Goal: Task Accomplishment & Management: Manage account settings

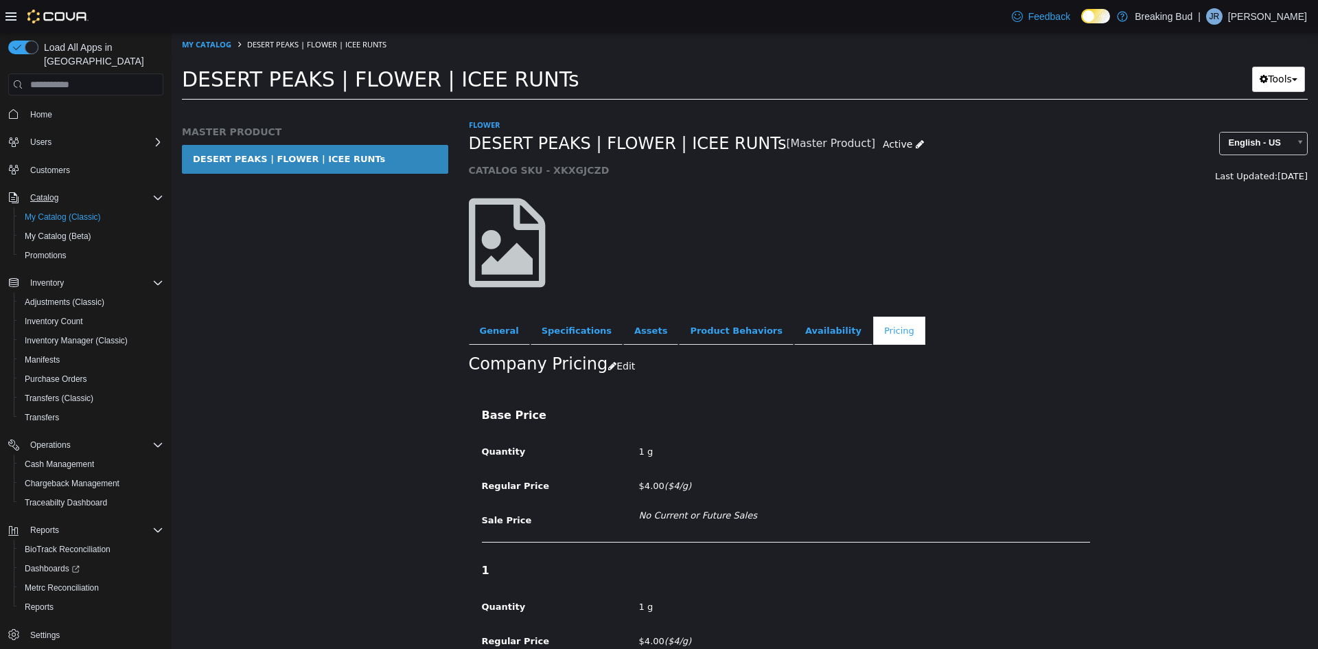
drag, startPoint x: 82, startPoint y: 191, endPoint x: 82, endPoint y: 202, distance: 11.0
click at [82, 192] on div "Catalog" at bounding box center [94, 198] width 139 height 16
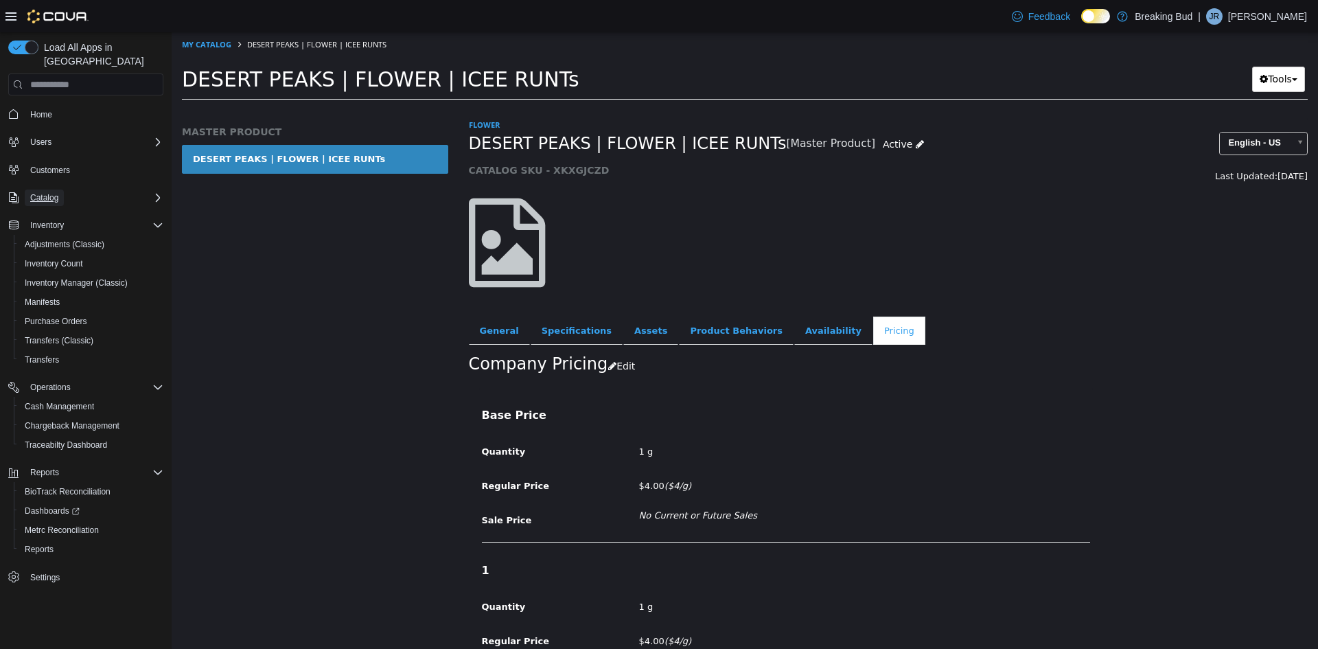
click at [64, 190] on button "Catalog" at bounding box center [44, 198] width 39 height 16
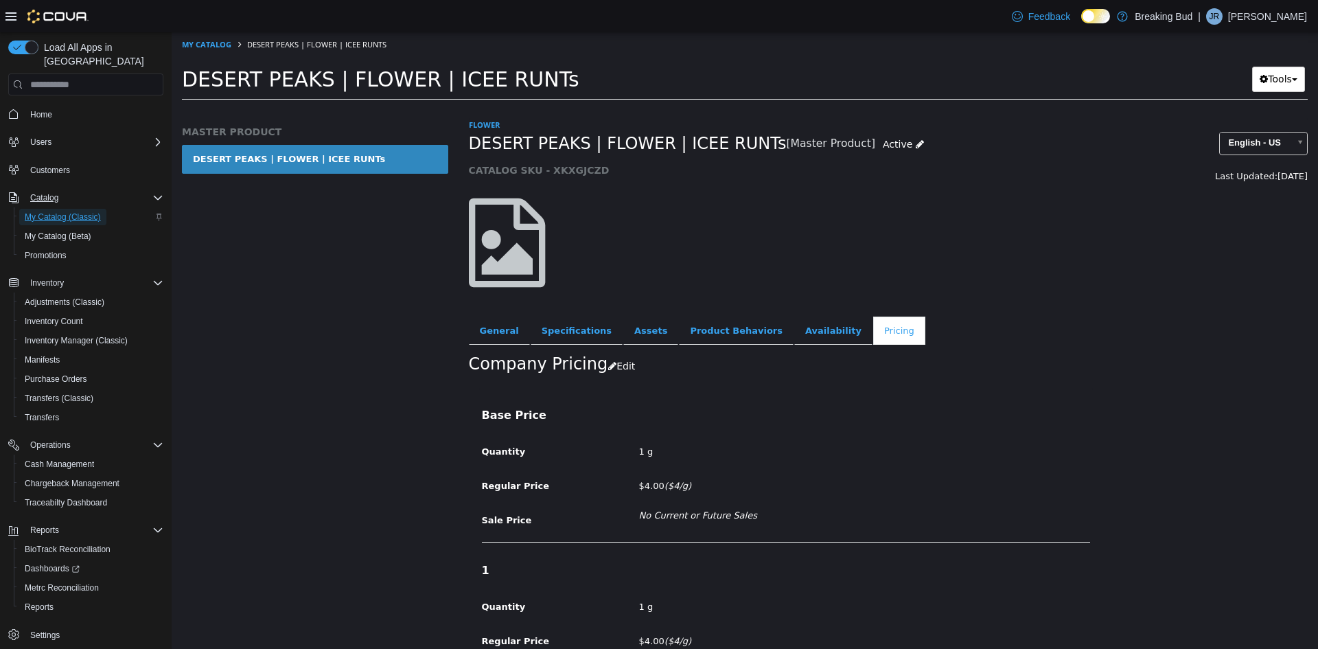
click at [65, 209] on span "My Catalog (Classic)" at bounding box center [63, 217] width 76 height 16
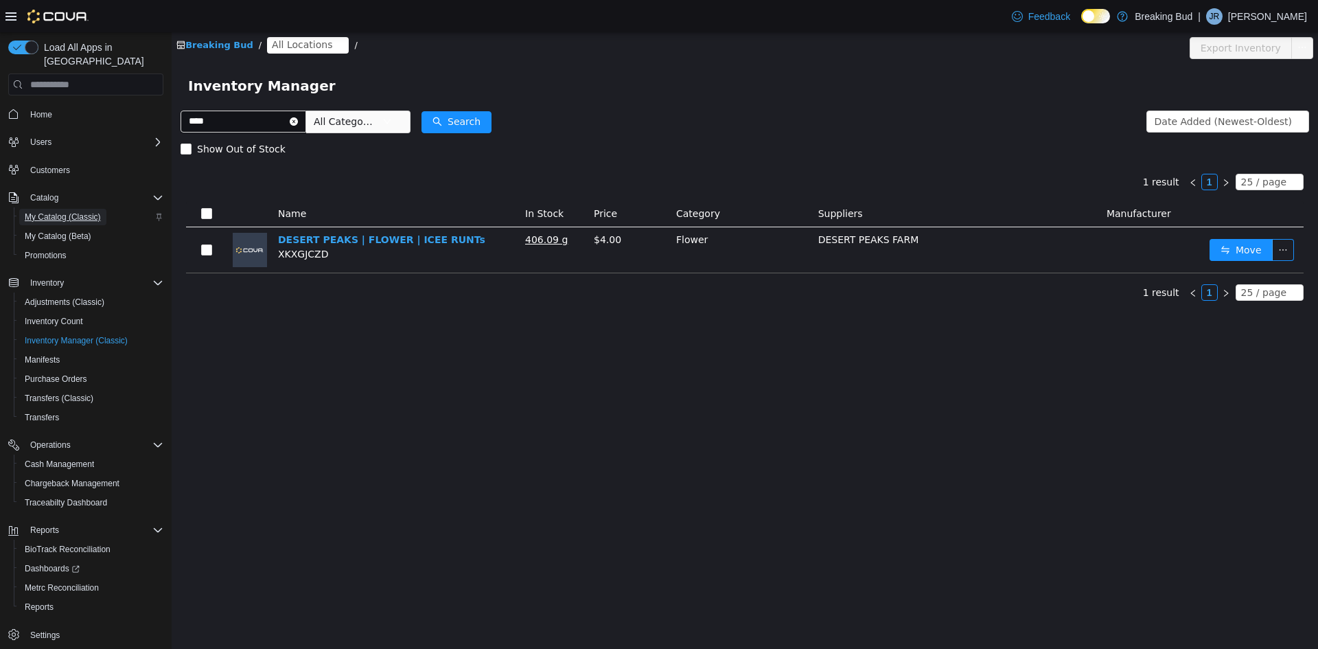
click at [80, 209] on span "My Catalog (Classic)" at bounding box center [63, 217] width 76 height 16
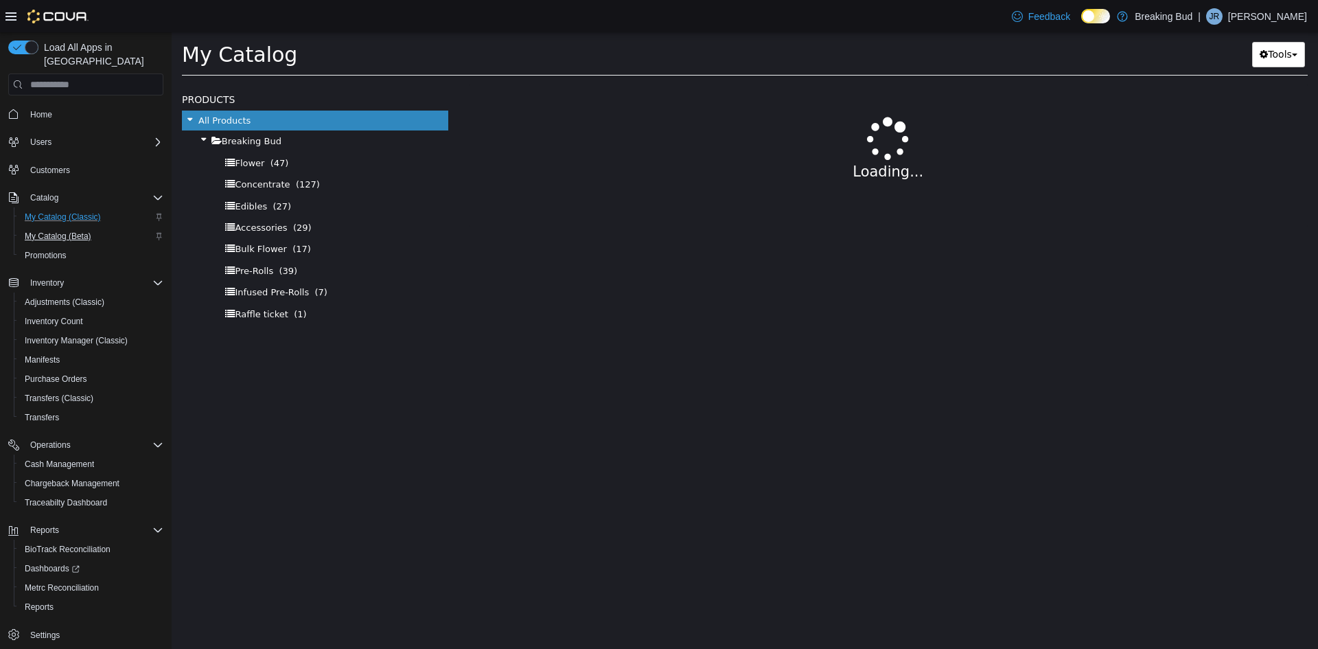
select select "**********"
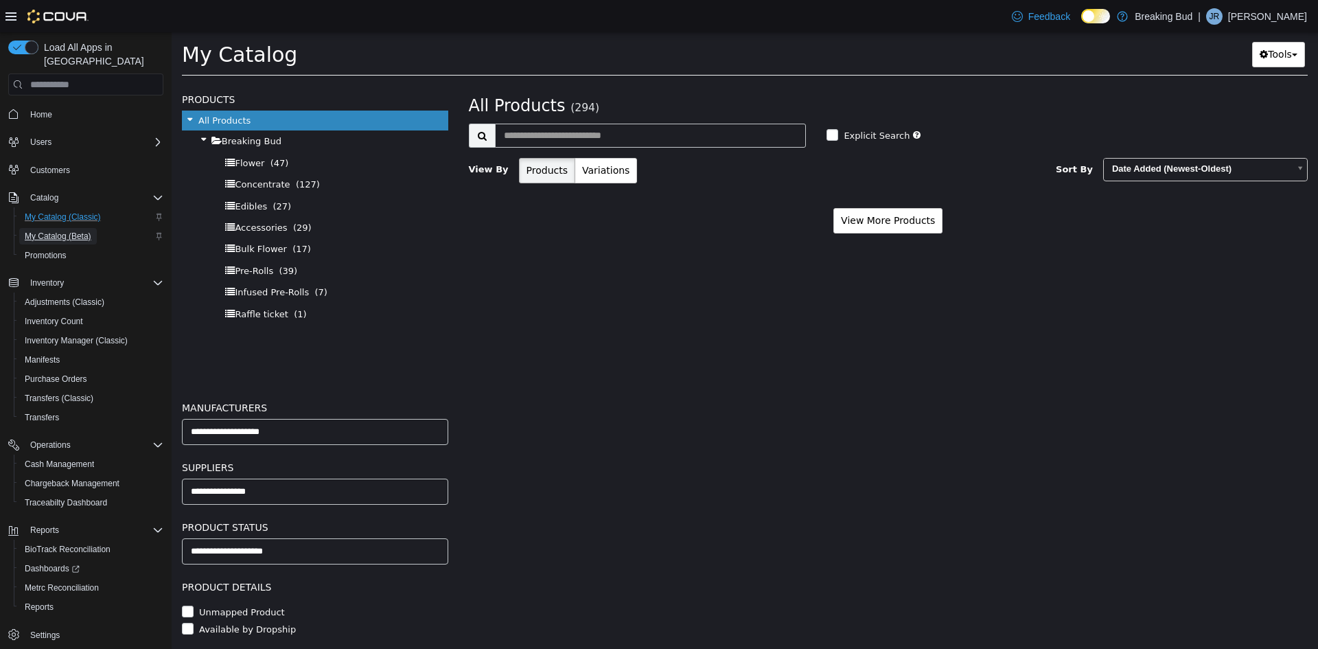
click at [86, 231] on span "My Catalog (Beta)" at bounding box center [58, 236] width 67 height 11
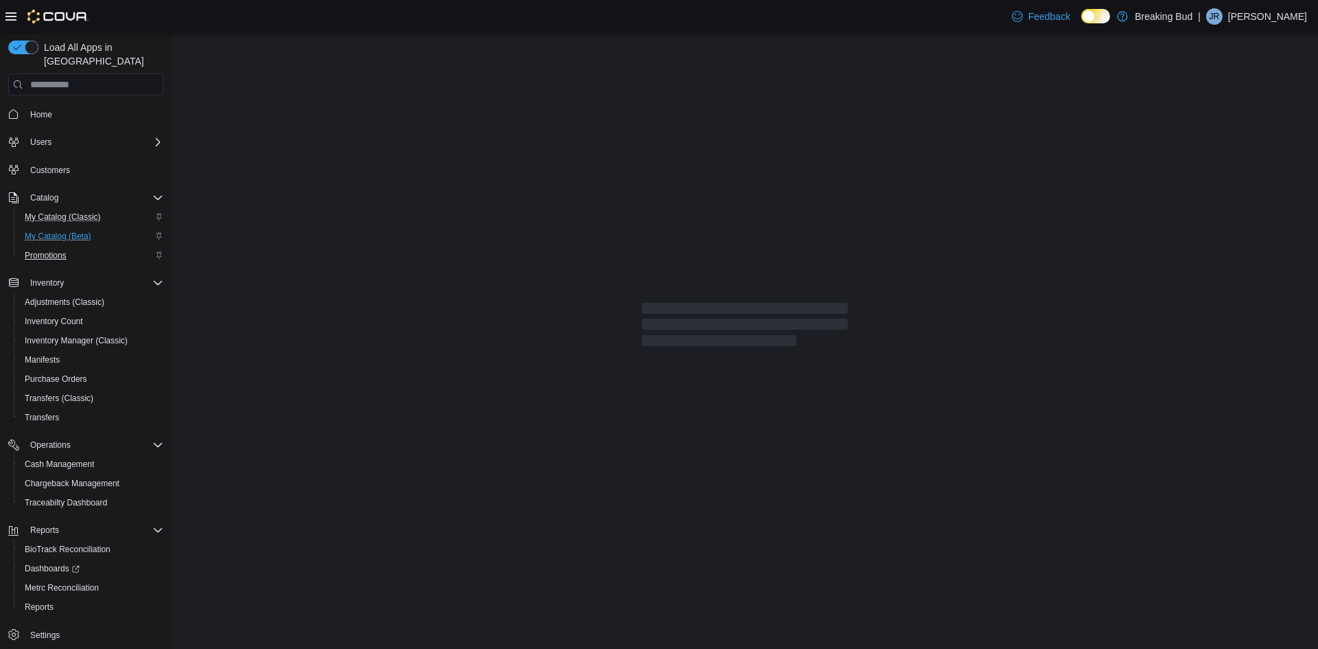
select select "**********"
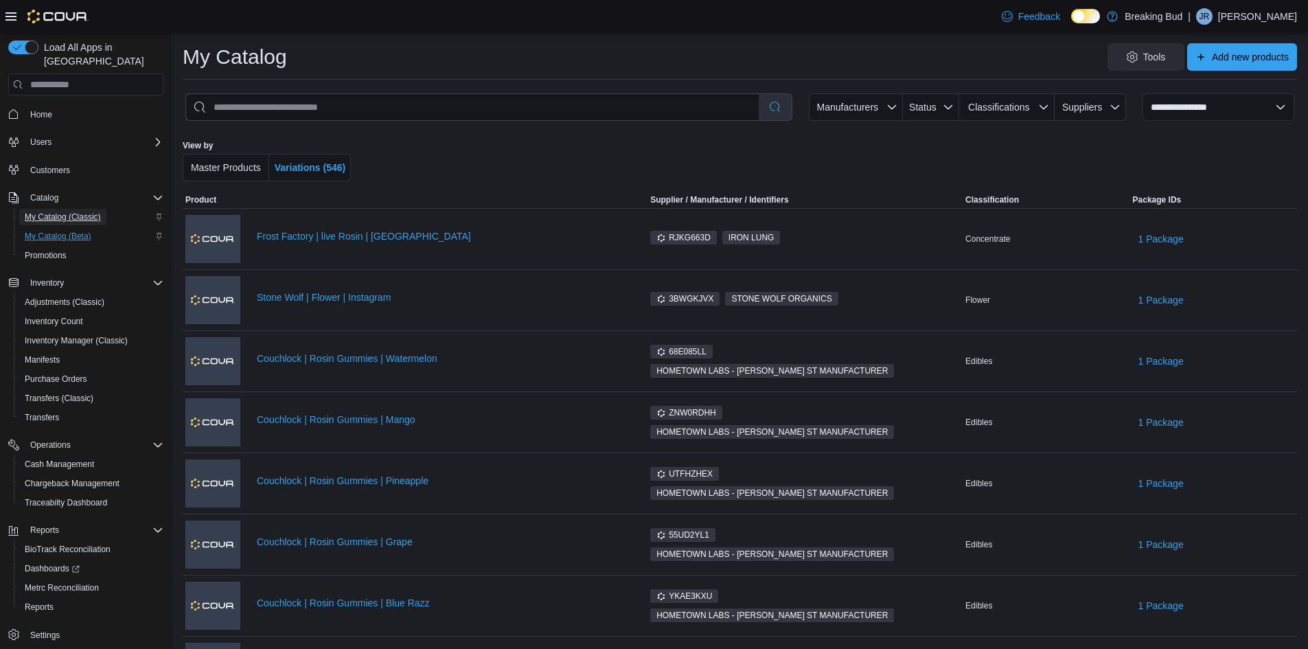
click at [45, 211] on span "My Catalog (Classic)" at bounding box center [63, 216] width 76 height 11
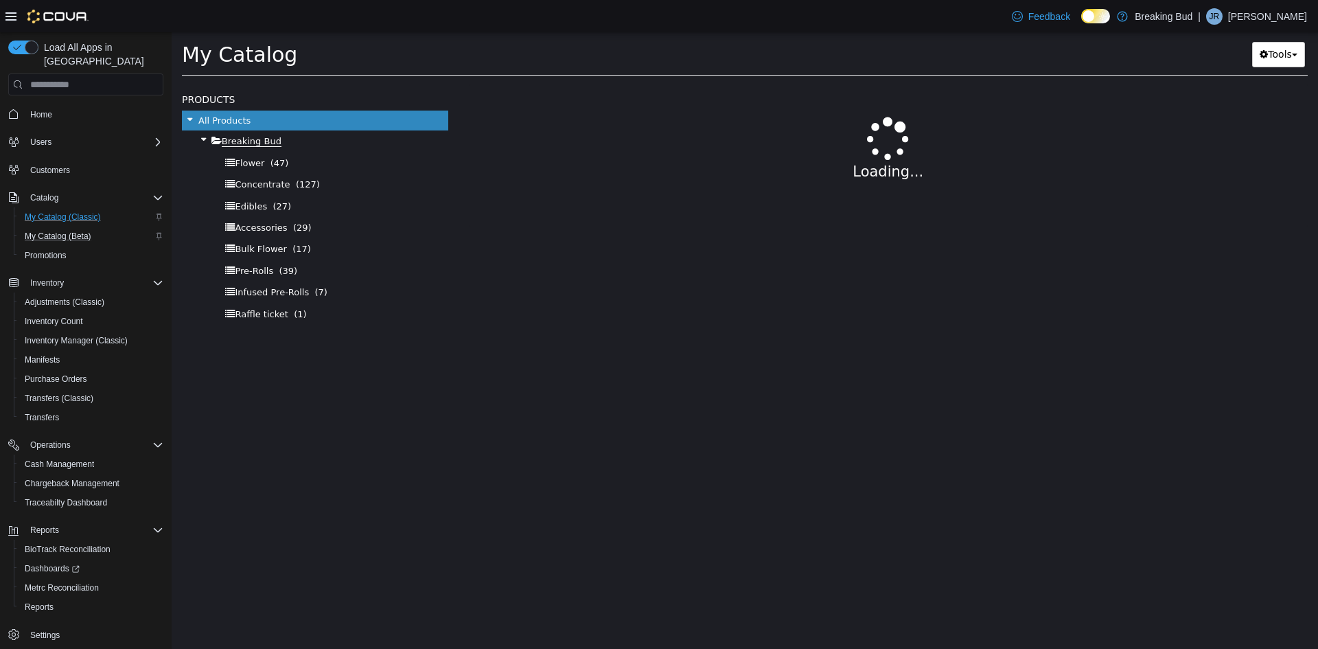
select select "**********"
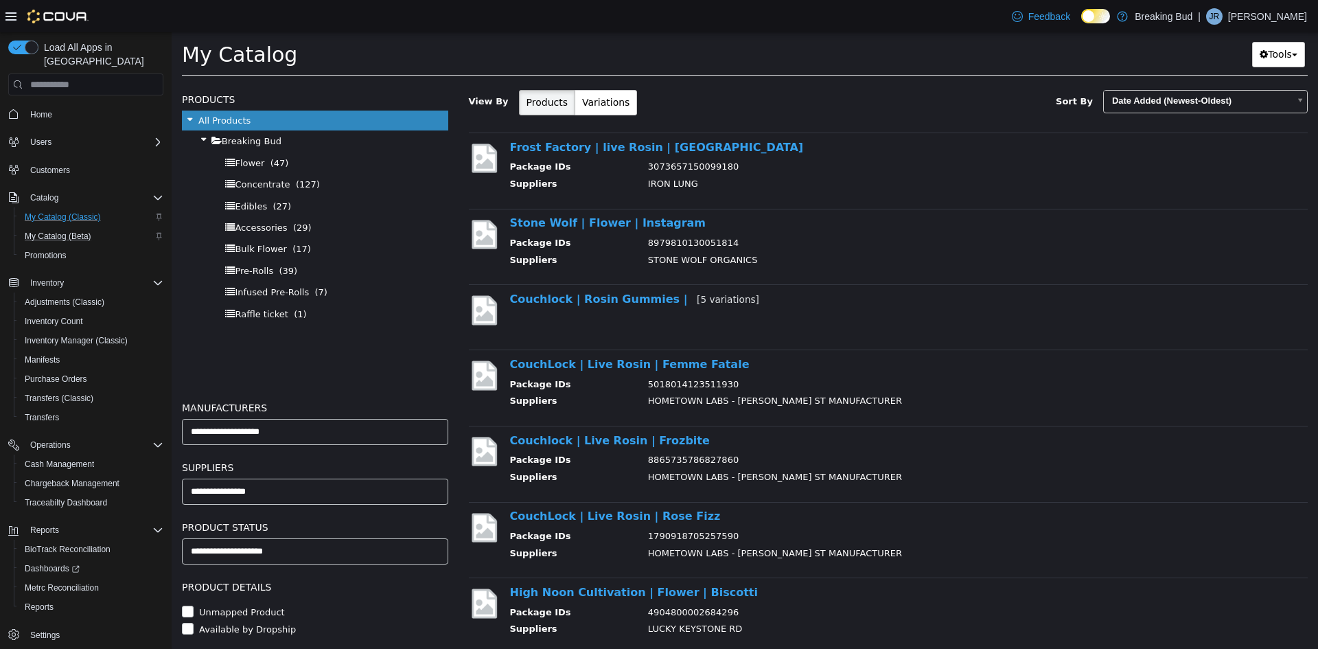
scroll to position [69, 0]
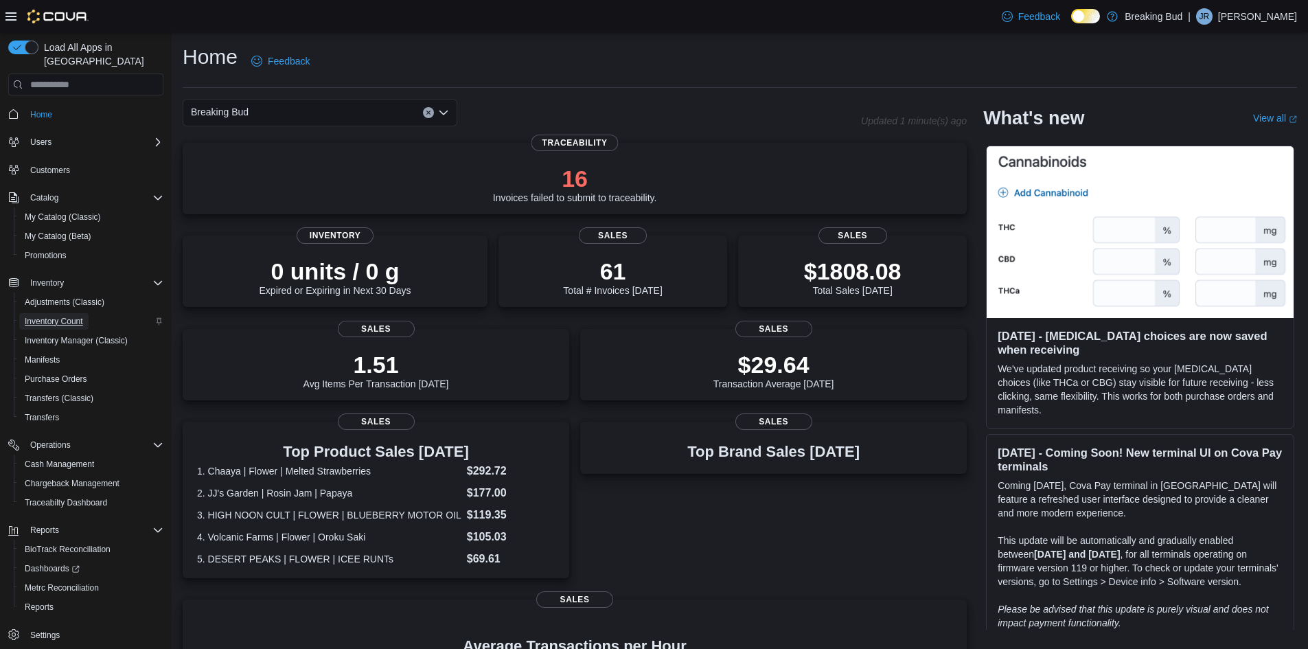
click at [86, 313] on link "Inventory Count" at bounding box center [53, 321] width 69 height 16
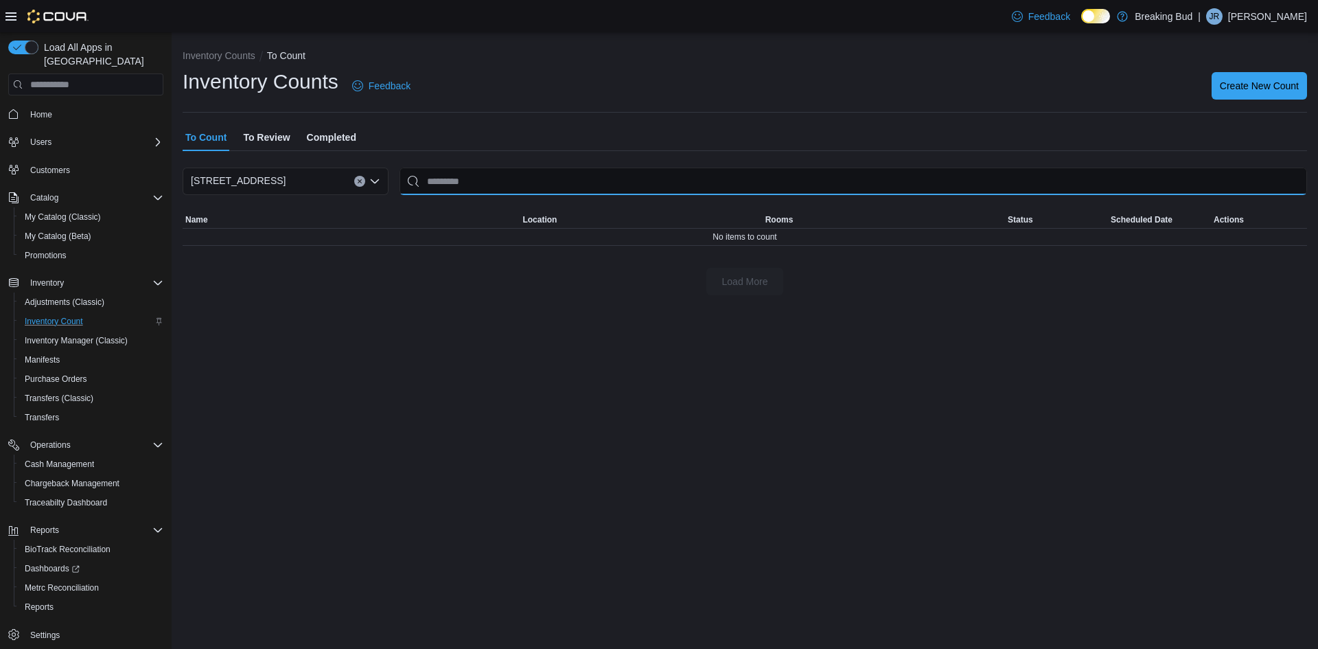
click at [453, 180] on input "This is a search bar. After typing your query, hit enter to filter the results …" at bounding box center [854, 181] width 908 height 27
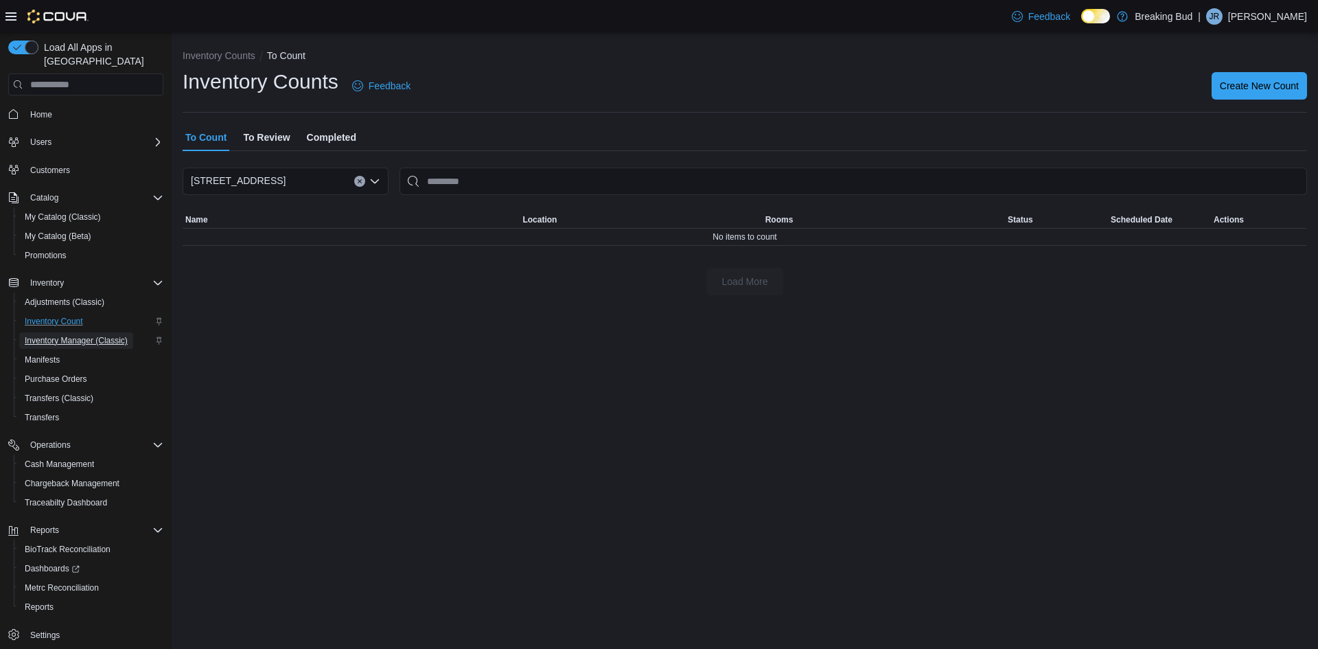
click at [82, 335] on span "Inventory Manager (Classic)" at bounding box center [76, 340] width 103 height 11
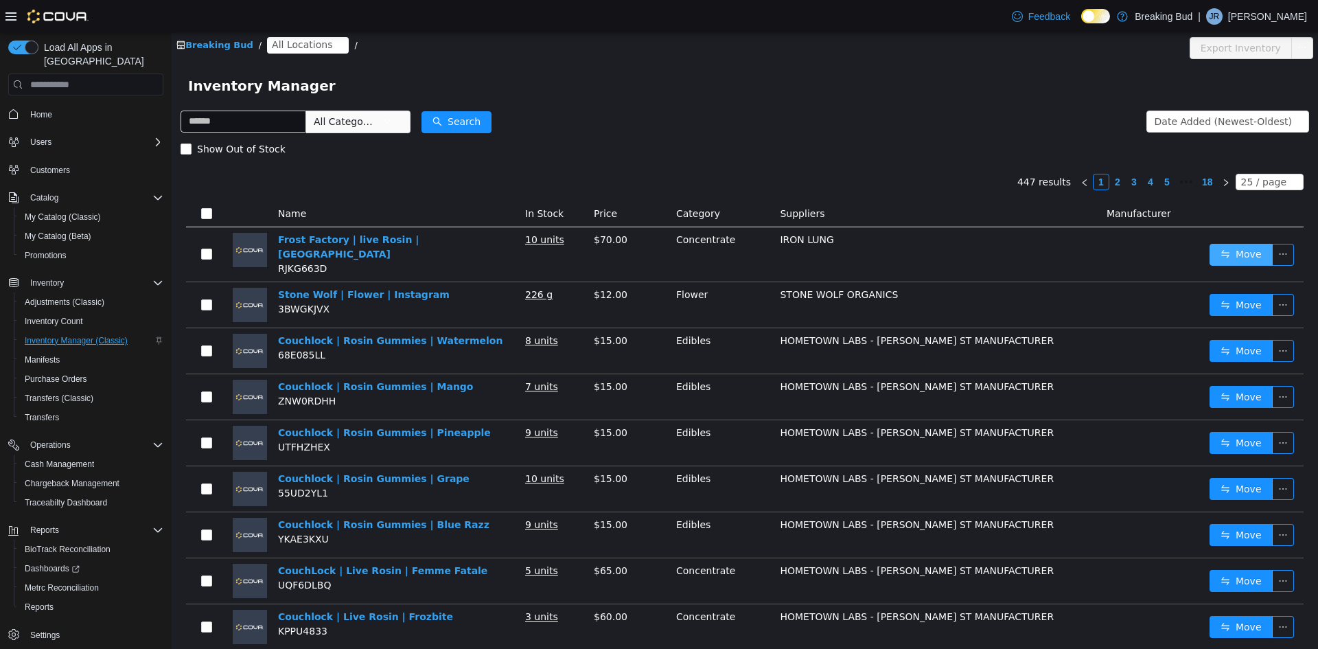
click at [1211, 251] on button "Move" at bounding box center [1241, 255] width 63 height 22
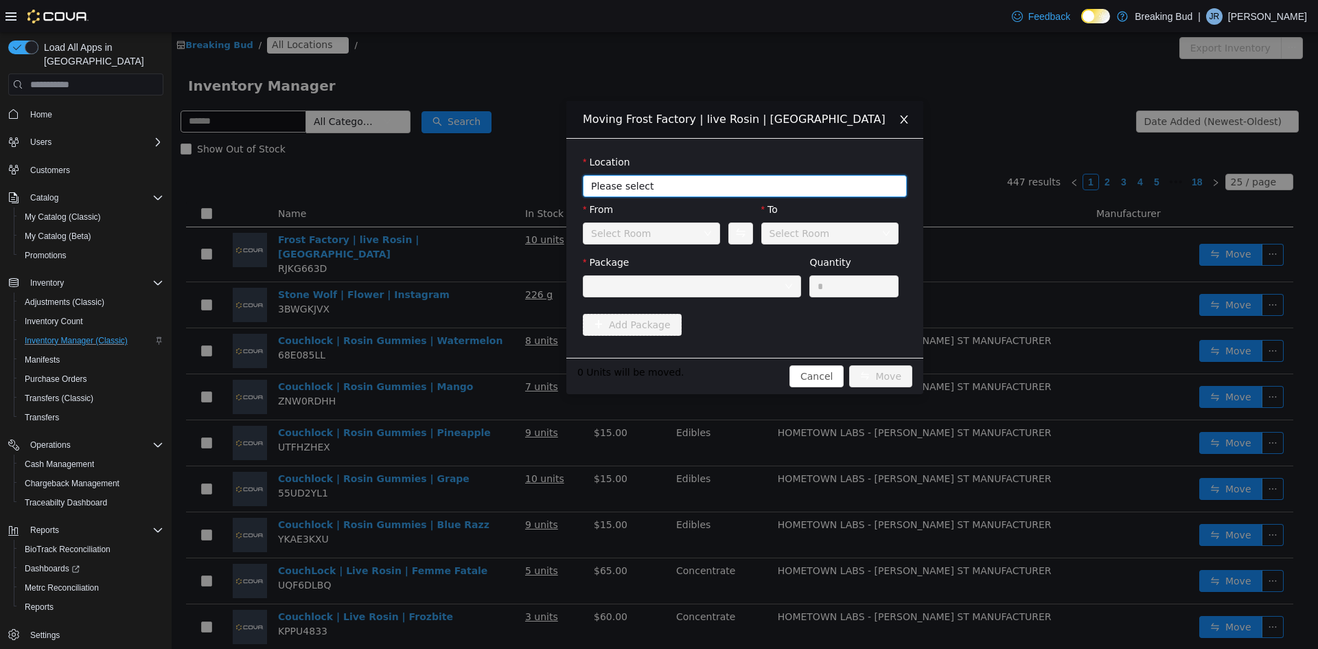
click at [634, 190] on span "Please select" at bounding box center [737, 186] width 292 height 14
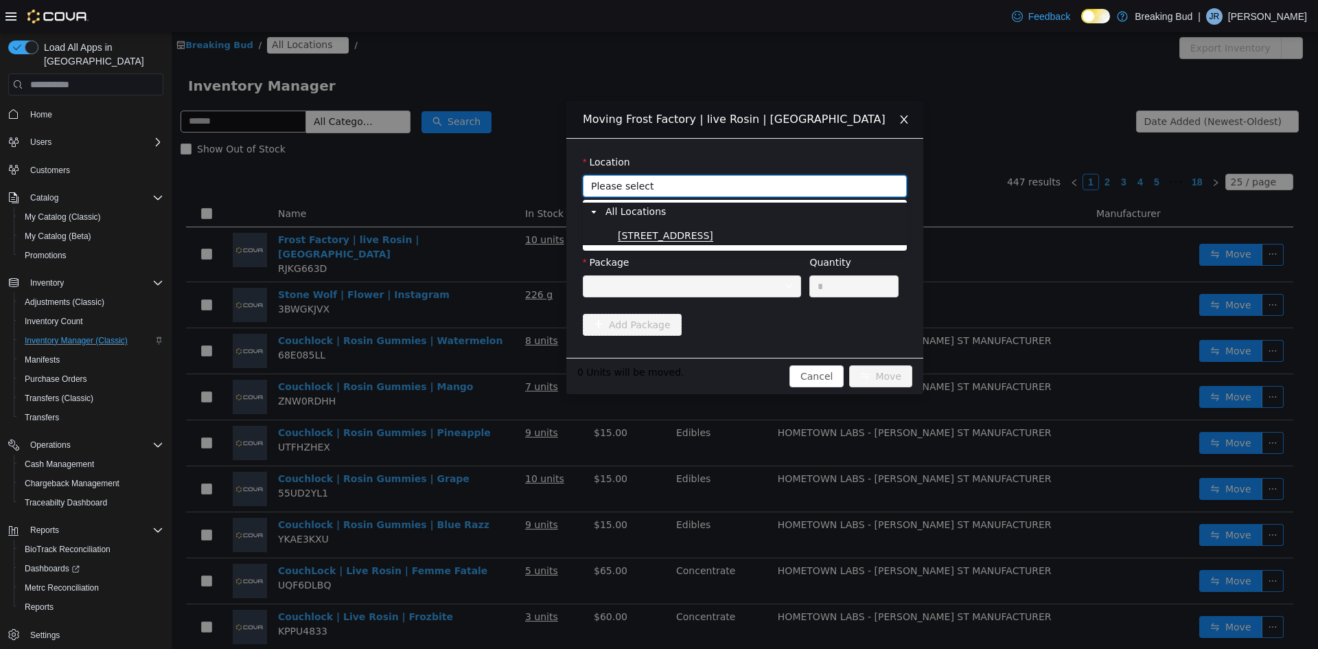
click at [636, 234] on span "8715 Central Ave" at bounding box center [665, 236] width 95 height 12
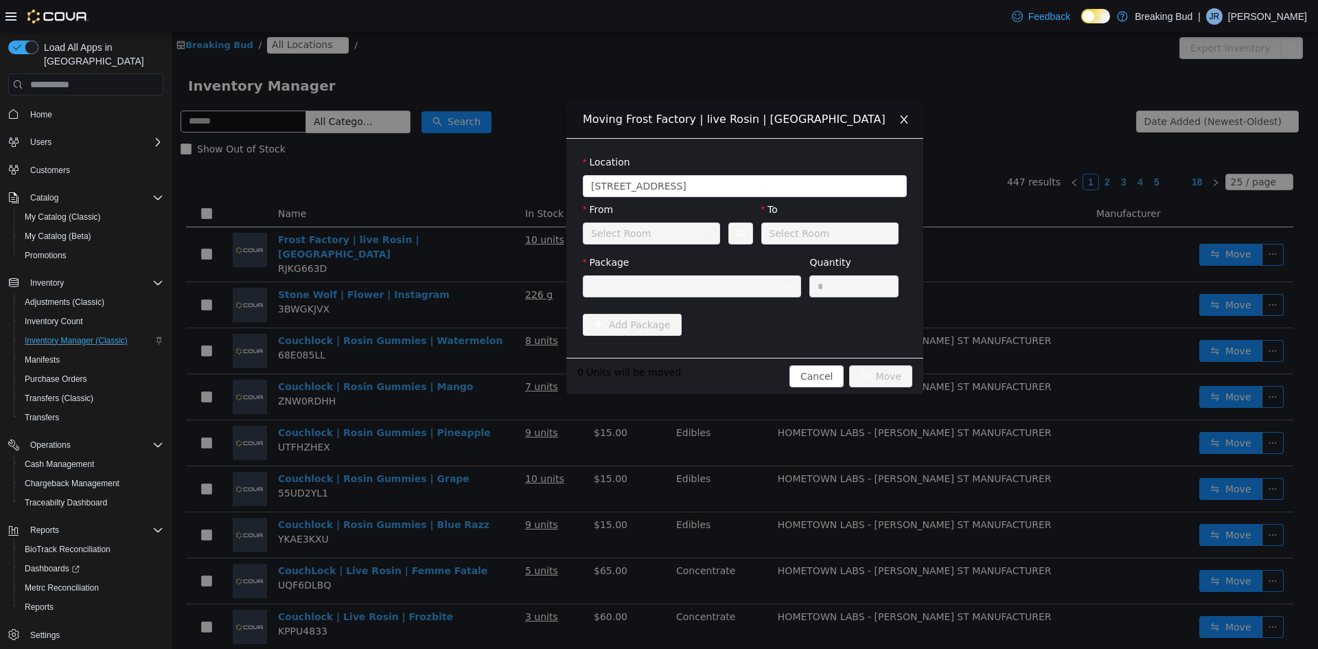
click at [636, 236] on div "Select Room" at bounding box center [621, 233] width 60 height 21
click at [658, 290] on div at bounding box center [687, 286] width 193 height 21
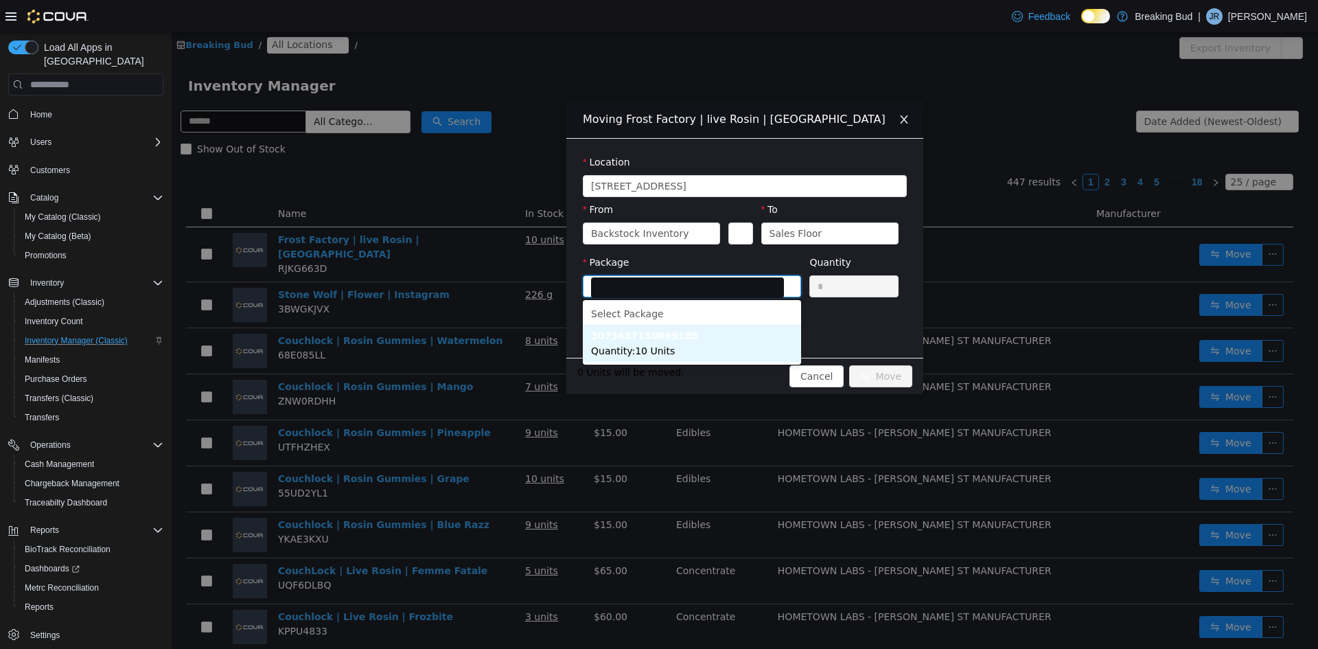
drag, startPoint x: 658, startPoint y: 345, endPoint x: 665, endPoint y: 341, distance: 9.0
click at [658, 345] on span "Quantity : 10 Units" at bounding box center [633, 350] width 84 height 11
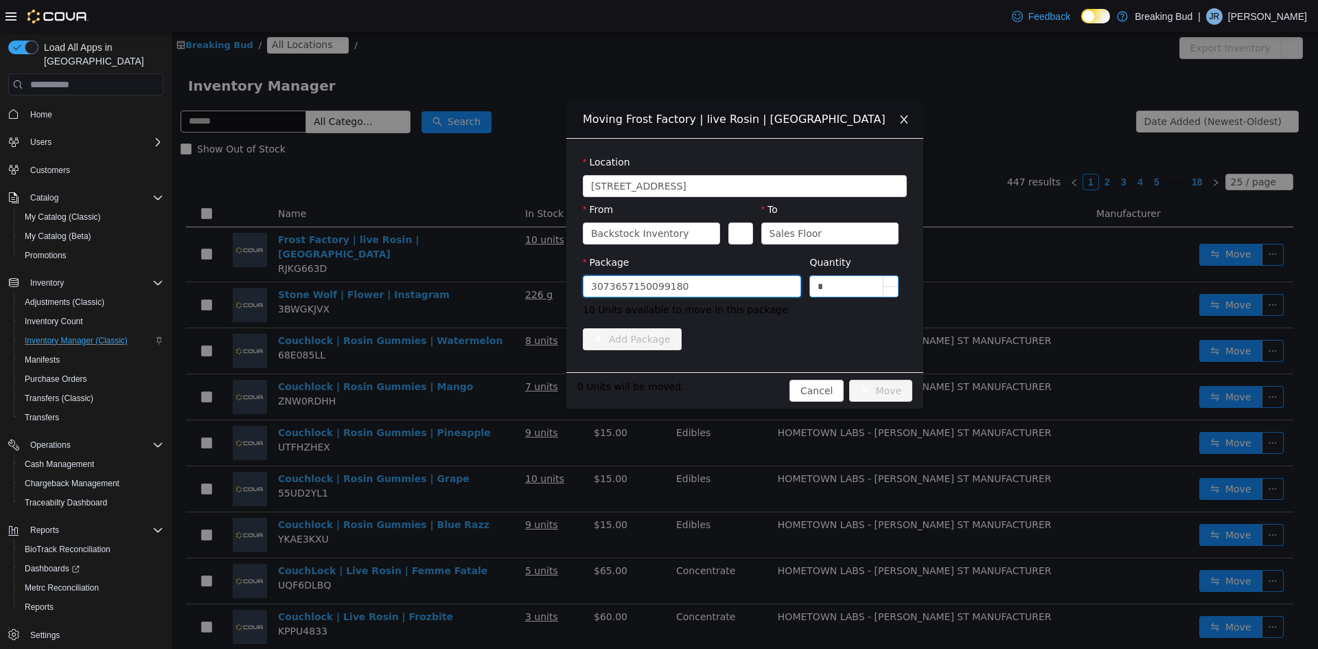
click at [827, 282] on input "*" at bounding box center [854, 286] width 88 height 21
click at [826, 280] on input "*" at bounding box center [854, 286] width 88 height 21
click at [810, 281] on input "*" at bounding box center [854, 286] width 88 height 21
type input "**"
click at [880, 393] on button "Move" at bounding box center [880, 391] width 63 height 22
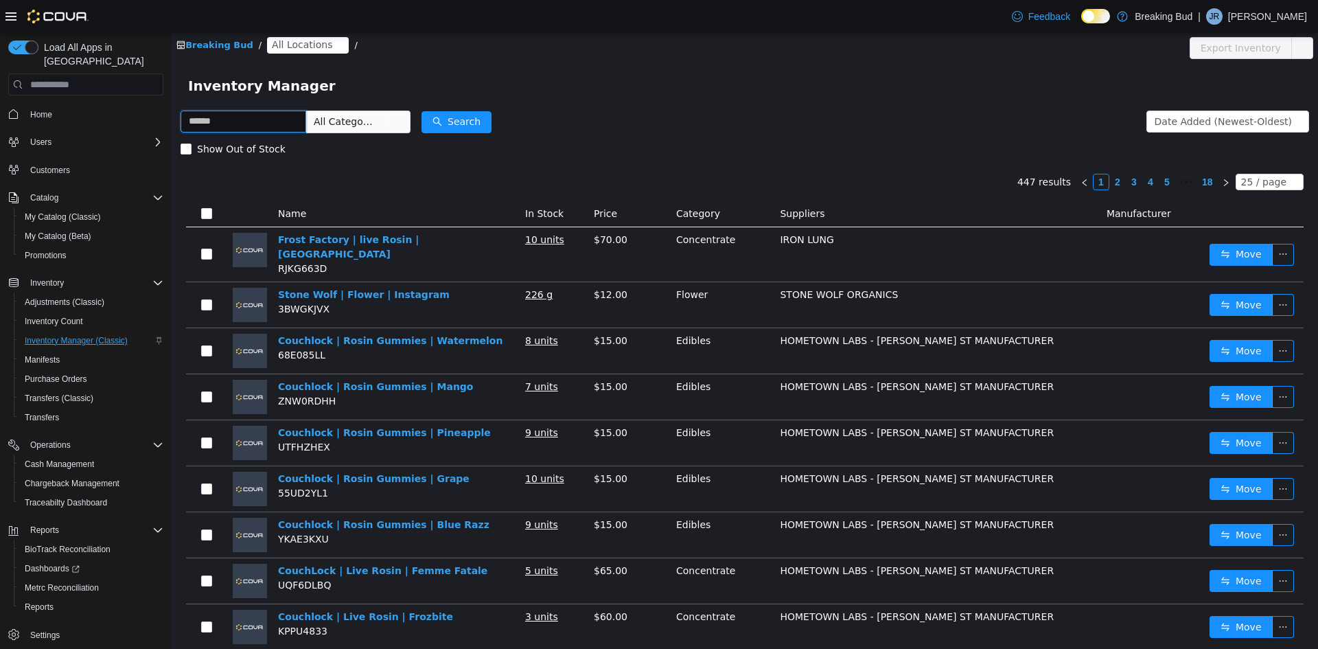
click at [214, 120] on input "text" at bounding box center [244, 122] width 126 height 22
type input "***"
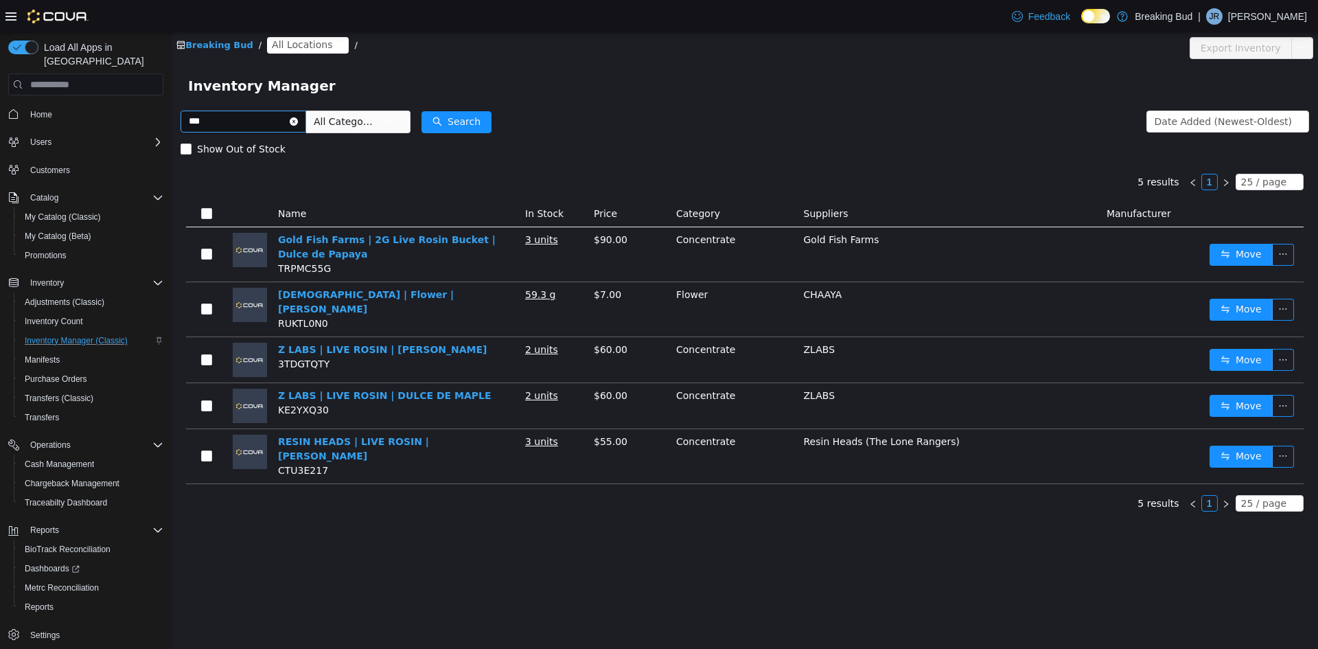
click at [298, 121] on icon "icon: close-circle" at bounding box center [294, 121] width 8 height 8
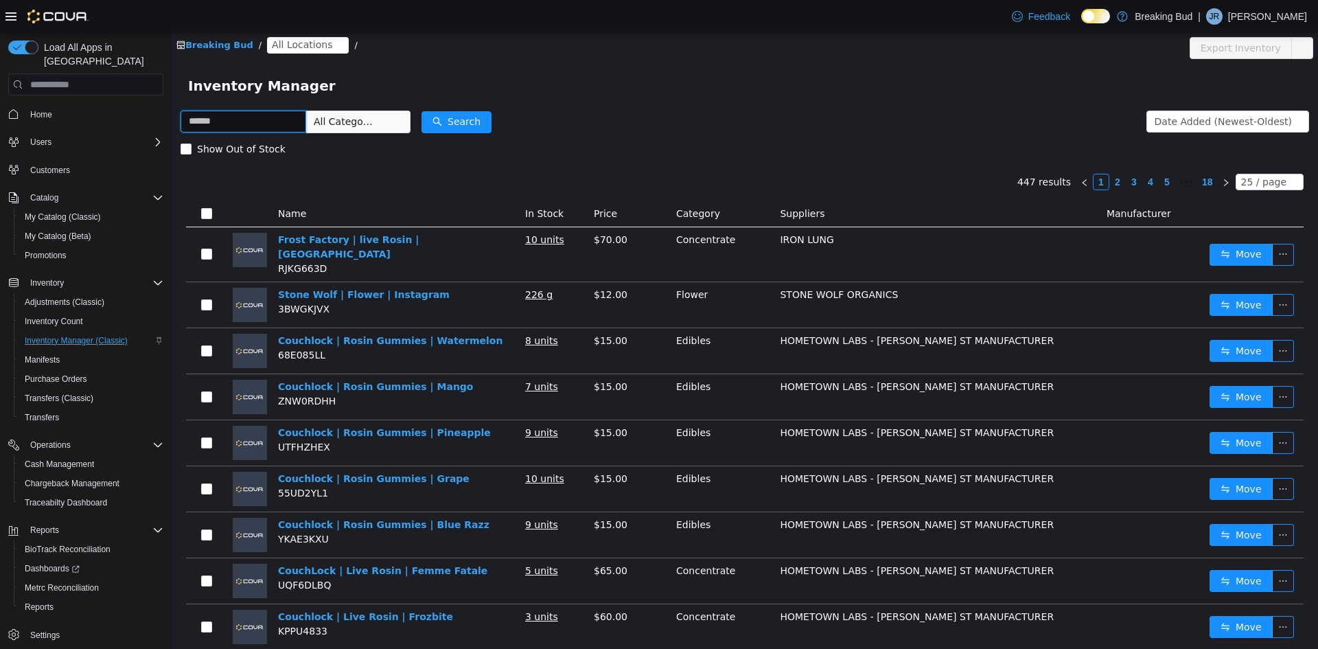
click at [306, 119] on input "text" at bounding box center [244, 122] width 126 height 22
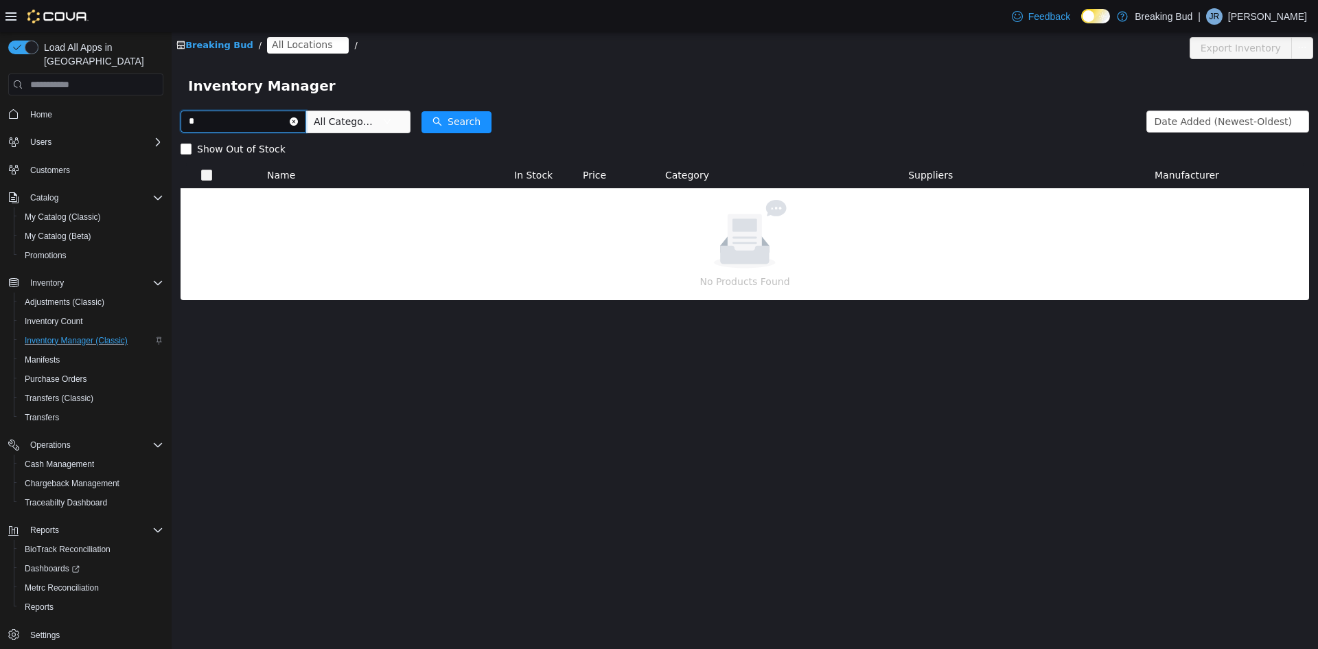
type input "*******"
click at [238, 119] on input "*******" at bounding box center [244, 122] width 126 height 22
click at [306, 124] on input "*******" at bounding box center [244, 122] width 126 height 22
click at [298, 120] on icon "icon: close-circle" at bounding box center [294, 121] width 8 height 8
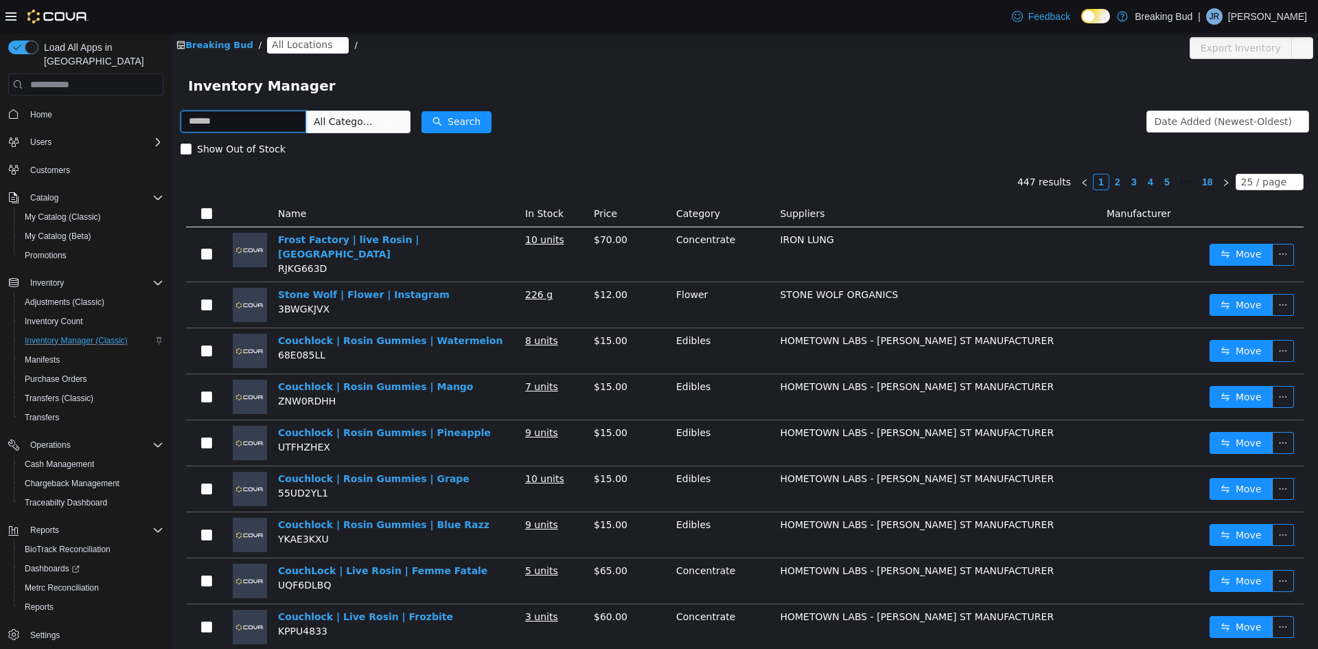
click at [202, 117] on input "text" at bounding box center [244, 122] width 126 height 22
type input "*****"
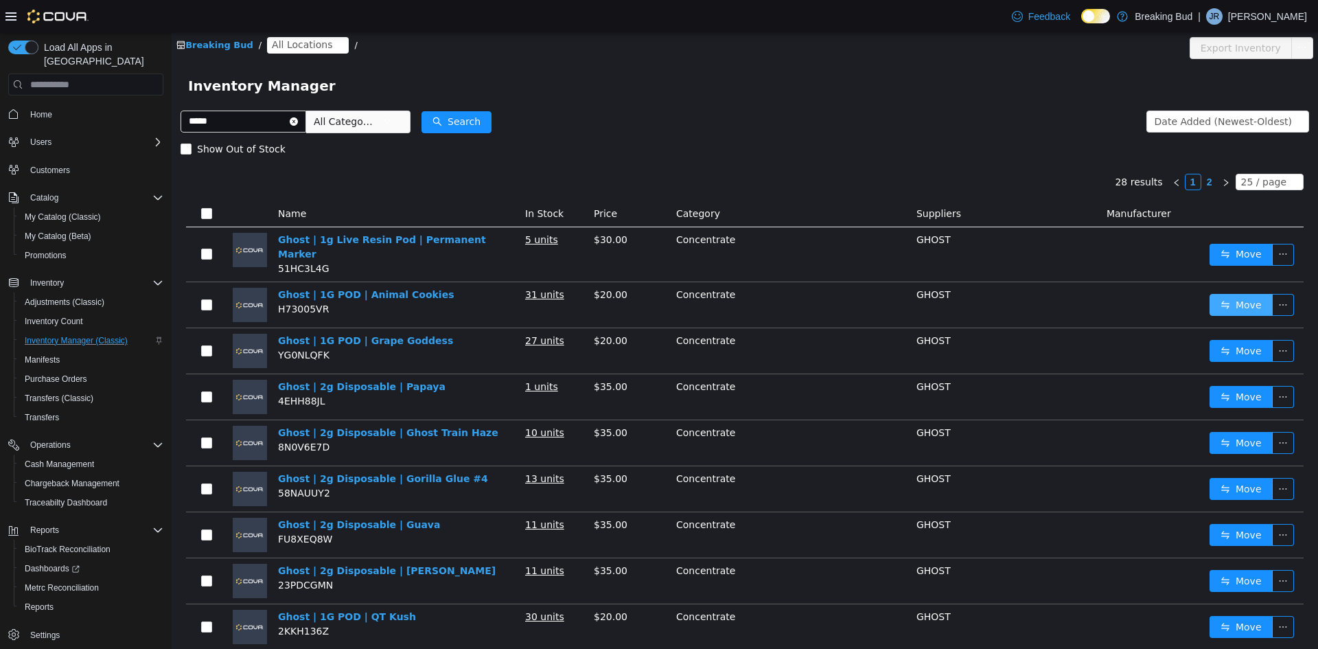
click at [1221, 302] on button "Move" at bounding box center [1241, 305] width 63 height 22
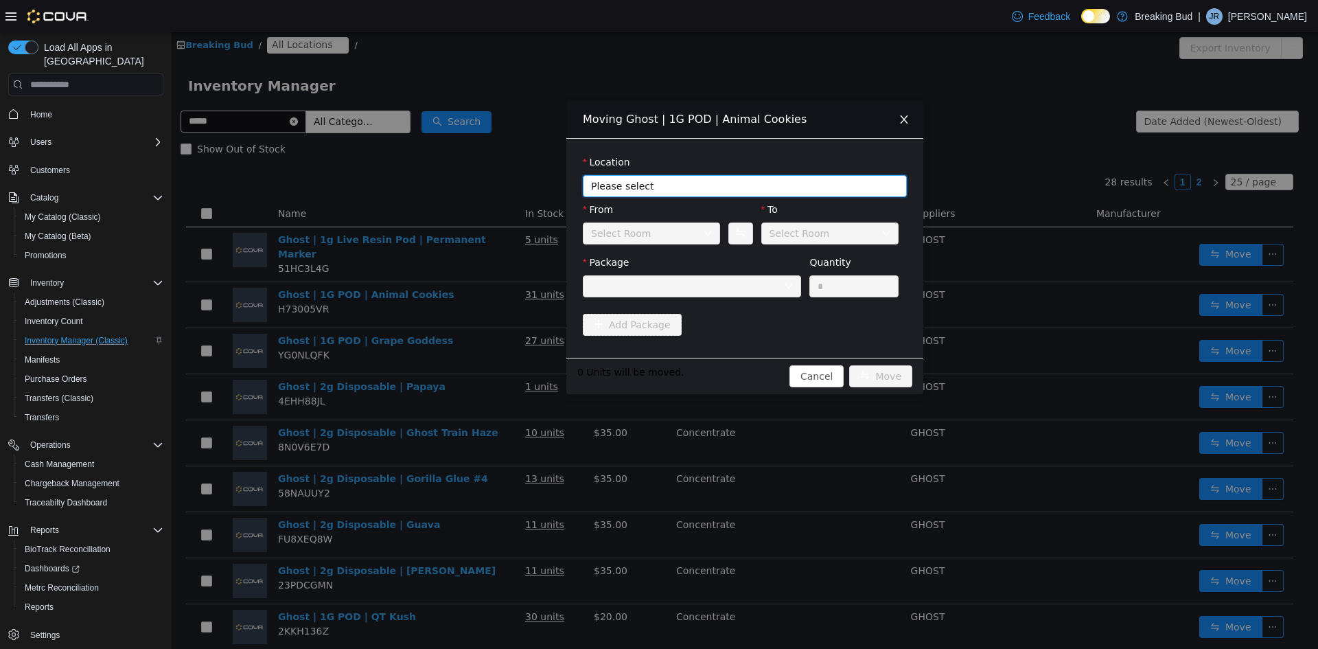
click at [659, 186] on span "Please select" at bounding box center [737, 186] width 292 height 14
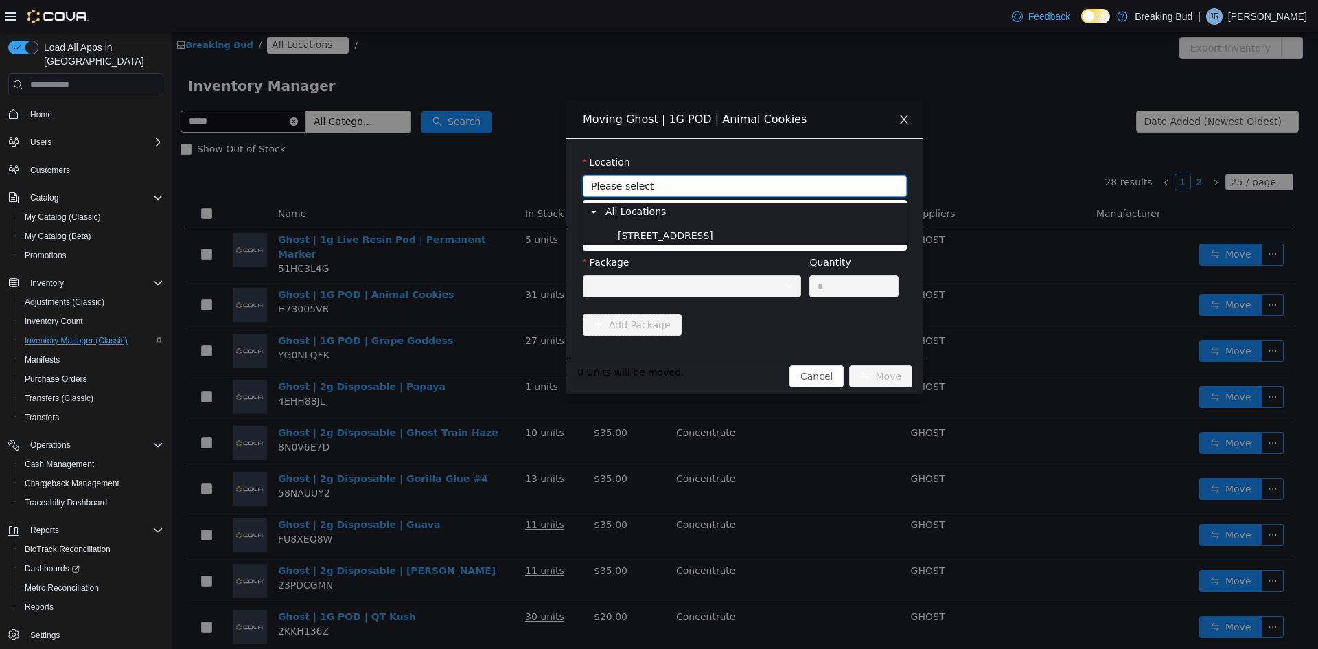
drag, startPoint x: 652, startPoint y: 227, endPoint x: 652, endPoint y: 249, distance: 21.3
click at [652, 229] on span "8715 Central Ave" at bounding box center [760, 236] width 290 height 19
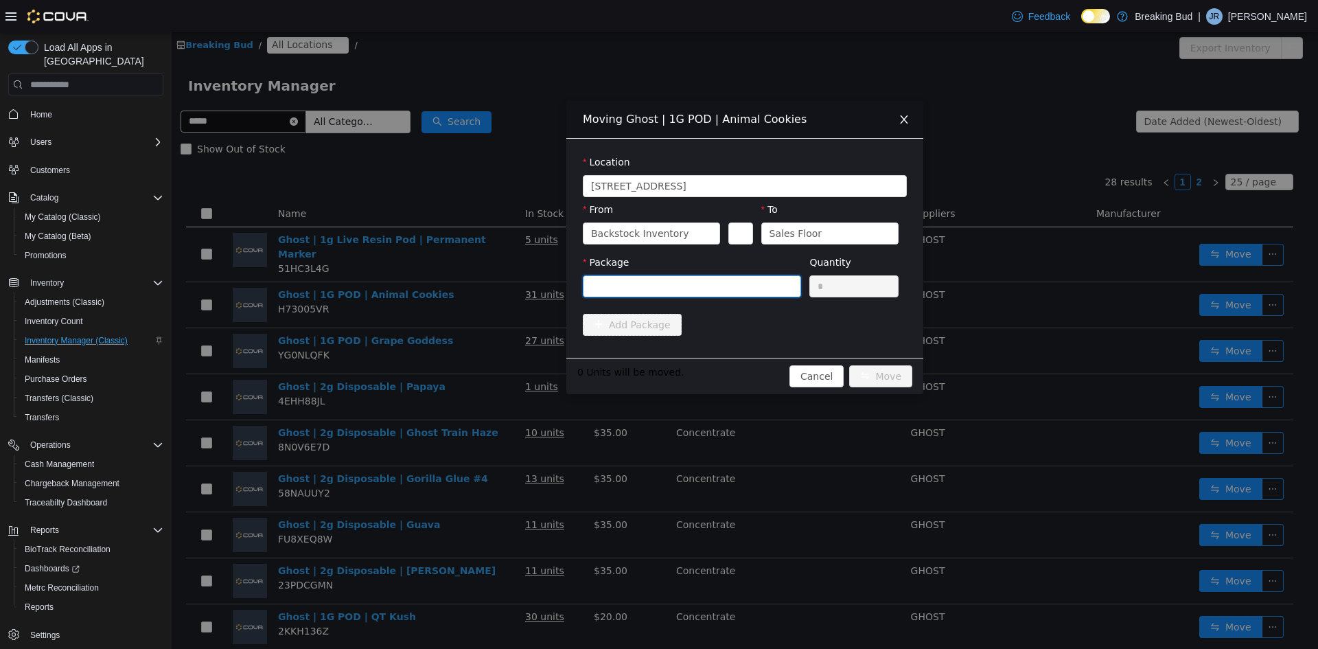
click at [637, 281] on div at bounding box center [687, 286] width 193 height 21
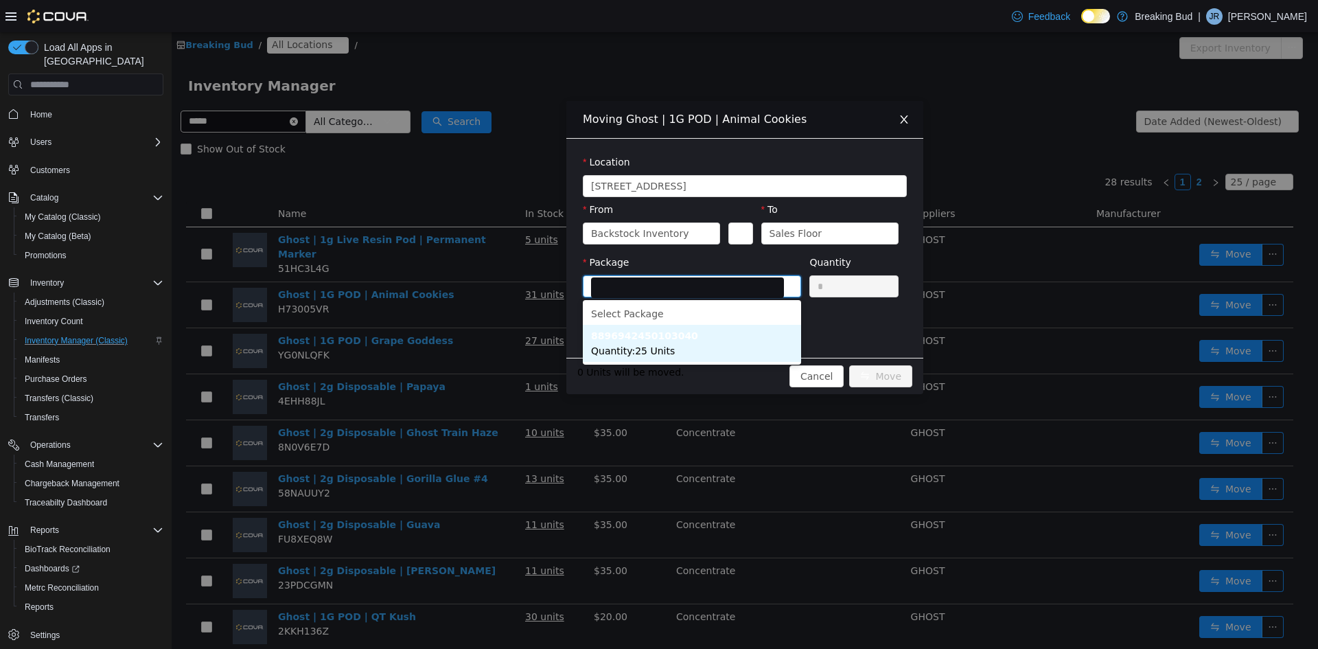
click at [663, 343] on li "8896942450103040 Quantity : 25 Units" at bounding box center [692, 343] width 218 height 37
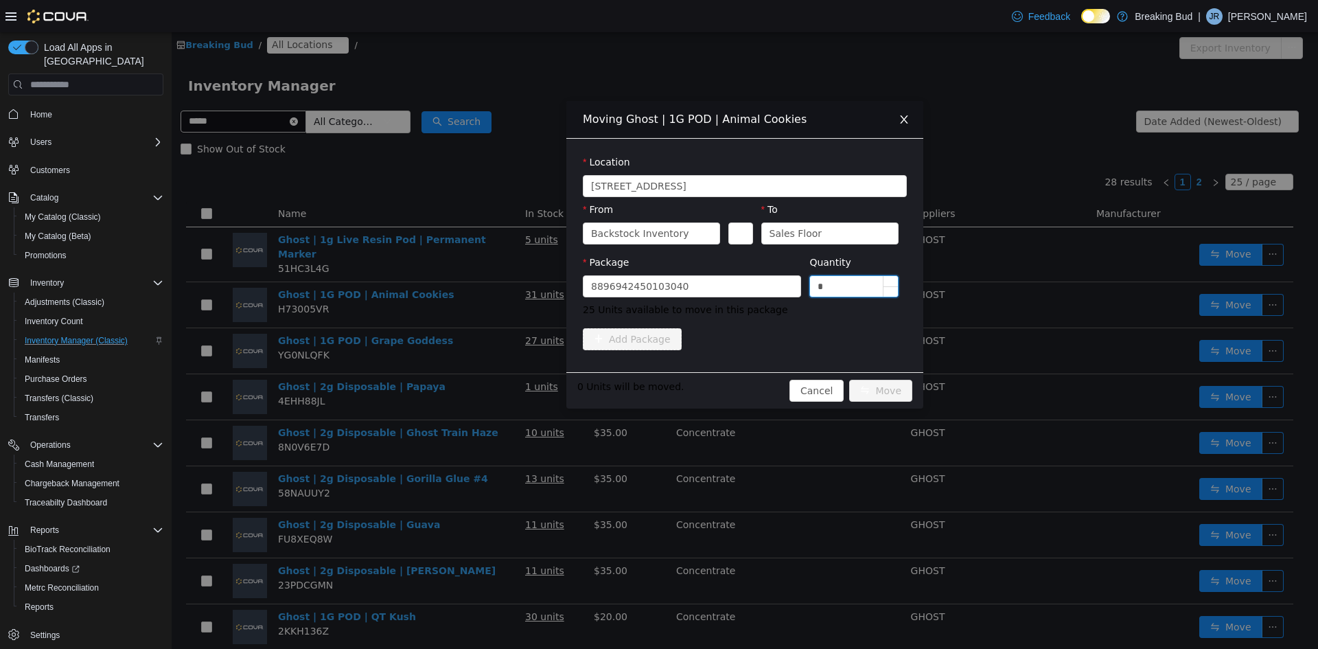
click at [829, 280] on input "*" at bounding box center [854, 286] width 88 height 21
type input "**"
click at [873, 390] on button "Move" at bounding box center [880, 391] width 63 height 22
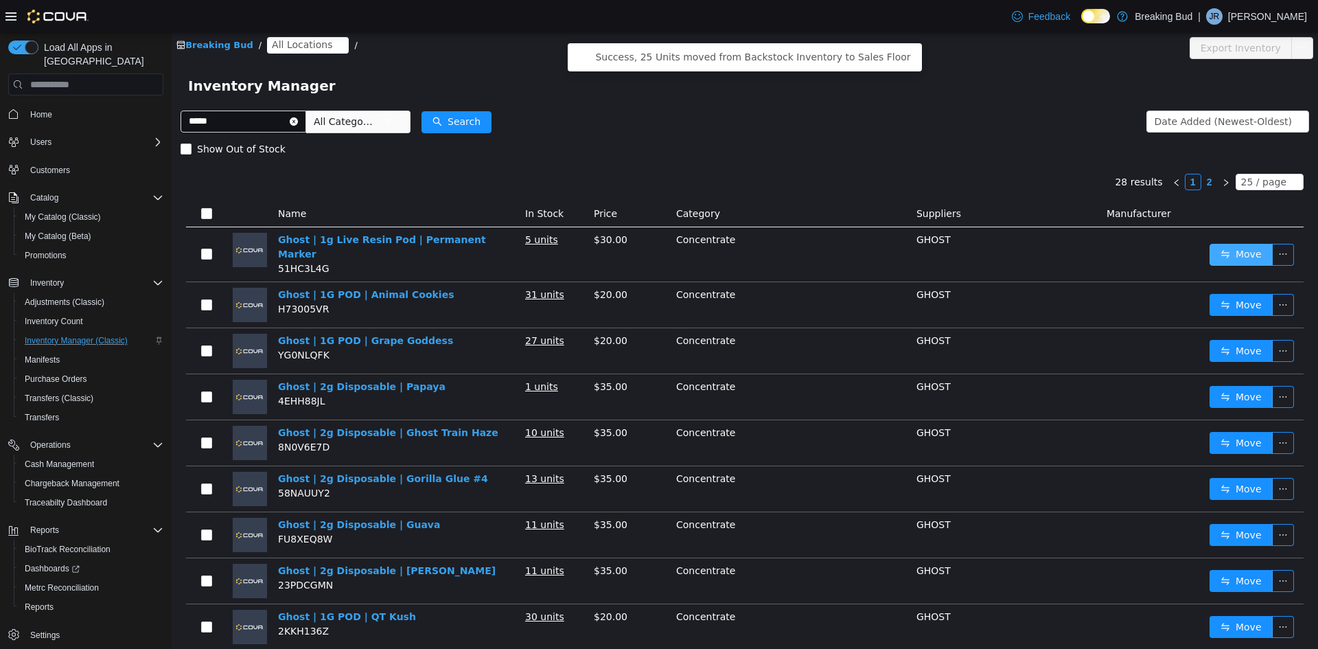
click at [1216, 244] on button "Move" at bounding box center [1241, 255] width 63 height 22
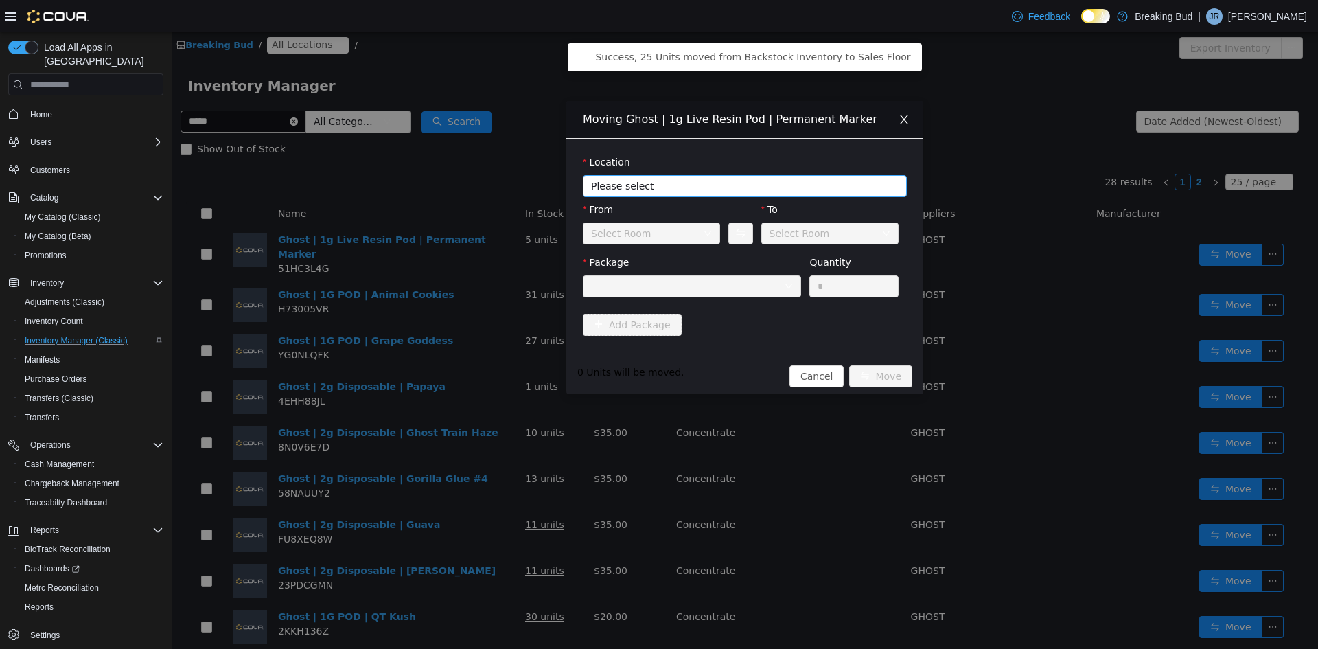
click at [647, 187] on span "Please select" at bounding box center [737, 186] width 292 height 14
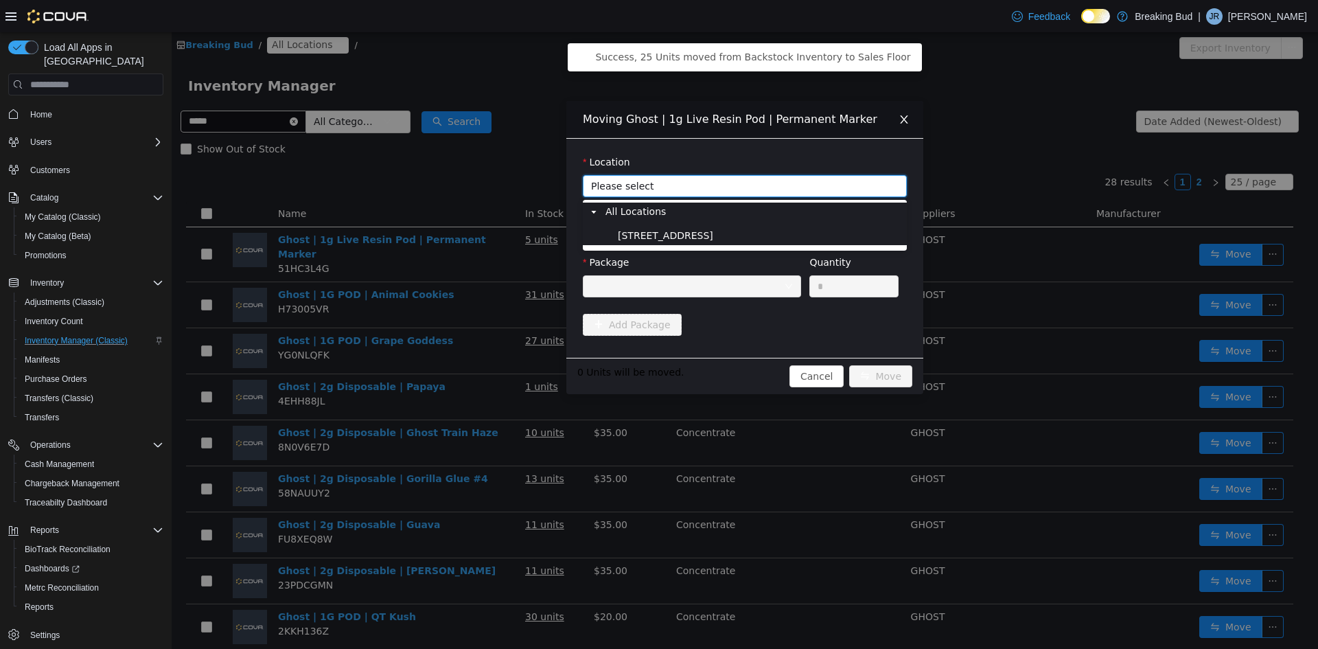
click at [645, 233] on span "8715 Central Ave" at bounding box center [665, 235] width 95 height 11
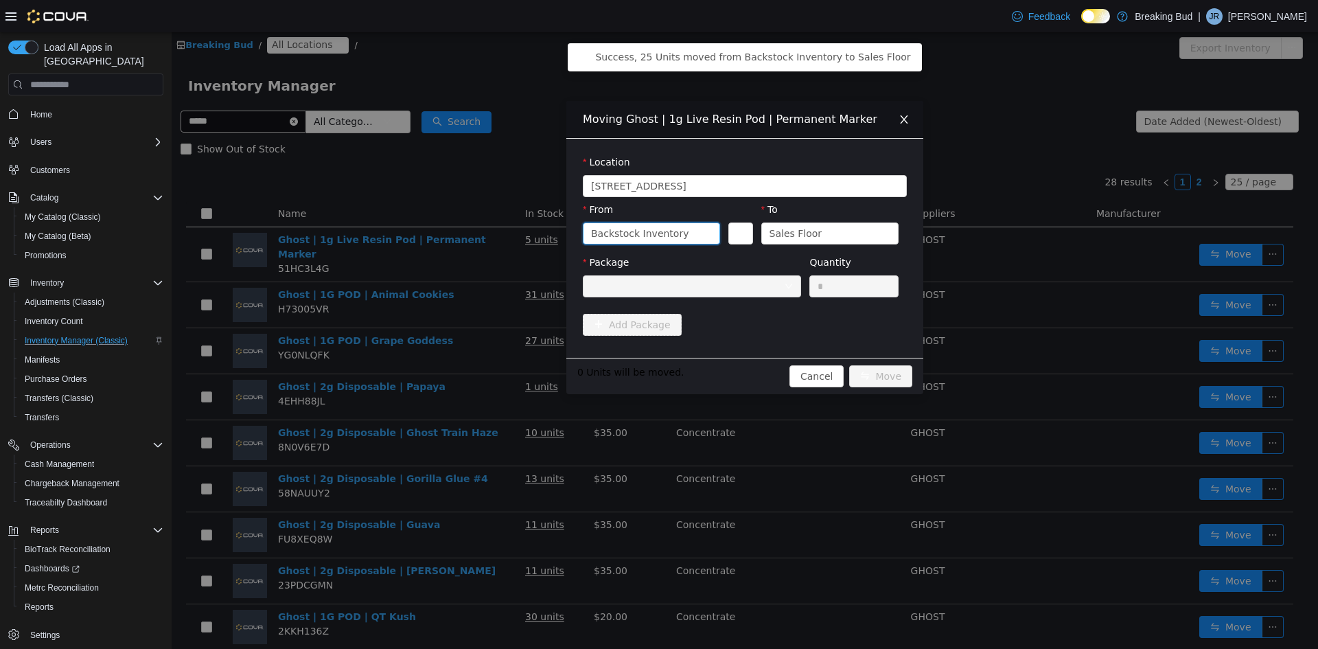
click at [645, 233] on div "Backstock Inventory" at bounding box center [639, 233] width 97 height 21
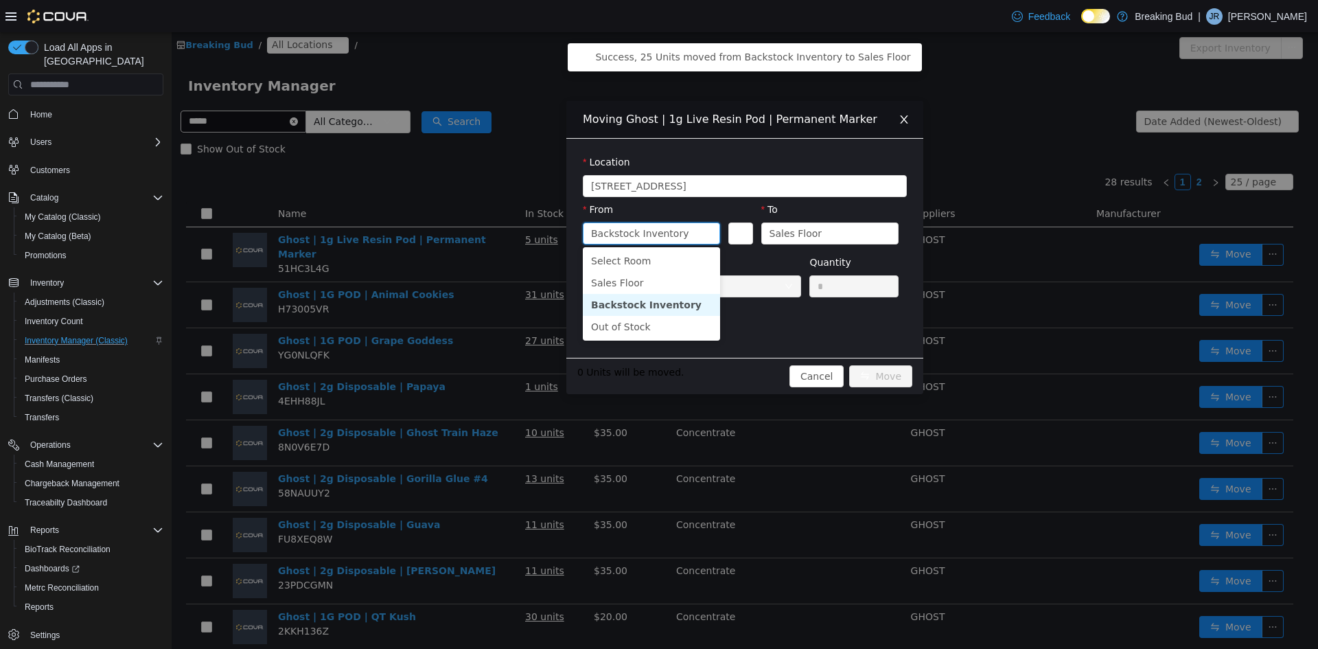
click at [656, 205] on div "From" at bounding box center [651, 213] width 137 height 20
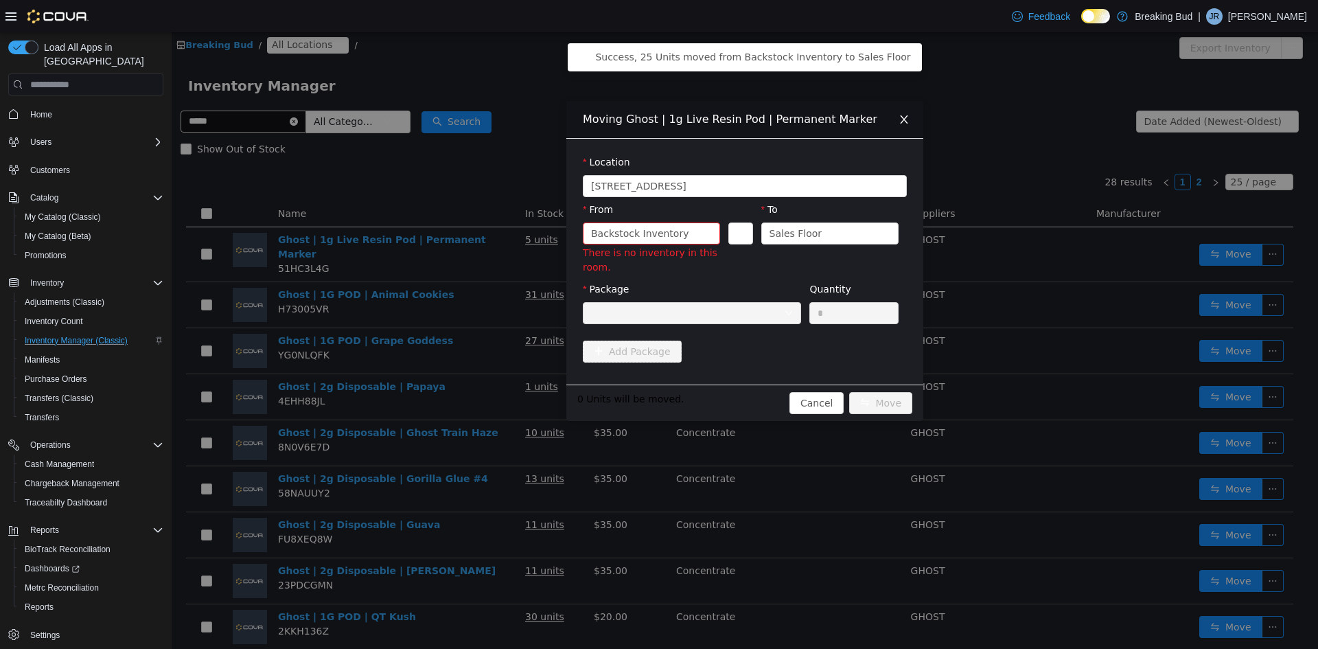
click at [659, 312] on div at bounding box center [687, 313] width 193 height 21
click at [658, 312] on div at bounding box center [687, 313] width 193 height 21
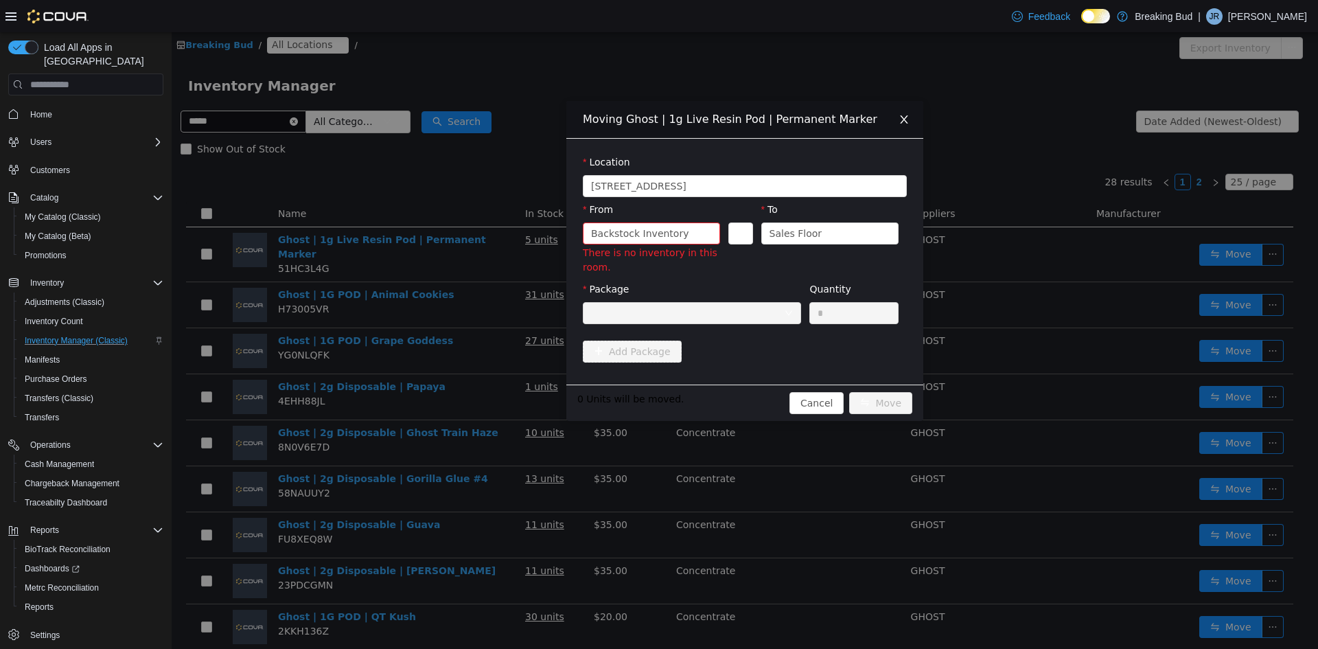
click at [650, 289] on div "Package" at bounding box center [692, 292] width 218 height 20
drag, startPoint x: 656, startPoint y: 275, endPoint x: 618, endPoint y: 270, distance: 38.2
click at [653, 277] on div "From Backstock Inventory There is no inventory in this room. To Sales Floor" at bounding box center [745, 243] width 324 height 80
drag, startPoint x: 903, startPoint y: 118, endPoint x: 897, endPoint y: 124, distance: 8.3
click at [903, 118] on icon "icon: close" at bounding box center [904, 119] width 8 height 8
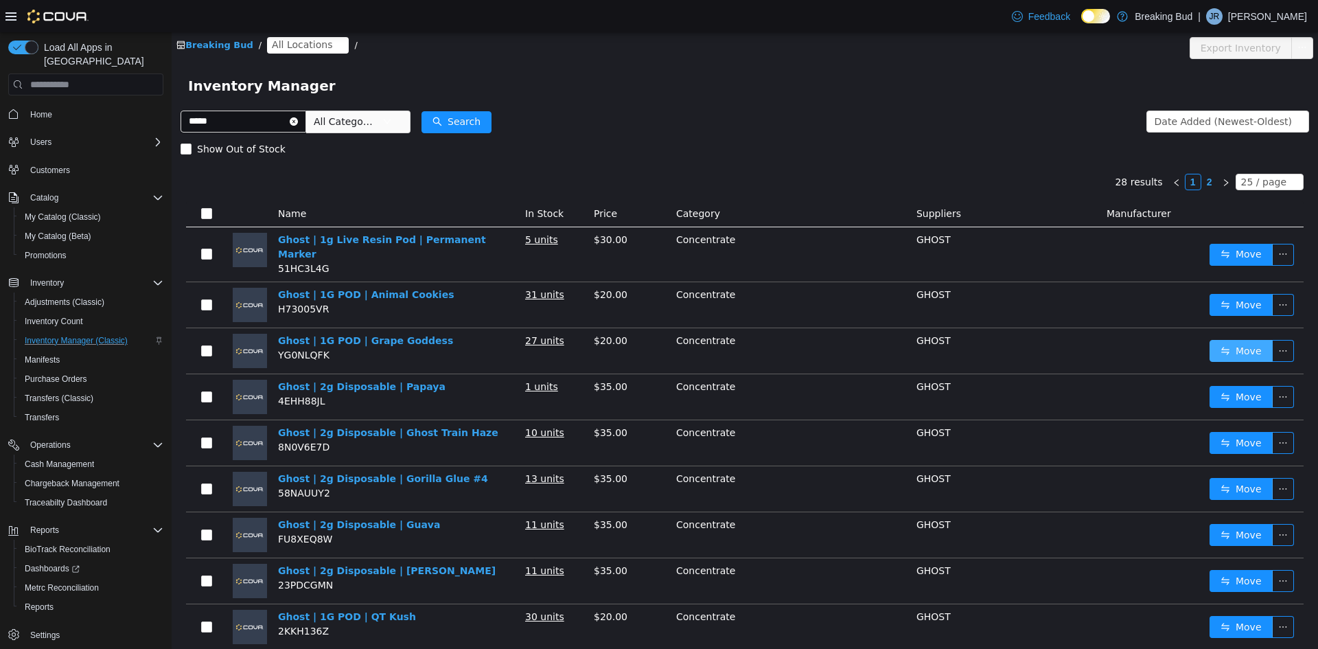
click at [1238, 340] on button "Move" at bounding box center [1241, 351] width 63 height 22
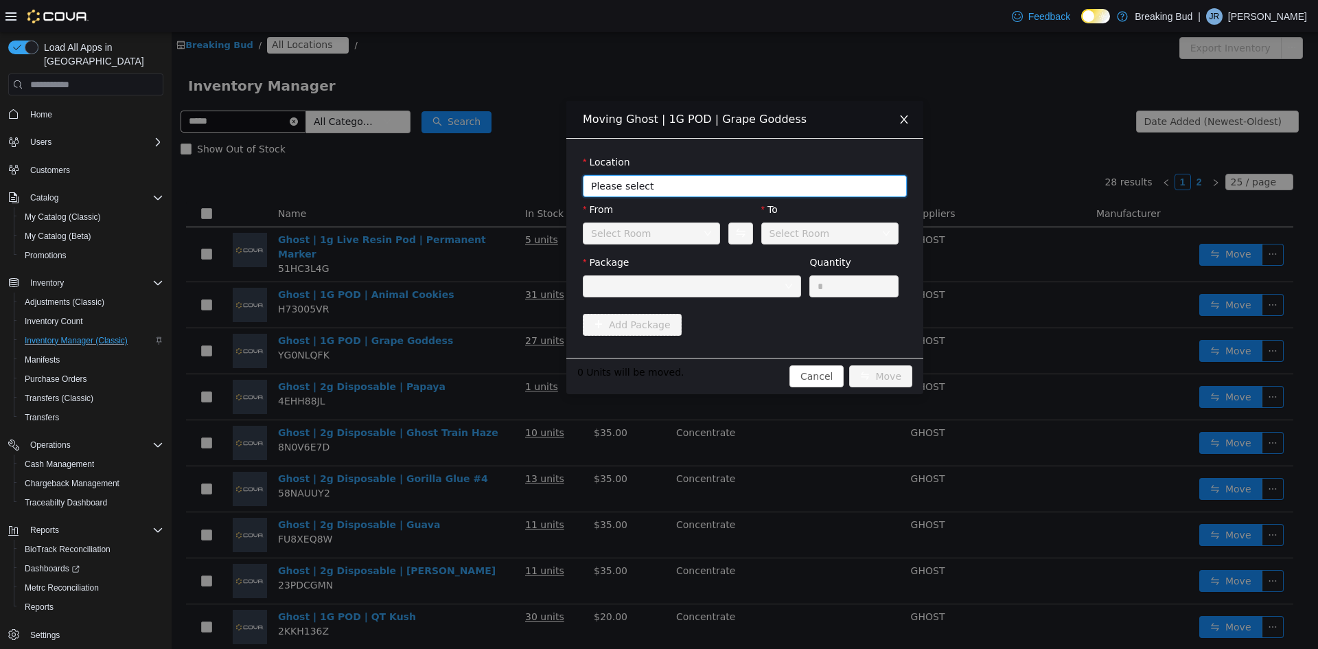
click at [658, 187] on span "Please select" at bounding box center [737, 186] width 292 height 14
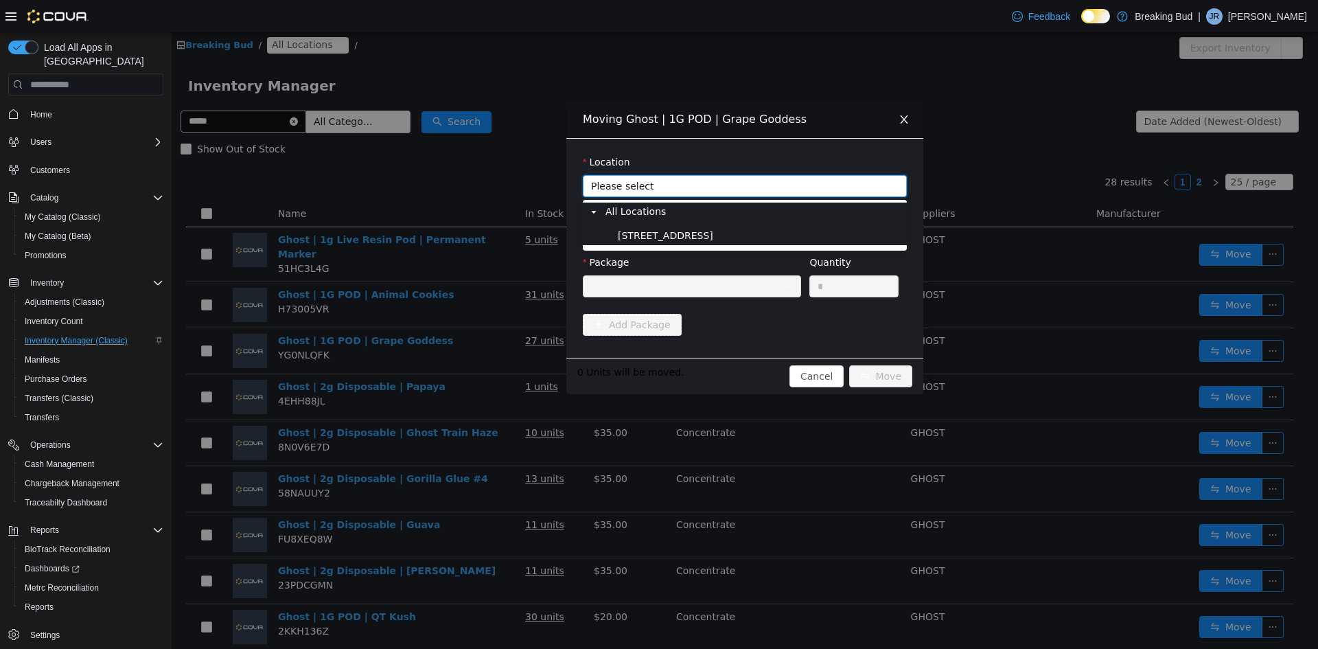
click at [654, 228] on span "8715 Central Ave" at bounding box center [760, 236] width 290 height 19
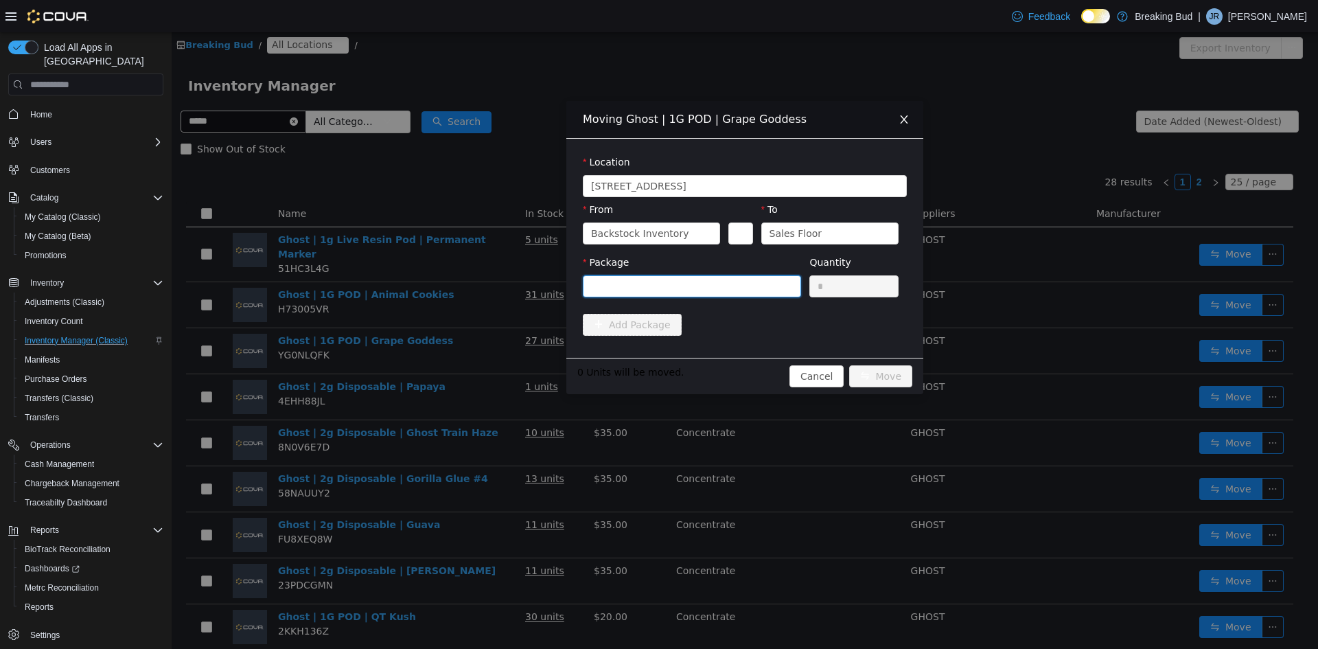
click at [680, 286] on div at bounding box center [687, 286] width 193 height 21
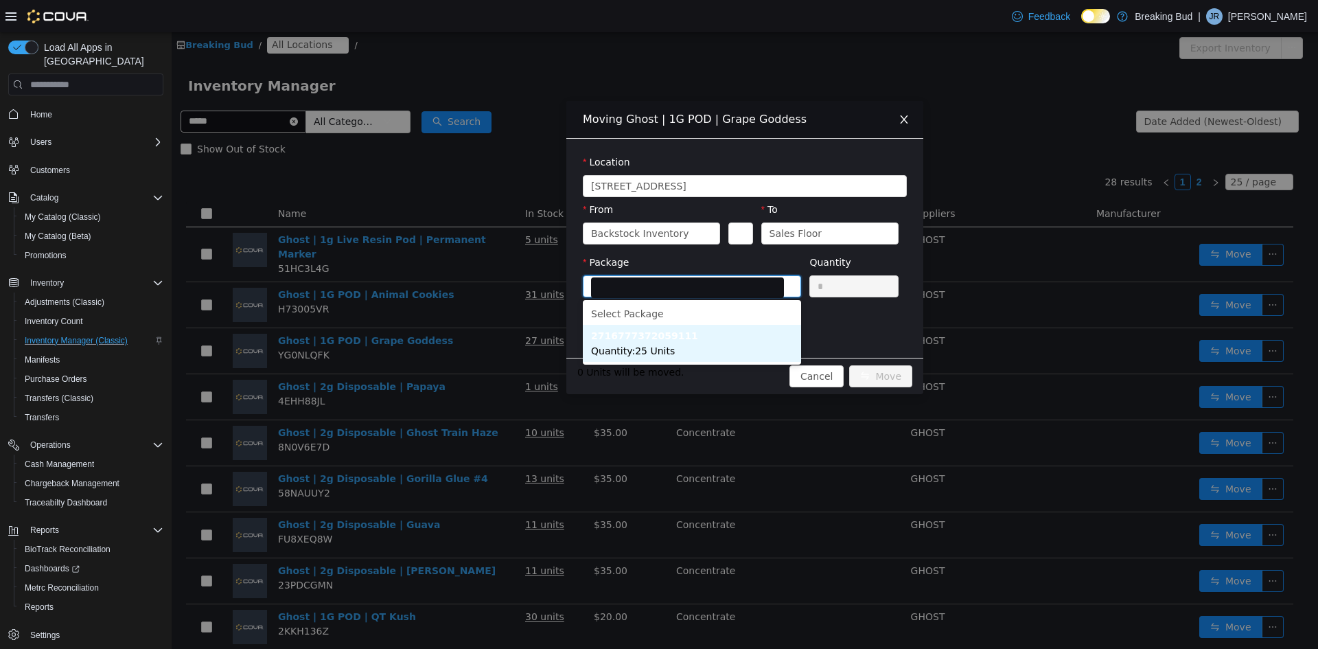
drag, startPoint x: 678, startPoint y: 341, endPoint x: 735, endPoint y: 315, distance: 62.1
click at [677, 341] on li "2716777372059111 Quantity : 25 Units" at bounding box center [692, 343] width 218 height 37
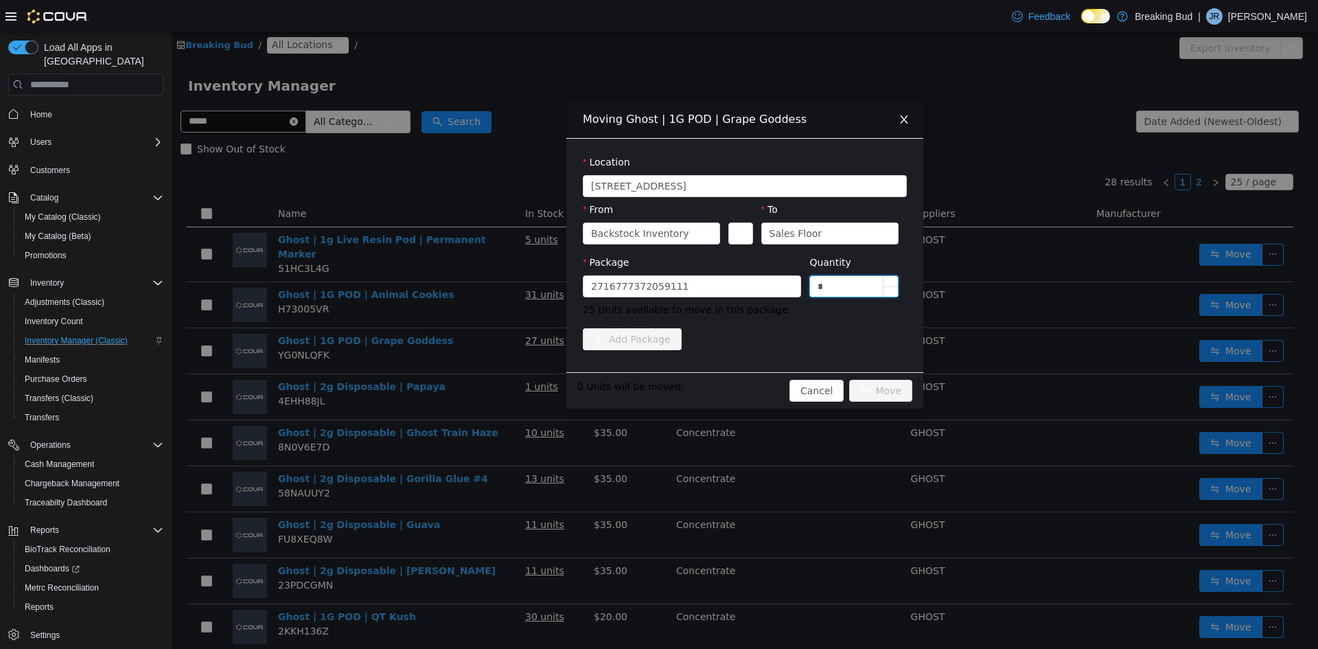
click at [823, 277] on input "*" at bounding box center [854, 286] width 88 height 21
type input "**"
click at [869, 384] on button "Move" at bounding box center [880, 391] width 63 height 22
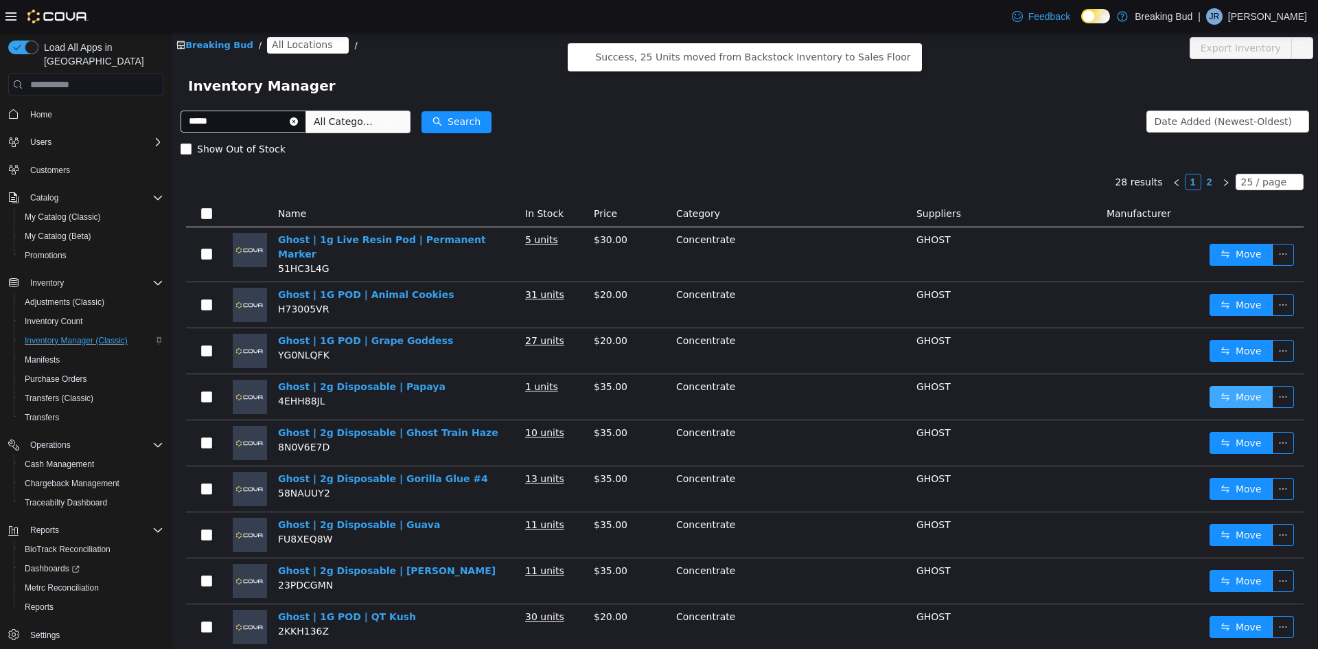
click at [1212, 386] on button "Move" at bounding box center [1241, 397] width 63 height 22
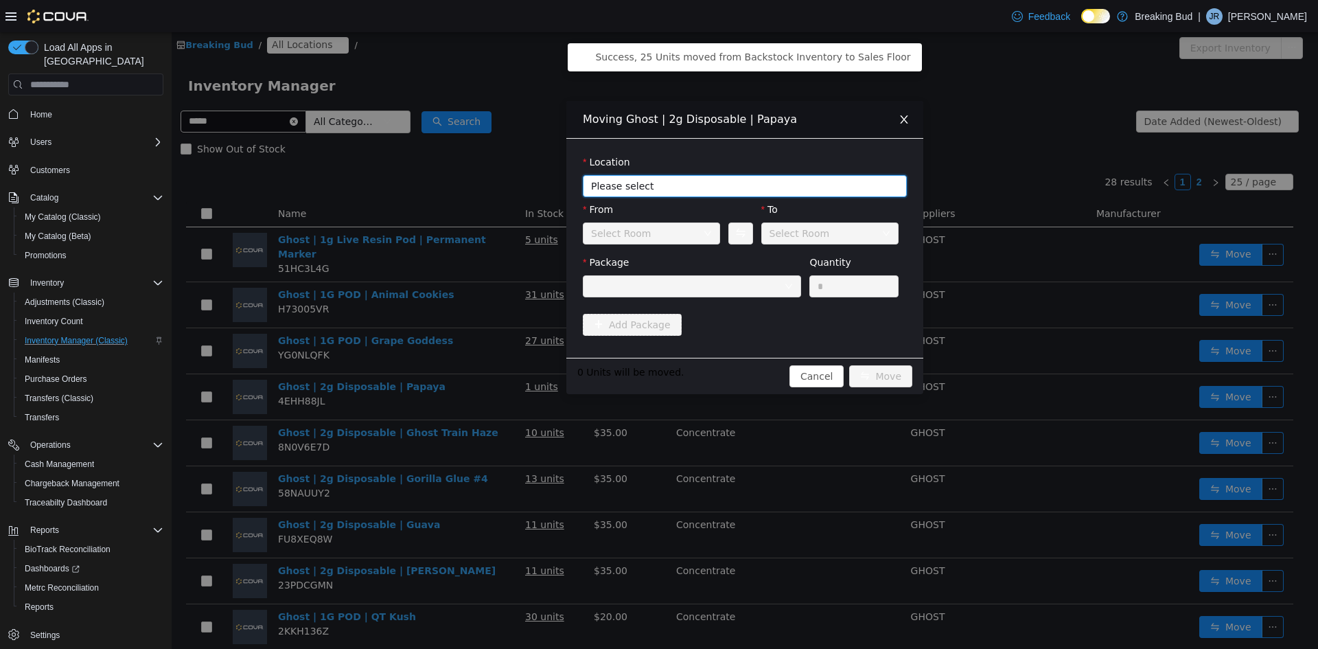
click at [658, 183] on span "Please select" at bounding box center [737, 186] width 292 height 14
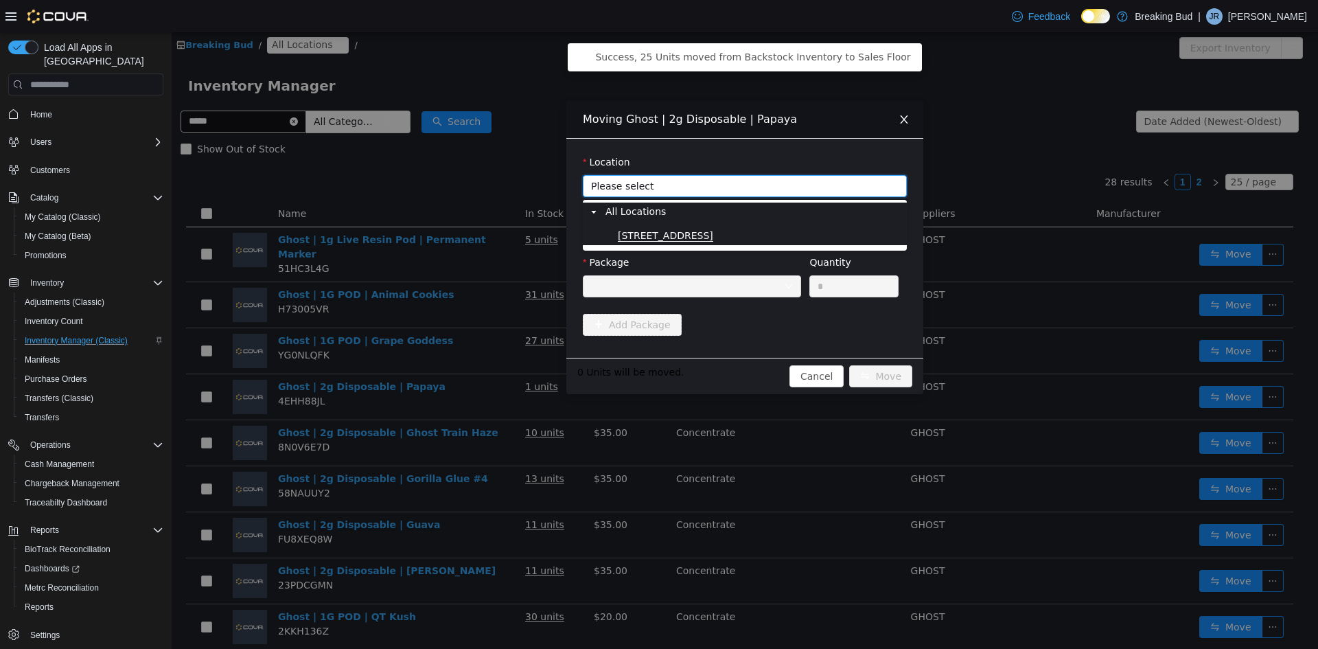
click at [667, 231] on span "8715 Central Ave" at bounding box center [665, 236] width 95 height 12
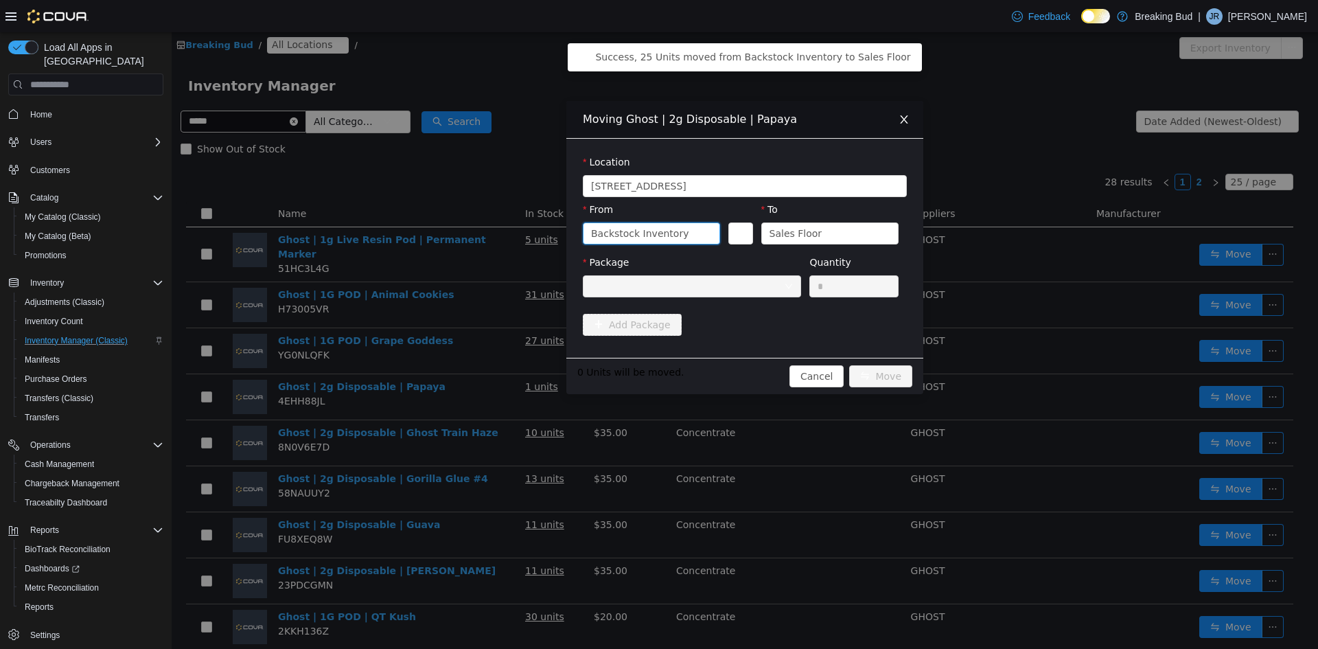
click at [663, 236] on div "Backstock Inventory" at bounding box center [639, 233] width 97 height 21
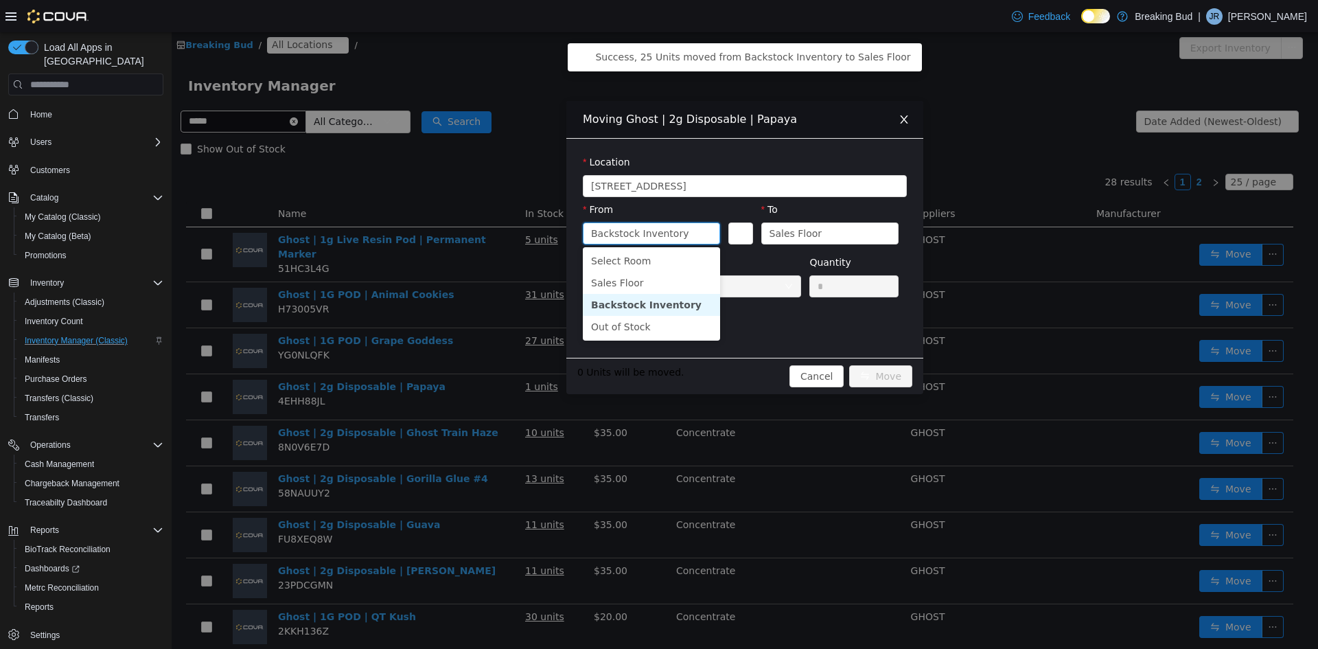
click at [662, 295] on li "Backstock Inventory" at bounding box center [651, 305] width 137 height 22
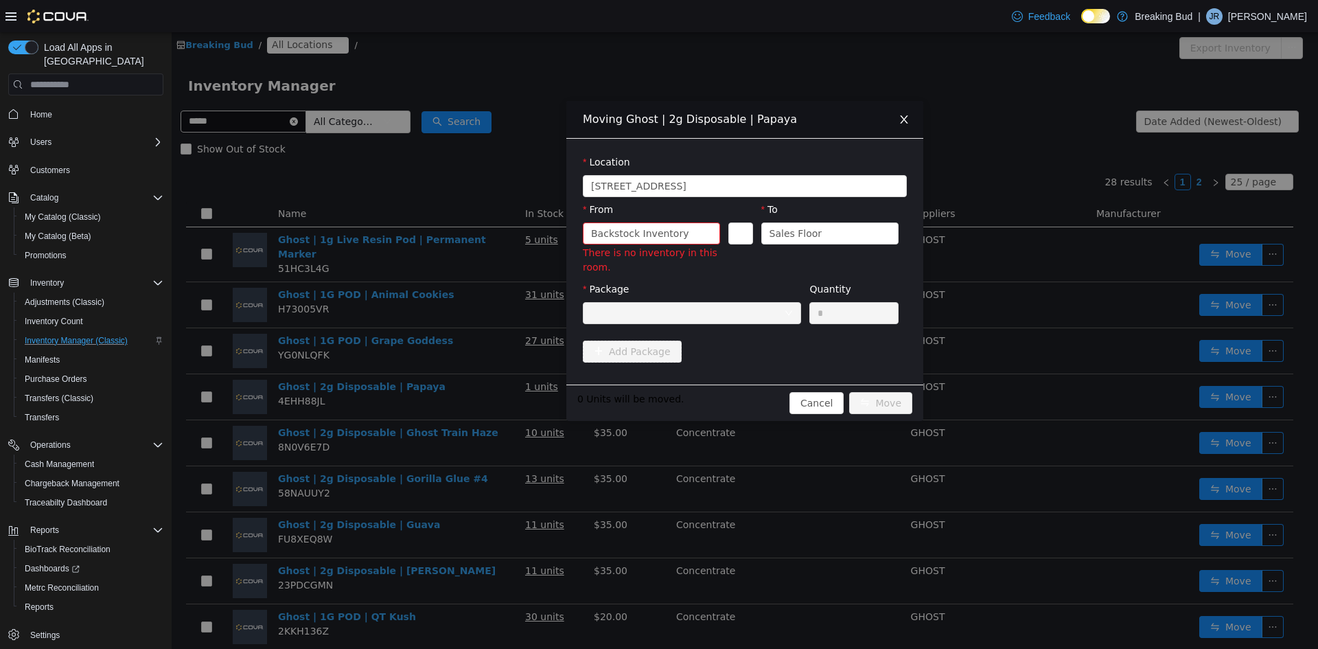
click at [671, 285] on div "Package" at bounding box center [692, 305] width 218 height 47
click at [909, 122] on icon "icon: close" at bounding box center [904, 119] width 11 height 11
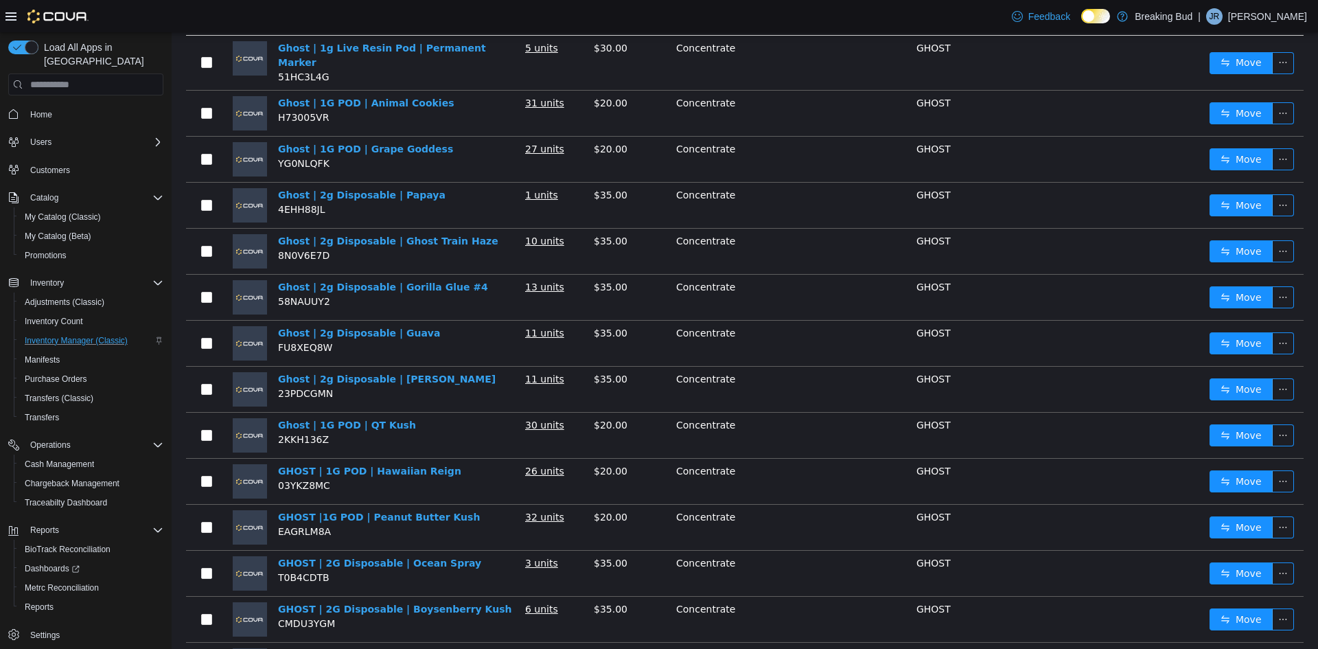
scroll to position [275, 0]
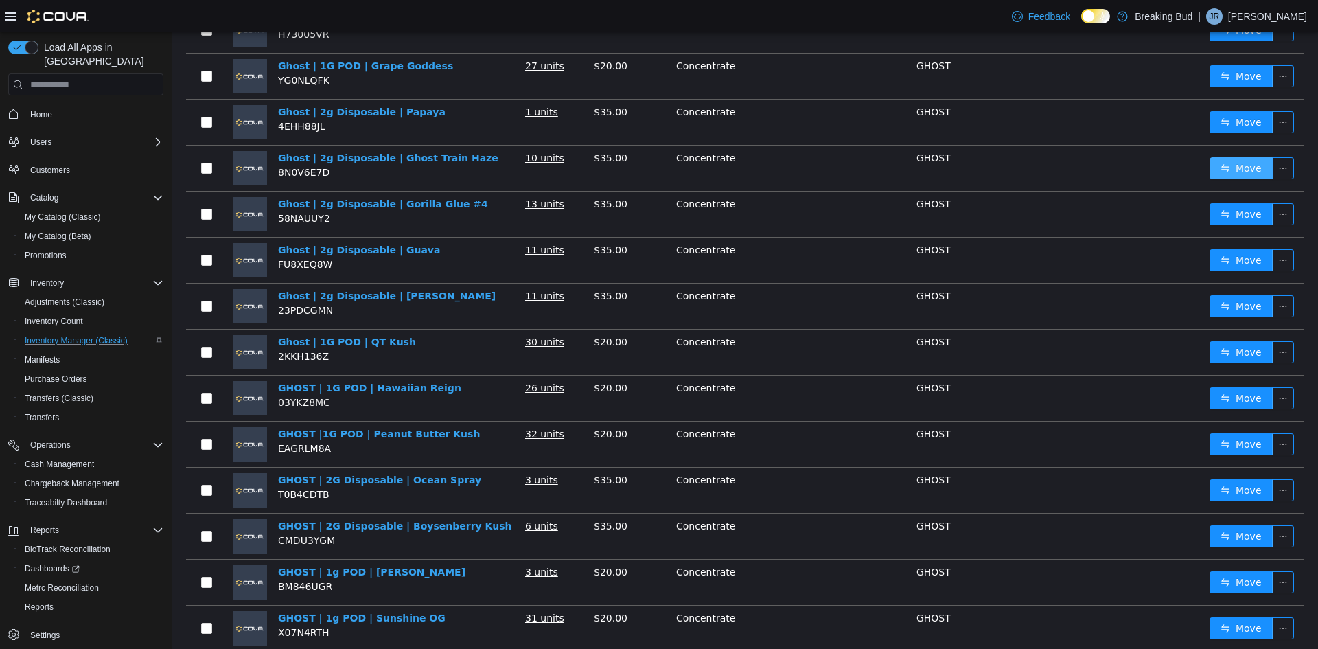
click at [1217, 162] on button "Move" at bounding box center [1241, 168] width 63 height 22
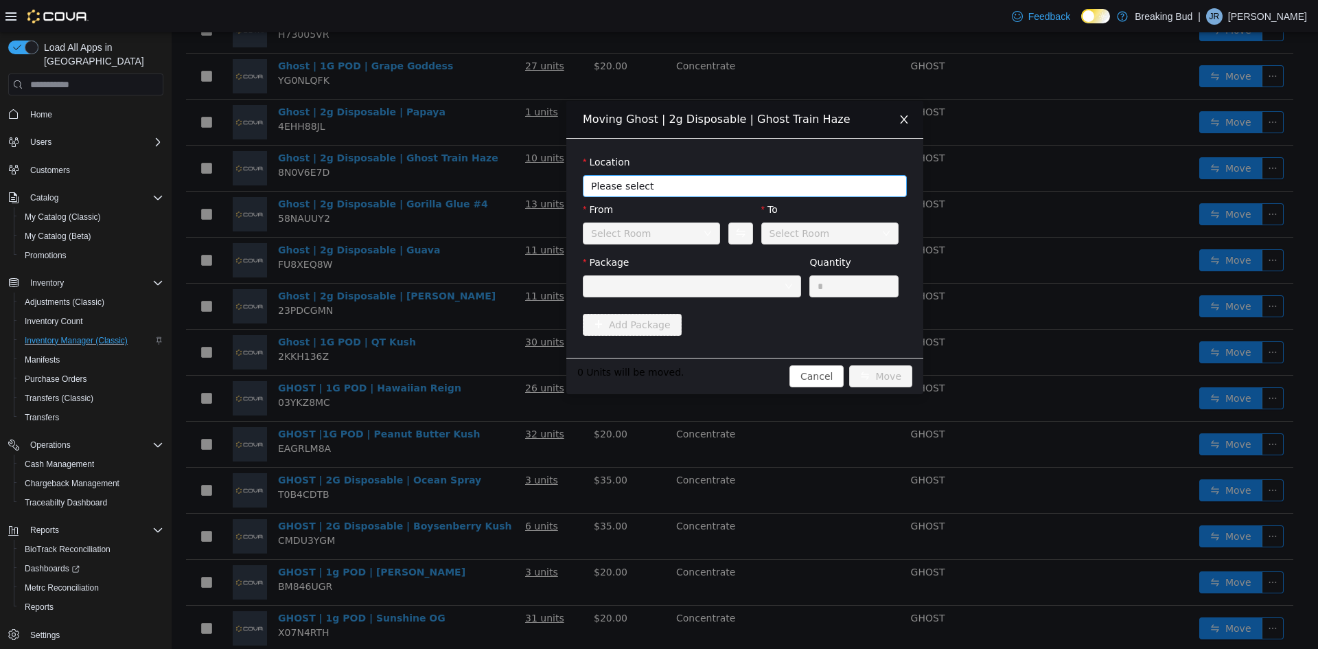
click at [606, 177] on span "Please select" at bounding box center [740, 186] width 299 height 21
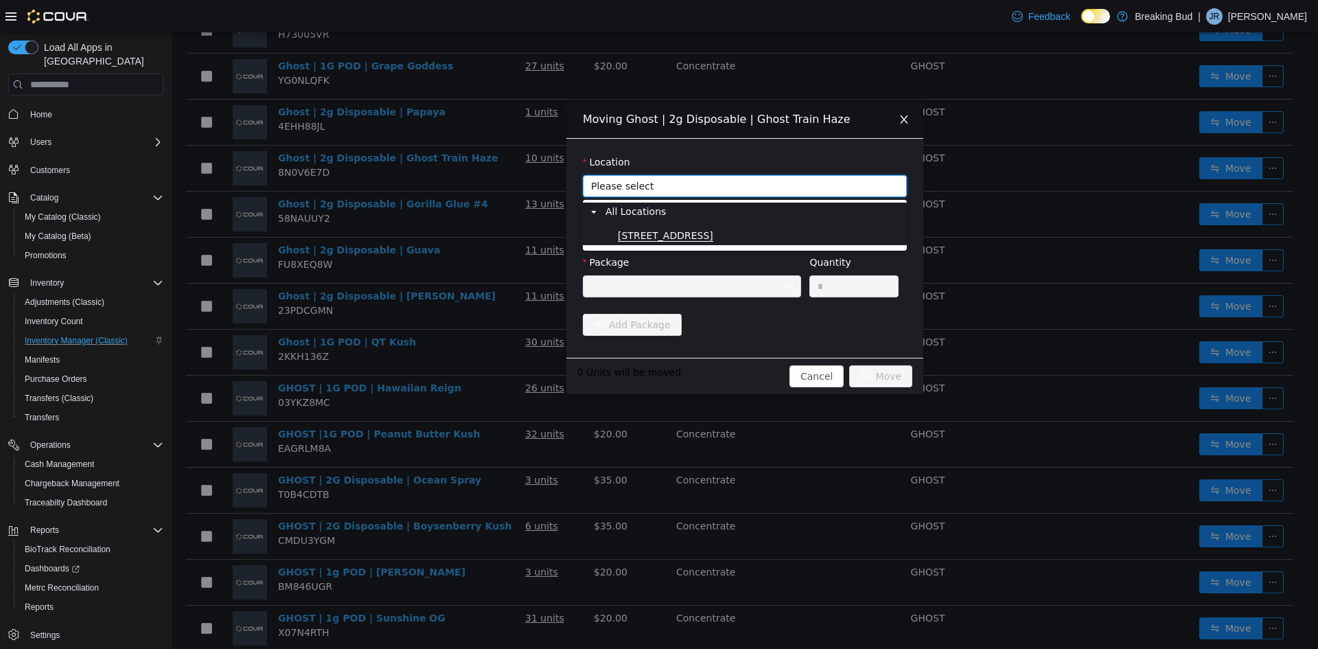
click at [637, 234] on span "8715 Central Ave" at bounding box center [665, 236] width 95 height 12
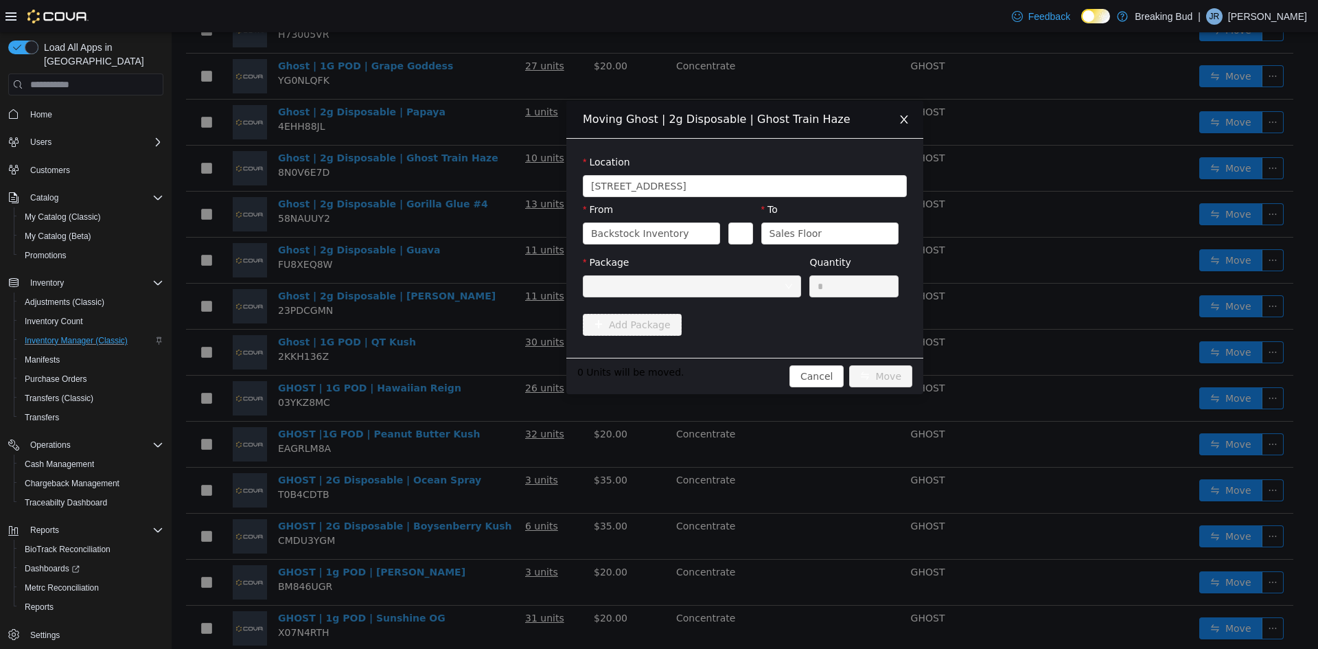
click at [644, 276] on div at bounding box center [687, 286] width 193 height 21
click at [649, 286] on div at bounding box center [687, 286] width 193 height 21
click at [911, 118] on span "Close" at bounding box center [904, 120] width 38 height 38
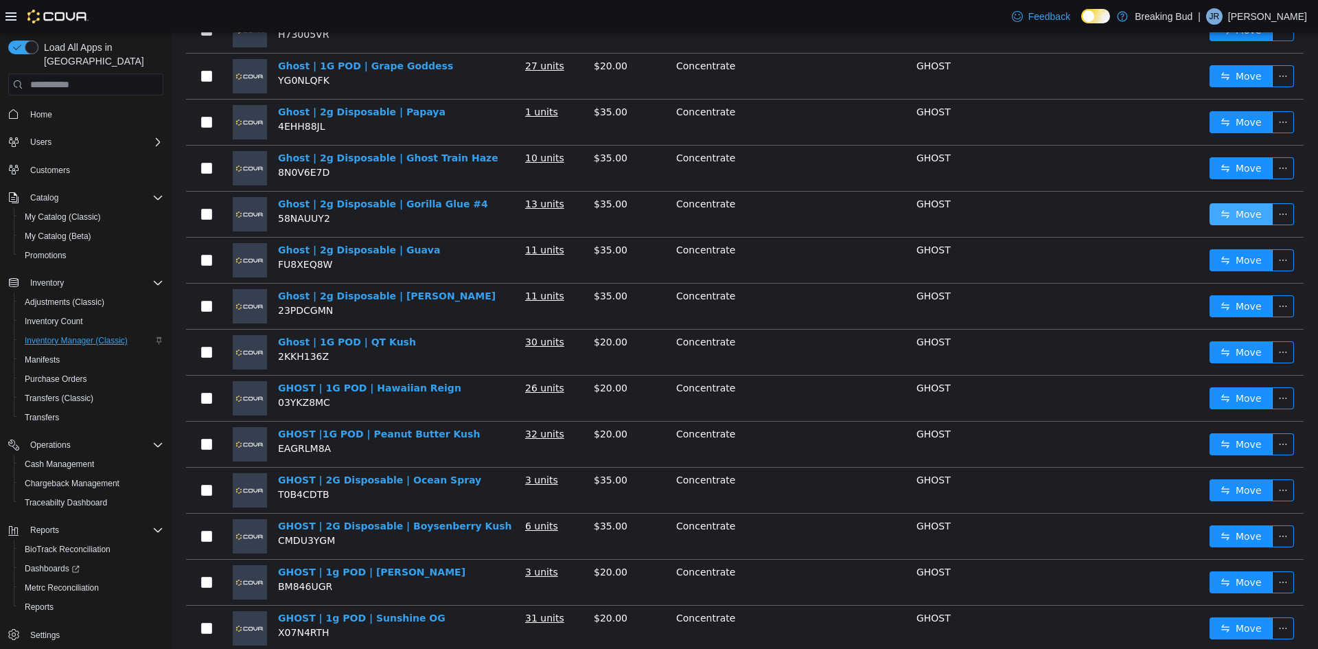
click at [1210, 203] on button "Move" at bounding box center [1241, 214] width 63 height 22
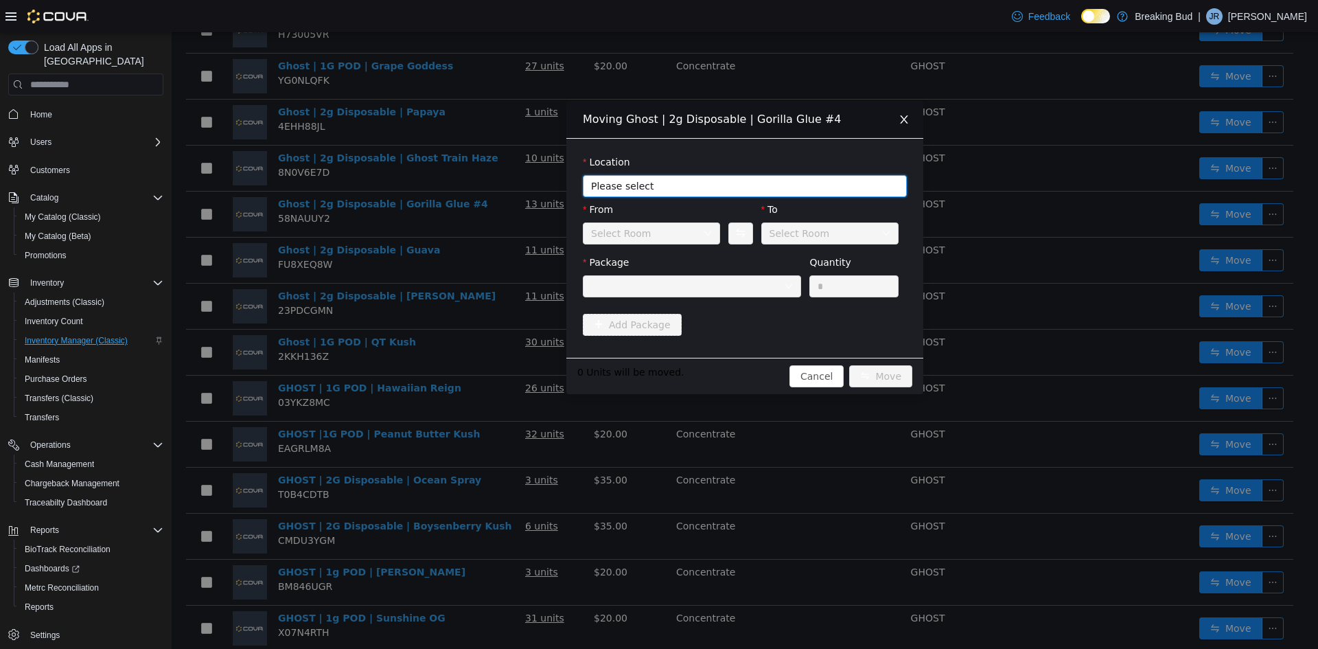
click at [595, 183] on span "Please select" at bounding box center [737, 186] width 292 height 14
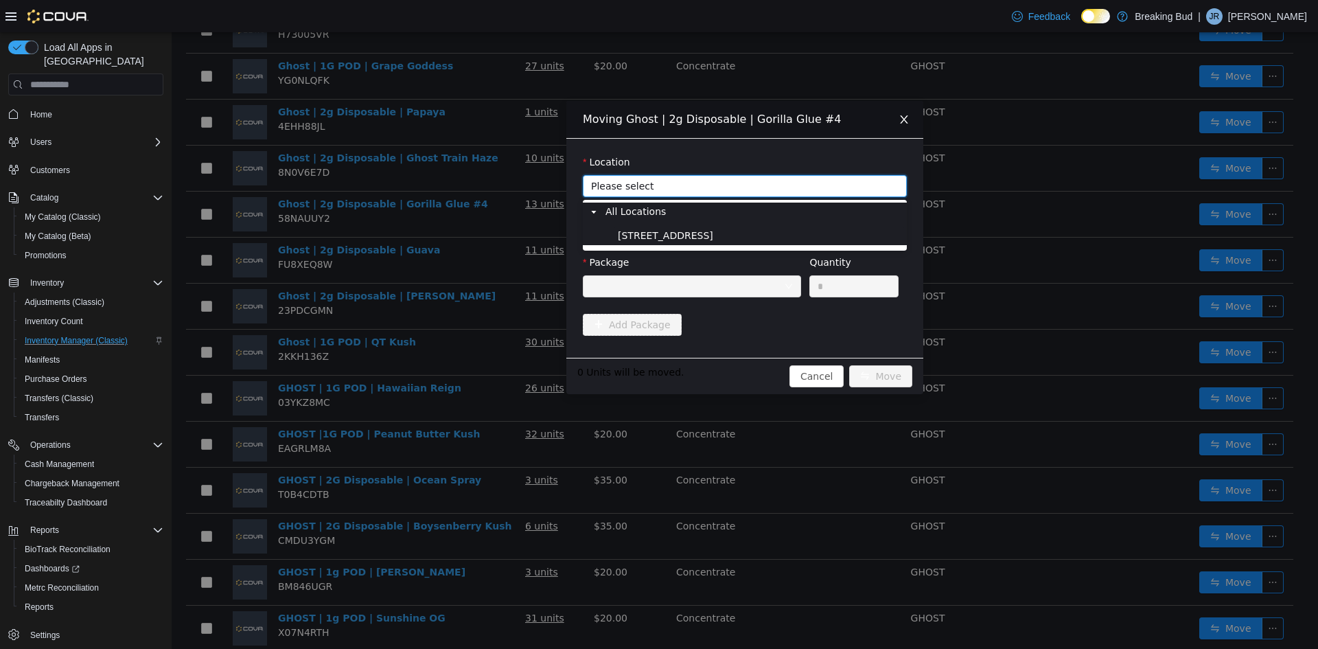
click at [620, 227] on span "8715 Central Ave" at bounding box center [760, 236] width 290 height 19
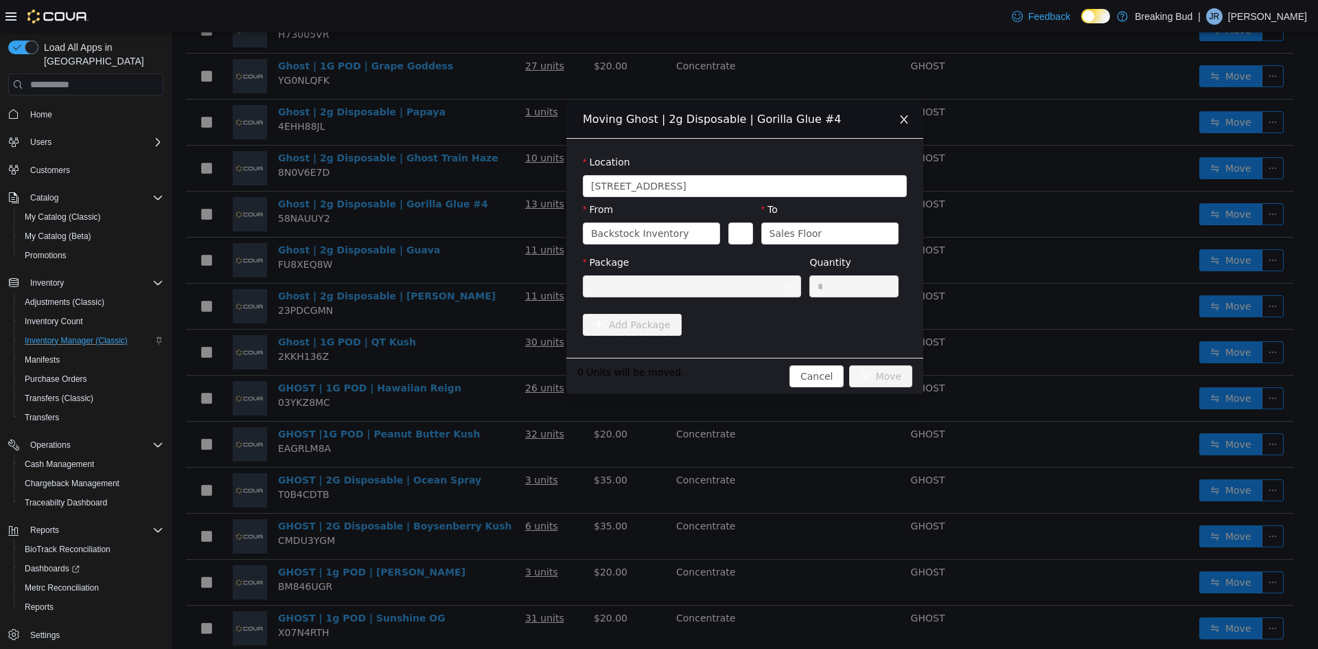
drag, startPoint x: 633, startPoint y: 280, endPoint x: 661, endPoint y: 257, distance: 36.1
click at [633, 282] on div at bounding box center [687, 286] width 193 height 21
click at [907, 117] on icon "icon: close" at bounding box center [904, 119] width 11 height 11
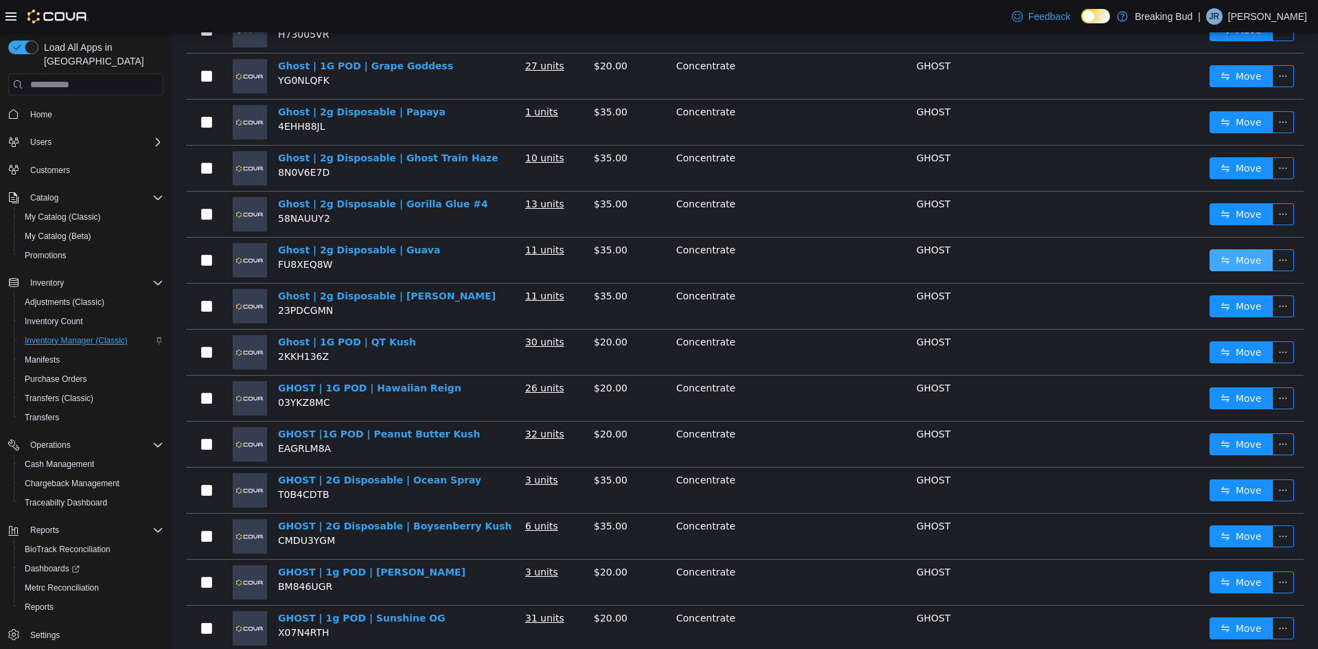
click at [1215, 249] on button "Move" at bounding box center [1241, 260] width 63 height 22
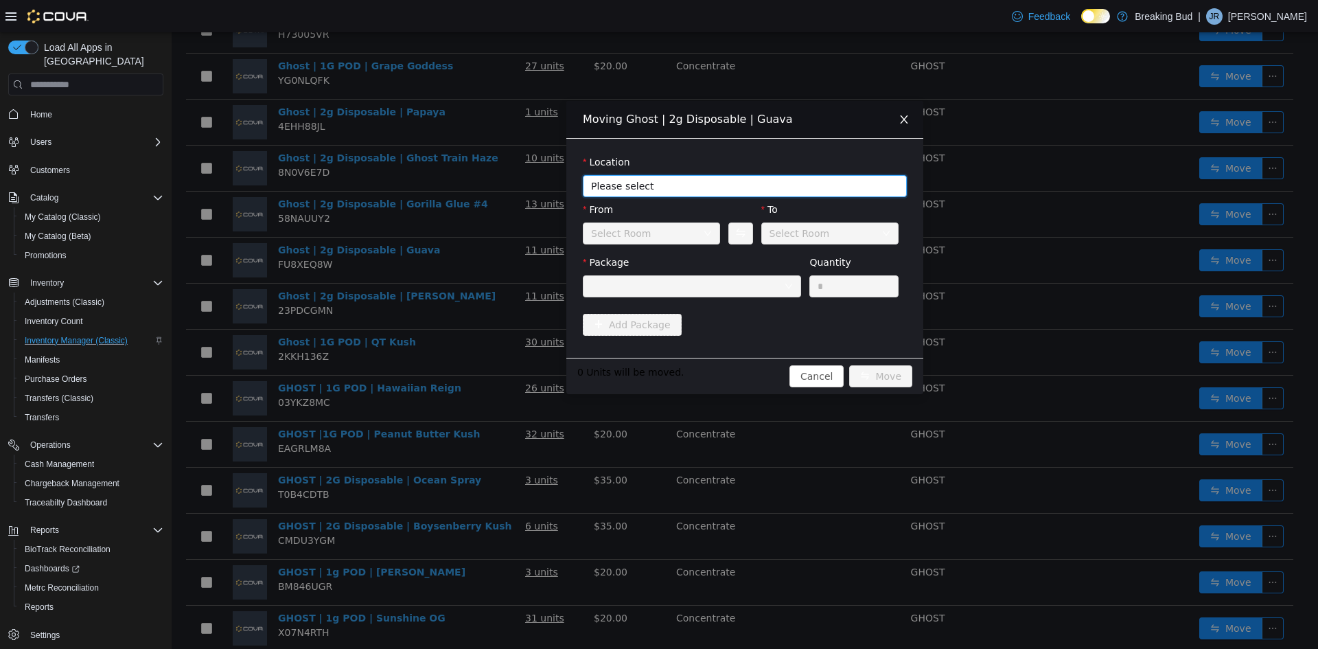
click at [786, 182] on span "Please select" at bounding box center [737, 186] width 292 height 14
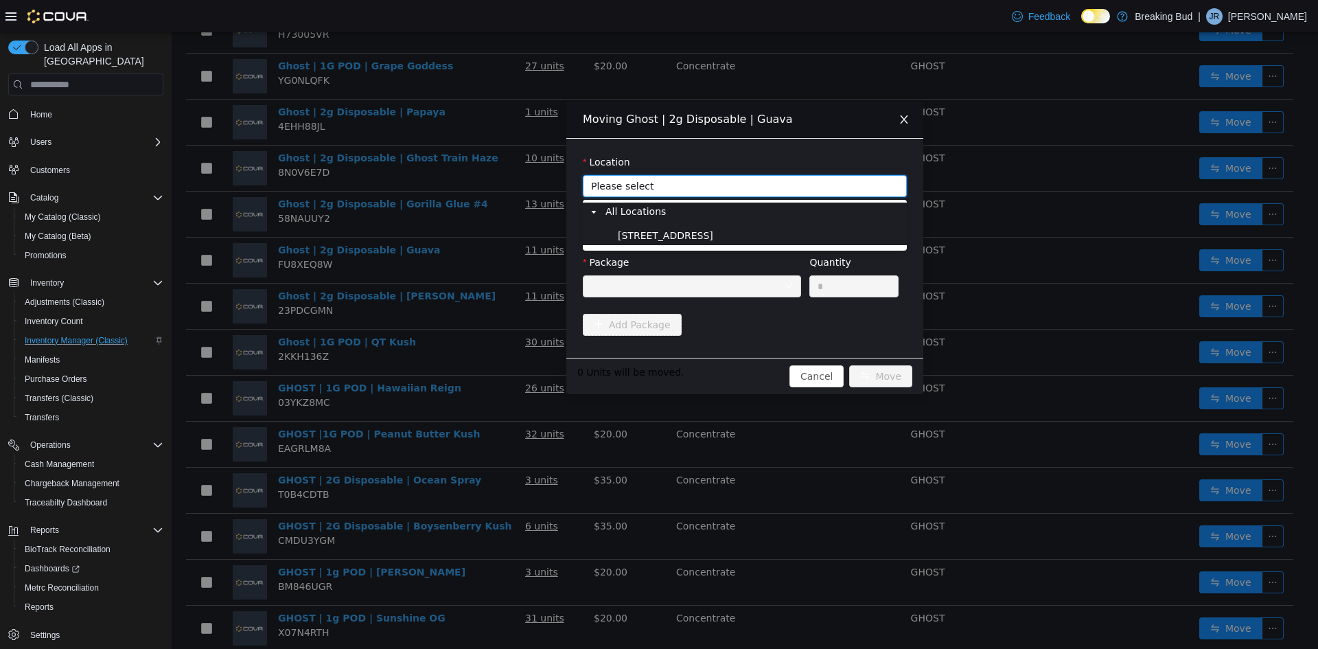
click at [754, 240] on span "8715 Central Ave" at bounding box center [760, 236] width 290 height 19
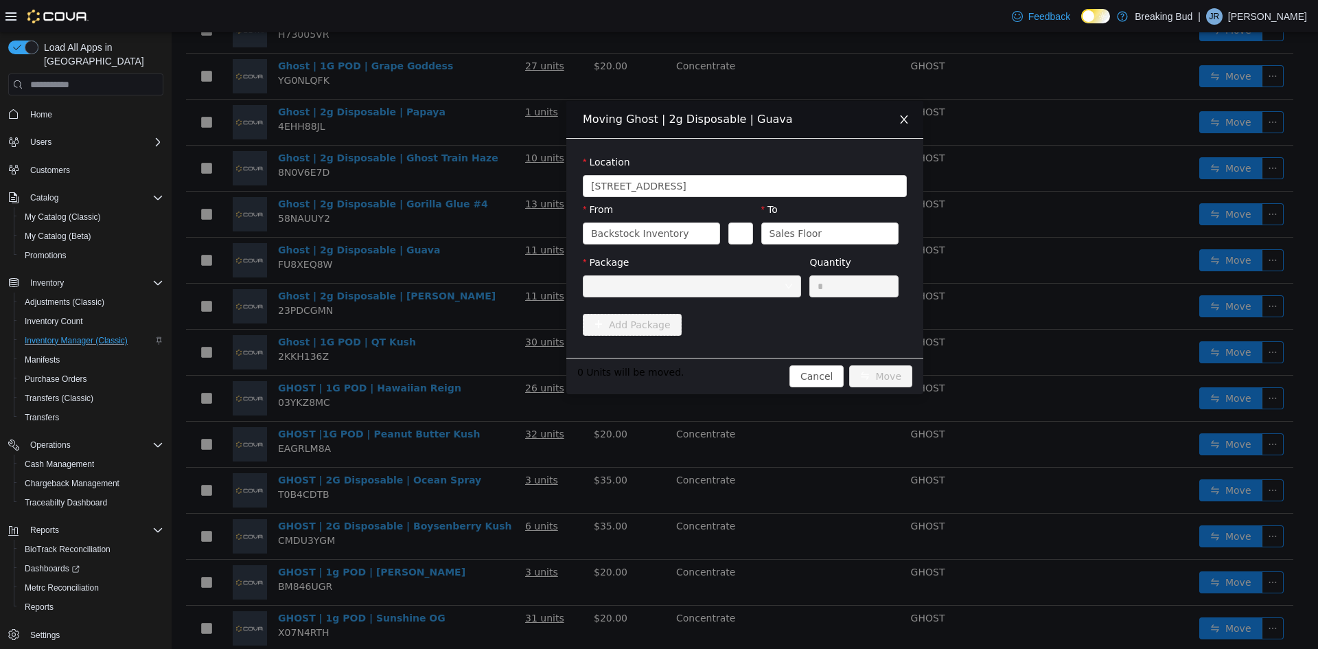
drag, startPoint x: 899, startPoint y: 117, endPoint x: 860, endPoint y: 144, distance: 48.4
click at [899, 118] on icon "icon: close" at bounding box center [904, 119] width 11 height 11
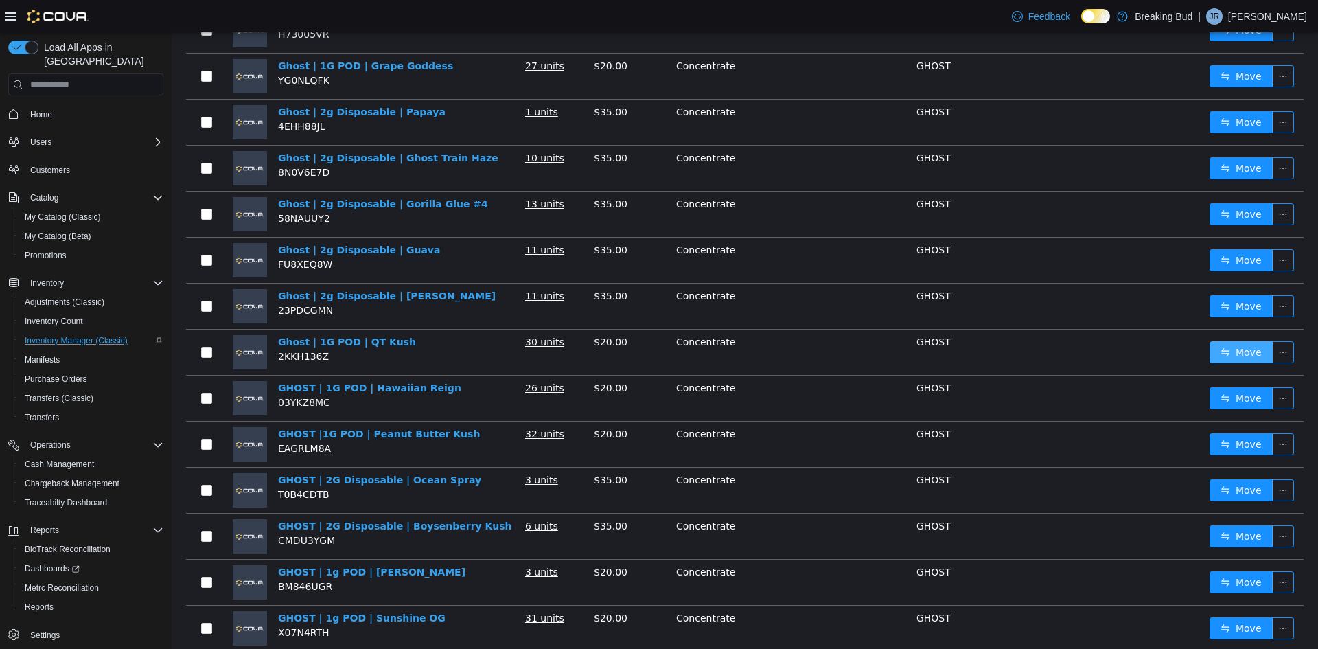
click at [1217, 349] on button "Move" at bounding box center [1241, 352] width 63 height 22
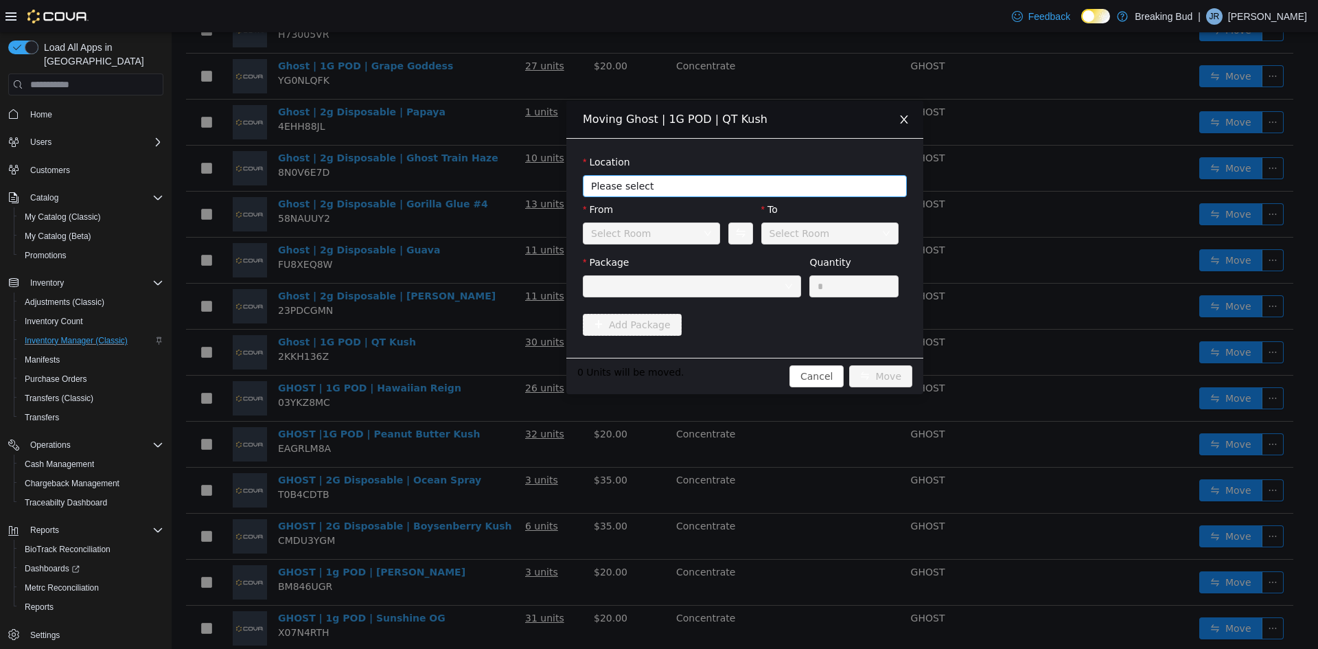
drag, startPoint x: 691, startPoint y: 192, endPoint x: 685, endPoint y: 196, distance: 7.4
click at [685, 196] on span "Please select" at bounding box center [740, 186] width 299 height 21
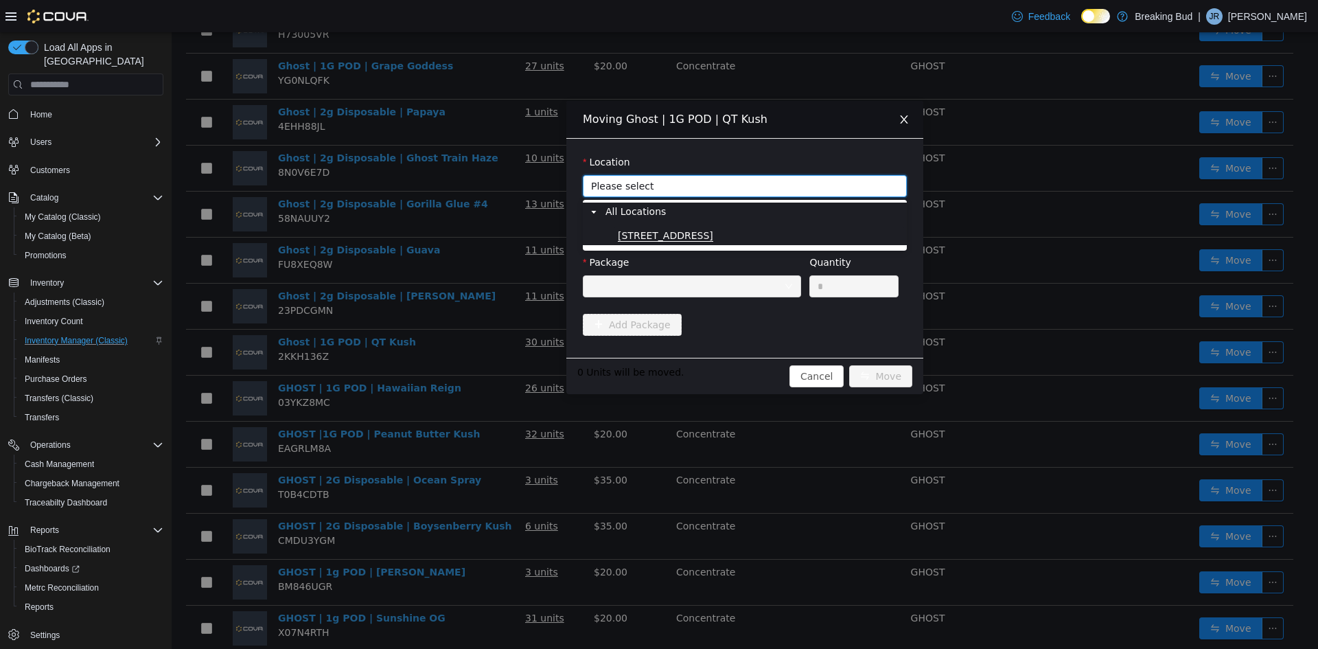
click at [666, 230] on span "8715 Central Ave" at bounding box center [665, 236] width 95 height 12
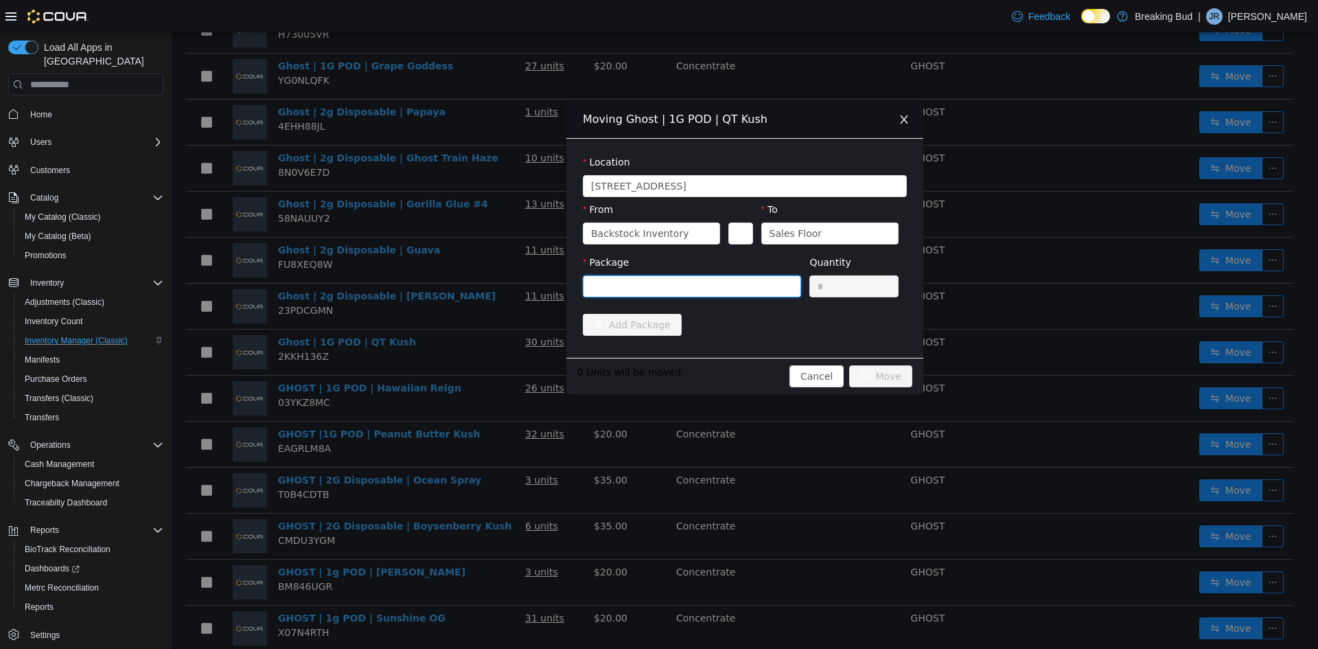
click at [644, 285] on div at bounding box center [687, 286] width 193 height 21
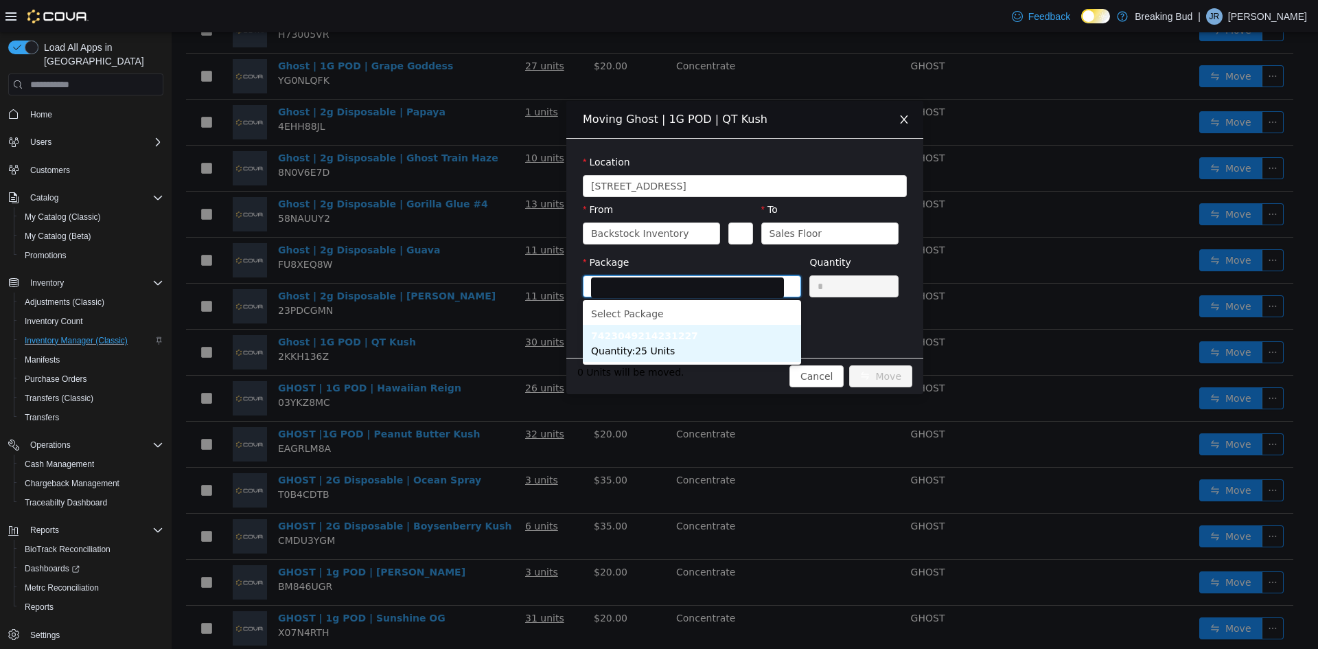
click at [658, 345] on span "Quantity : 25 Units" at bounding box center [633, 350] width 84 height 11
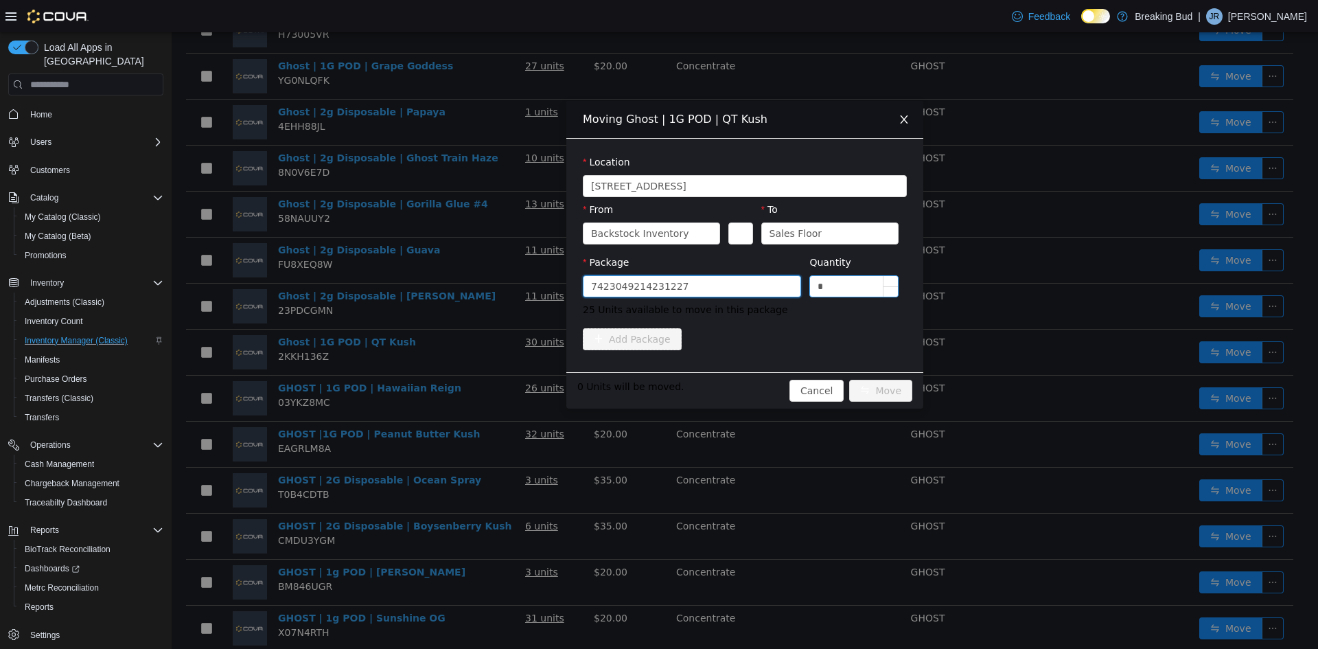
click at [834, 286] on input "*" at bounding box center [854, 286] width 88 height 21
type input "**"
click at [868, 391] on button "Move" at bounding box center [880, 391] width 63 height 22
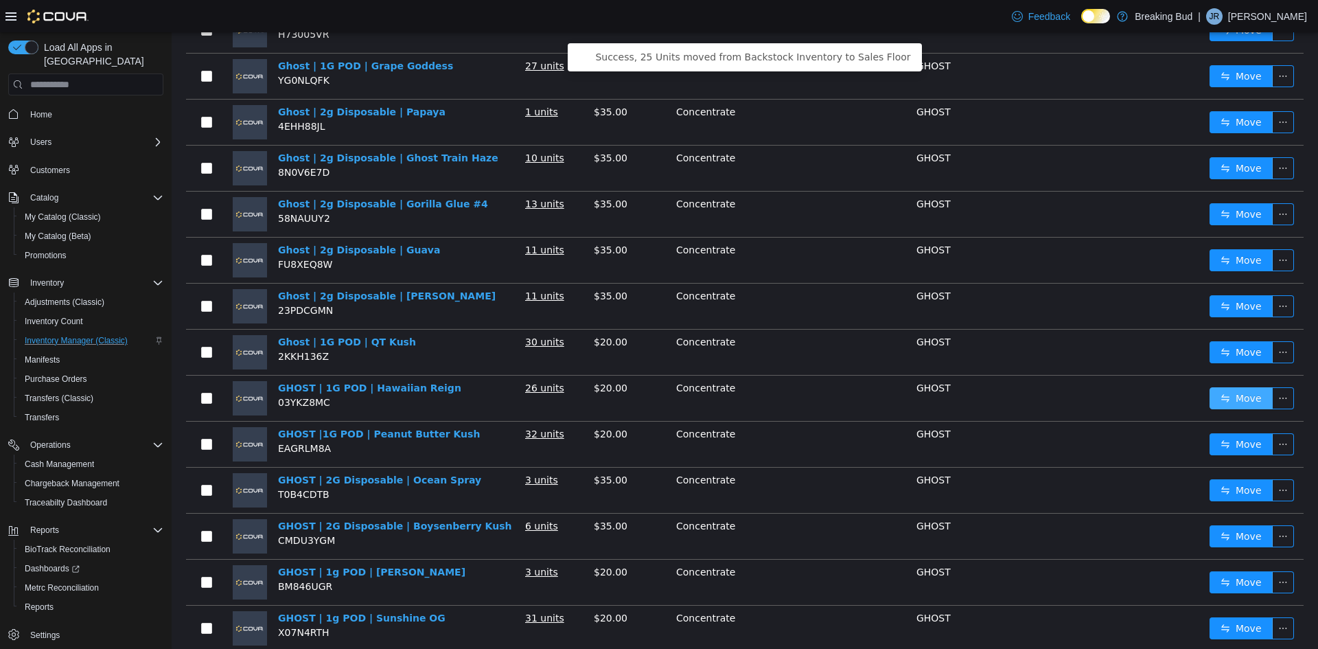
click at [1236, 387] on button "Move" at bounding box center [1241, 398] width 63 height 22
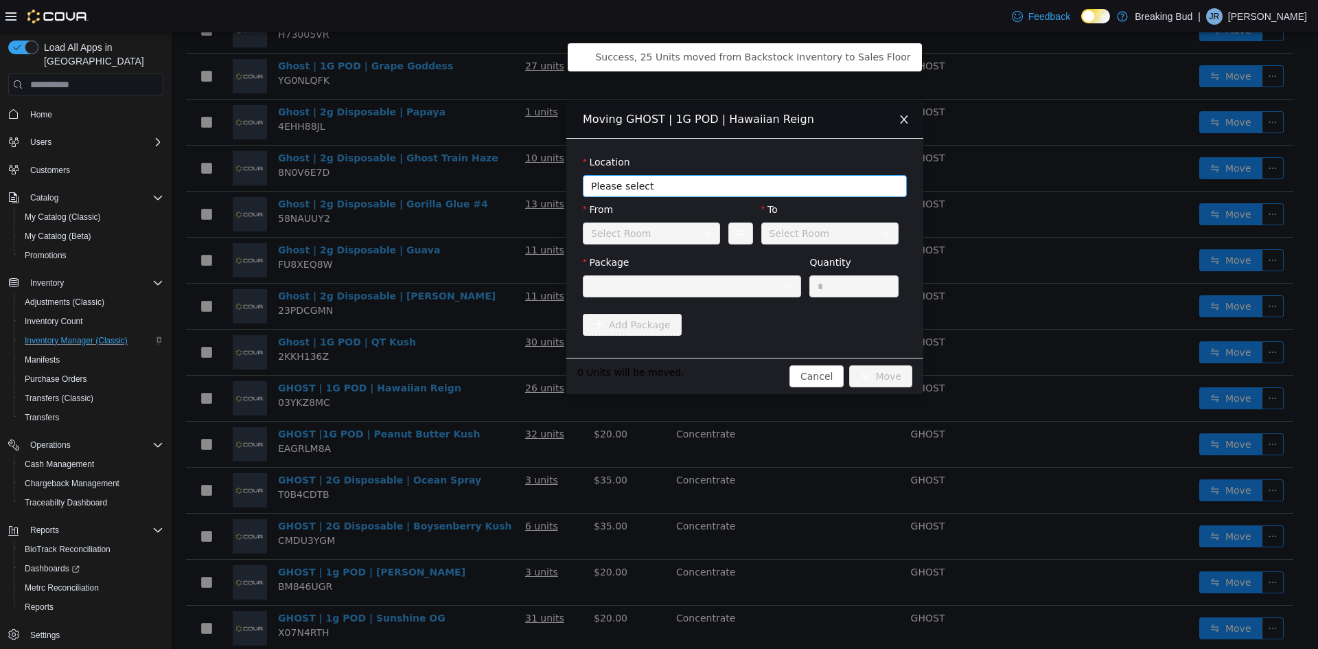
click at [720, 187] on span "Please select" at bounding box center [737, 186] width 292 height 14
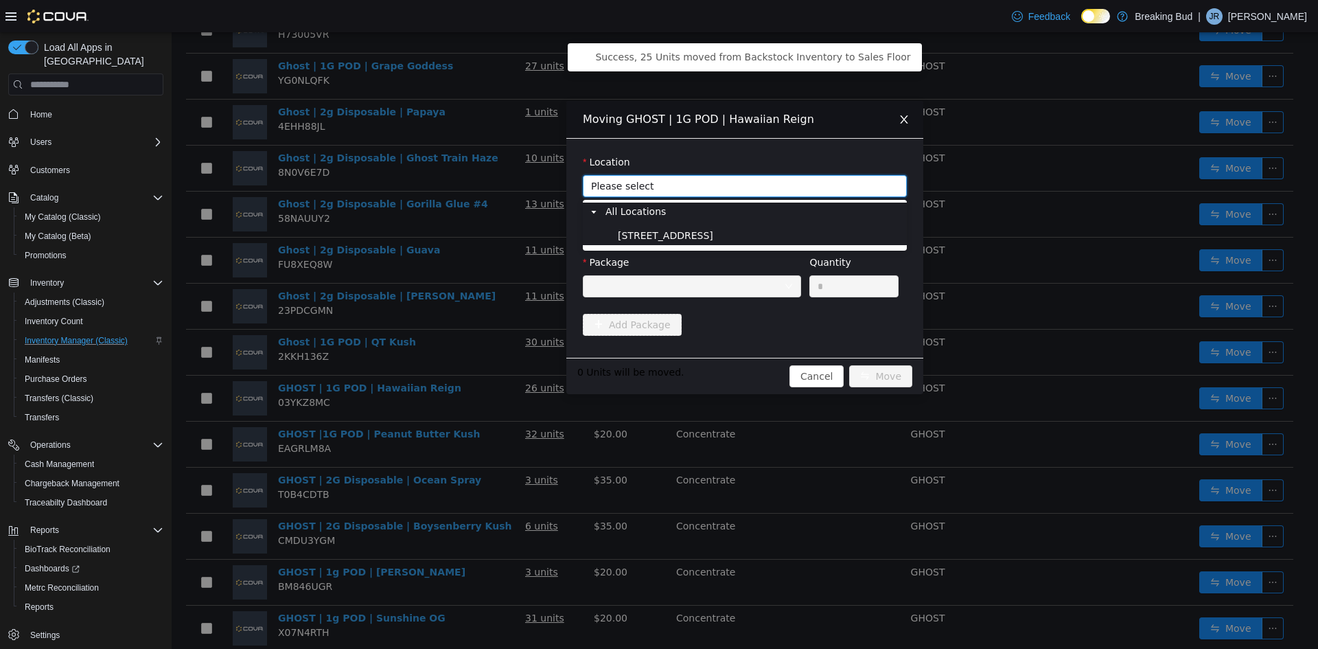
click at [698, 238] on span "8715 Central Ave" at bounding box center [760, 236] width 290 height 19
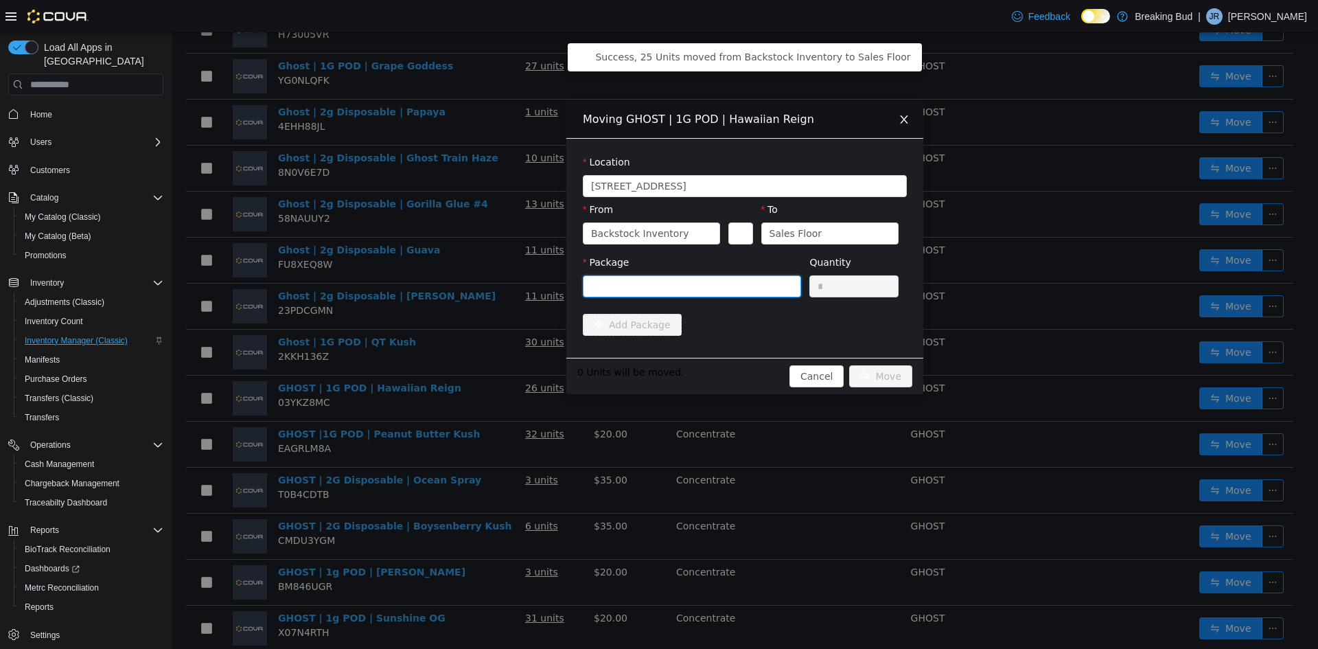
click at [686, 290] on div at bounding box center [687, 286] width 193 height 21
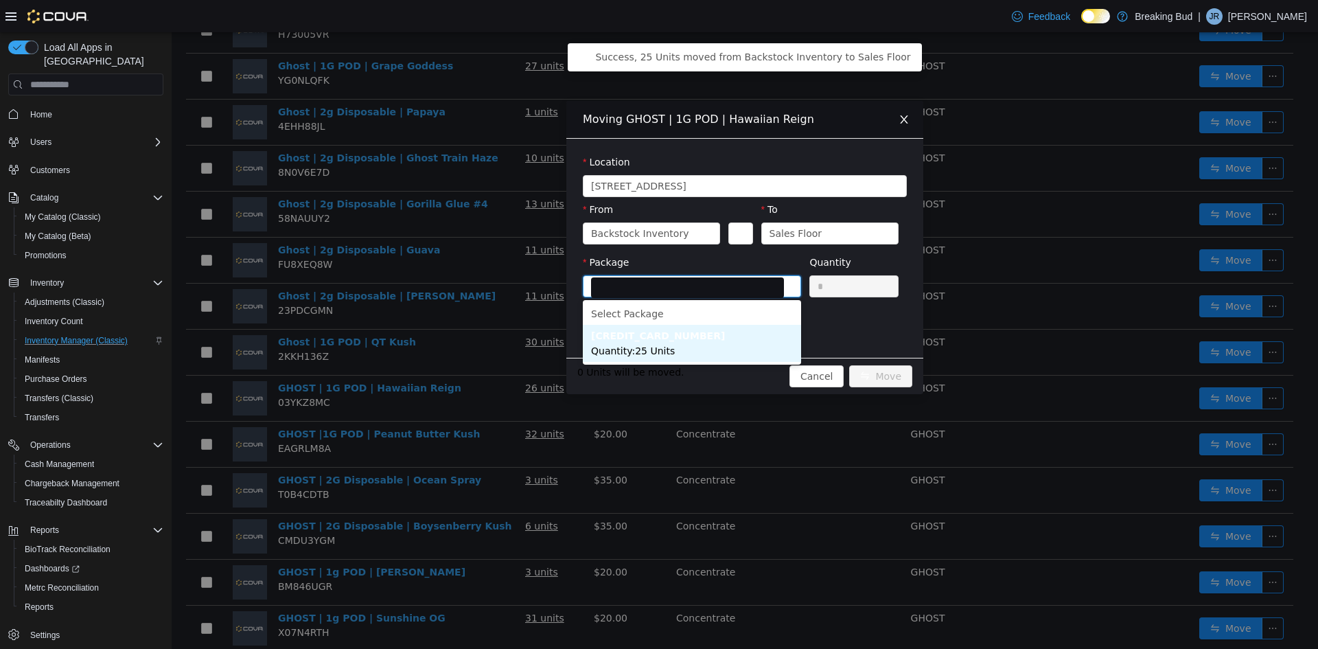
click at [673, 347] on li "4304454538539853 Quantity : 25 Units" at bounding box center [692, 343] width 218 height 37
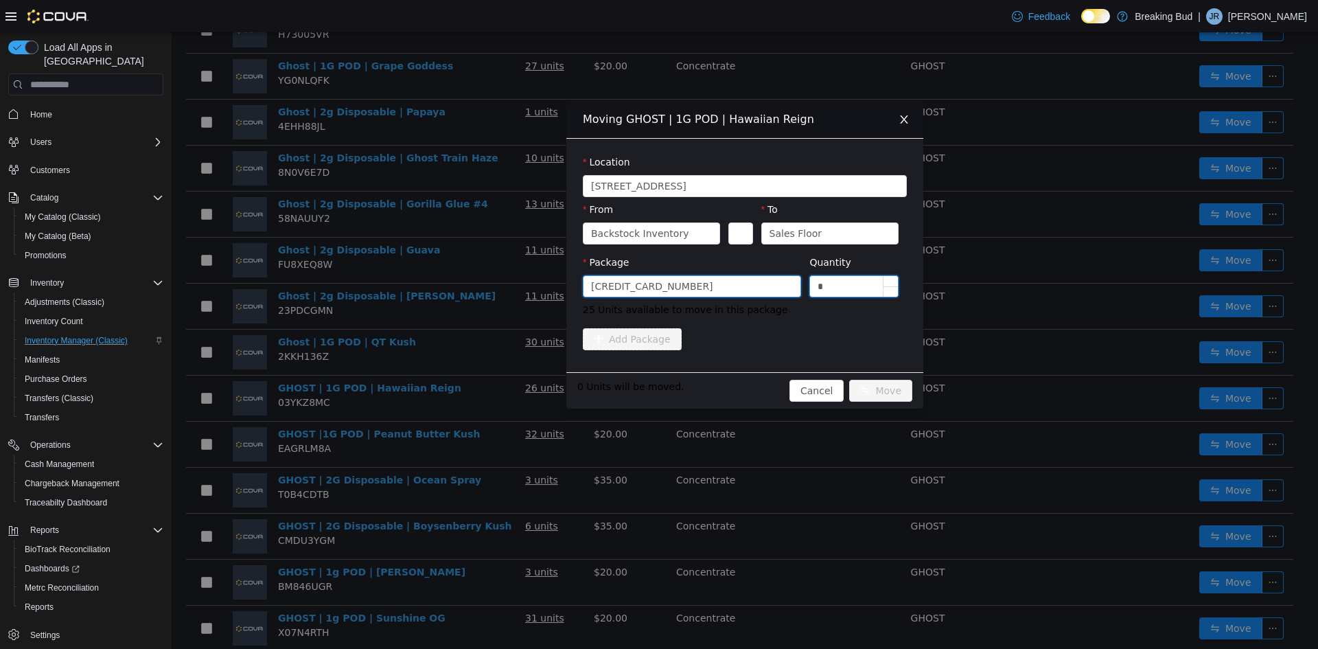
click at [814, 279] on input "*" at bounding box center [854, 286] width 88 height 21
click at [837, 286] on input "*" at bounding box center [854, 286] width 88 height 21
type input "**"
click at [866, 394] on button "Move" at bounding box center [880, 391] width 63 height 22
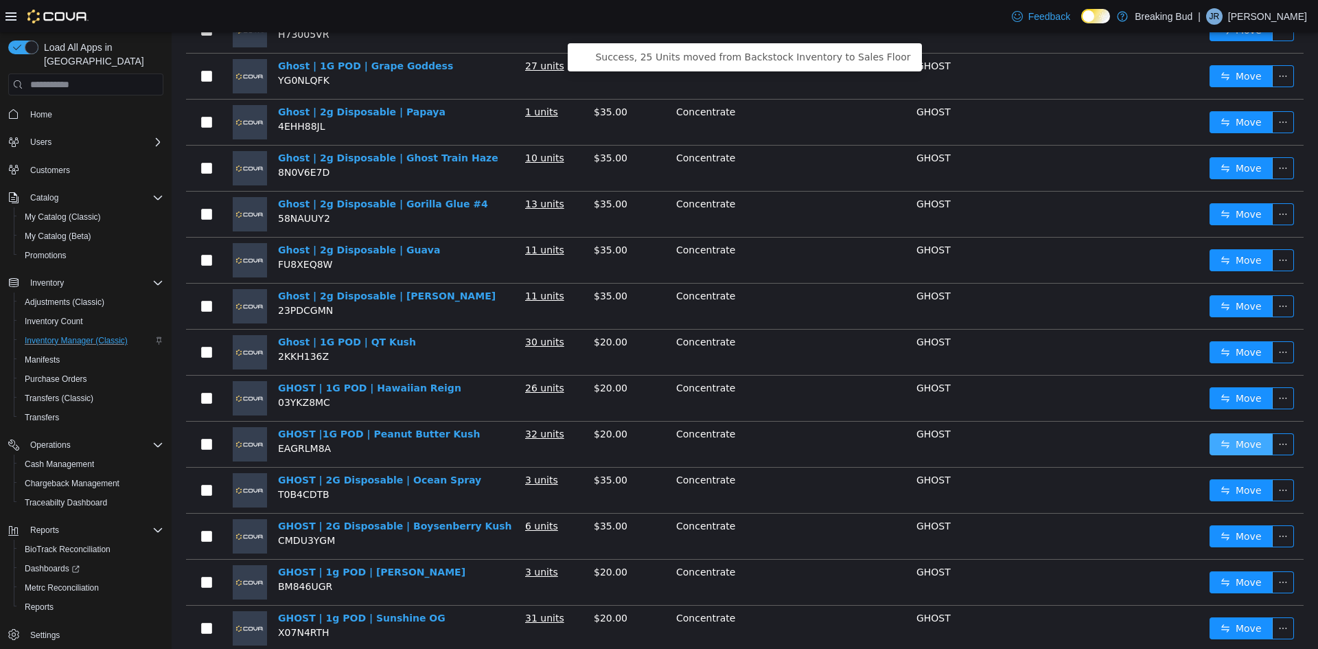
click at [1219, 438] on button "Move" at bounding box center [1241, 444] width 63 height 22
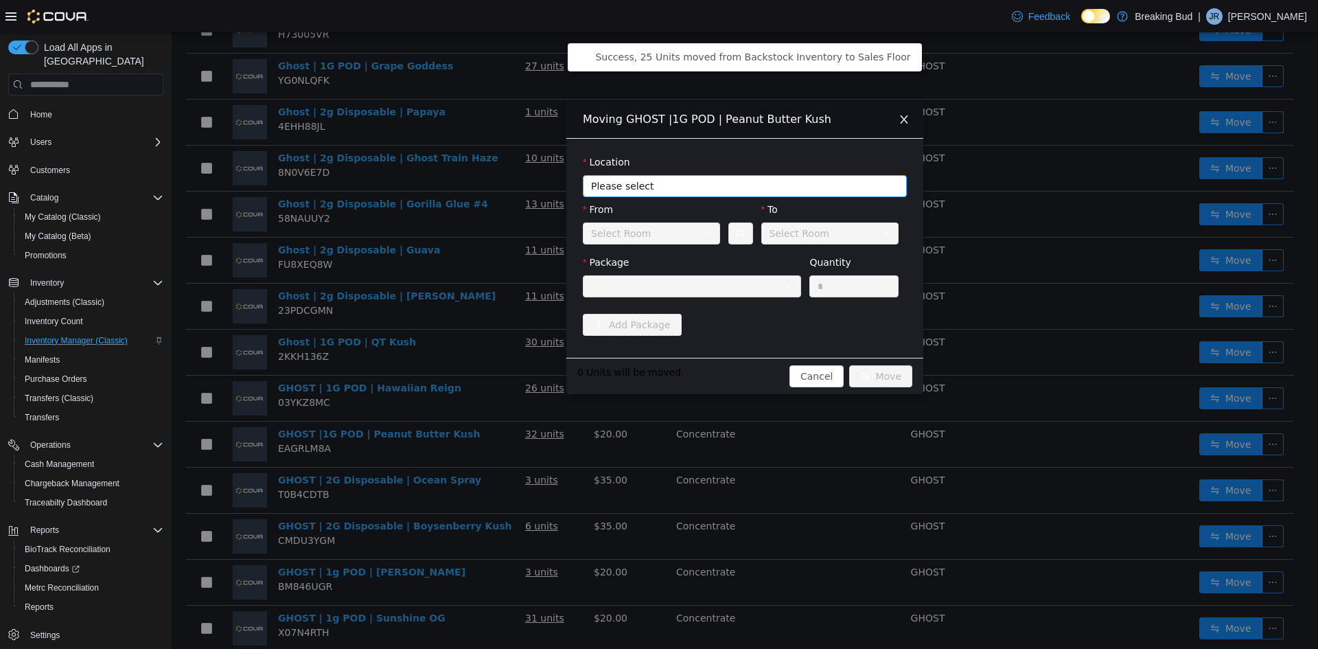
click at [653, 179] on span "Please select" at bounding box center [737, 186] width 292 height 14
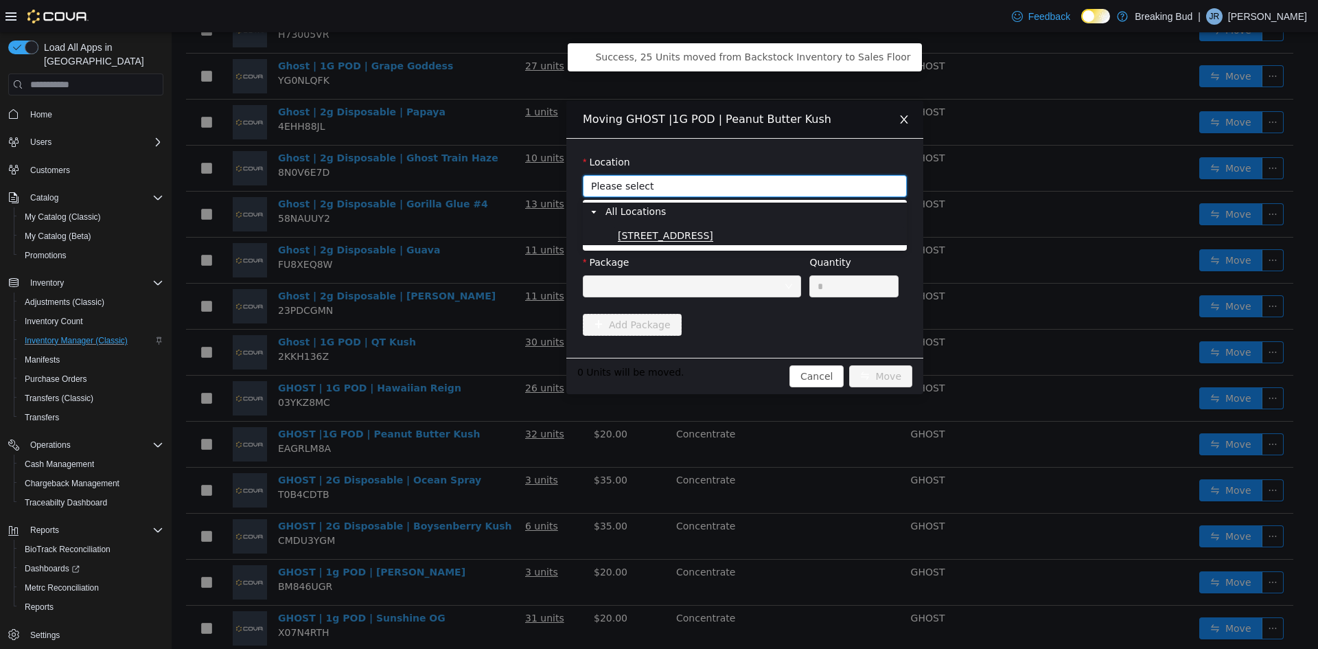
click at [658, 233] on span "8715 Central Ave" at bounding box center [665, 236] width 95 height 12
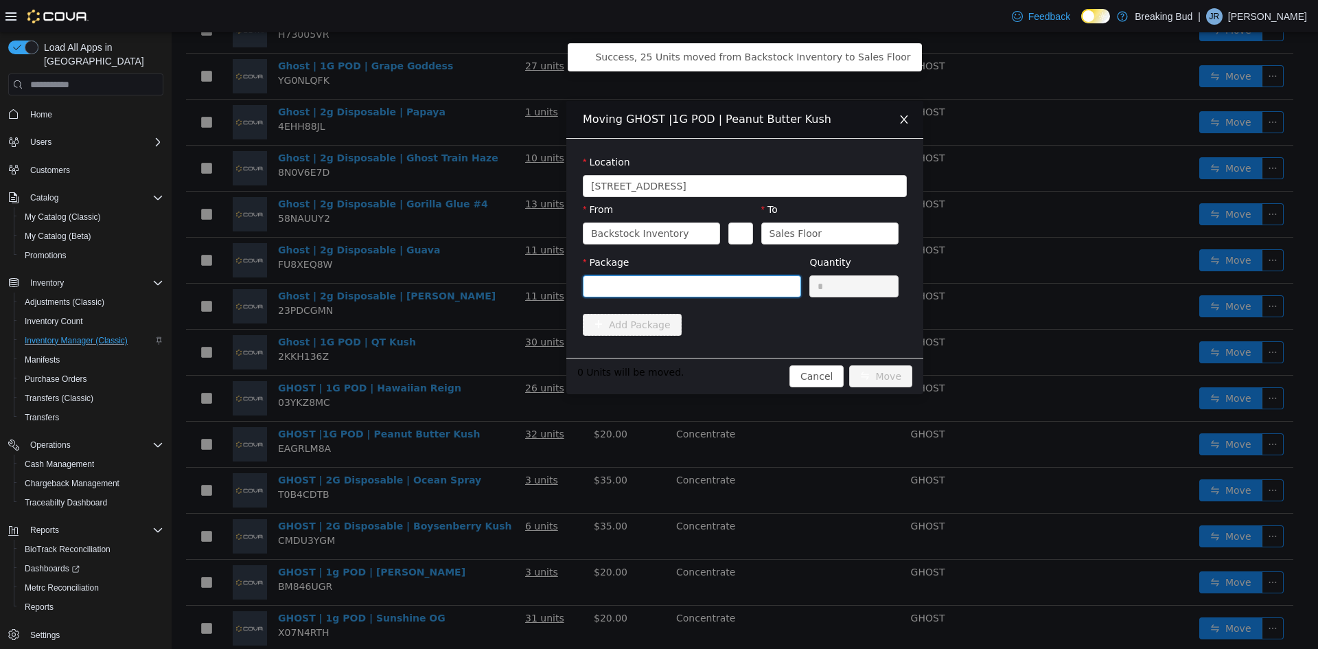
click at [655, 282] on div at bounding box center [687, 286] width 193 height 21
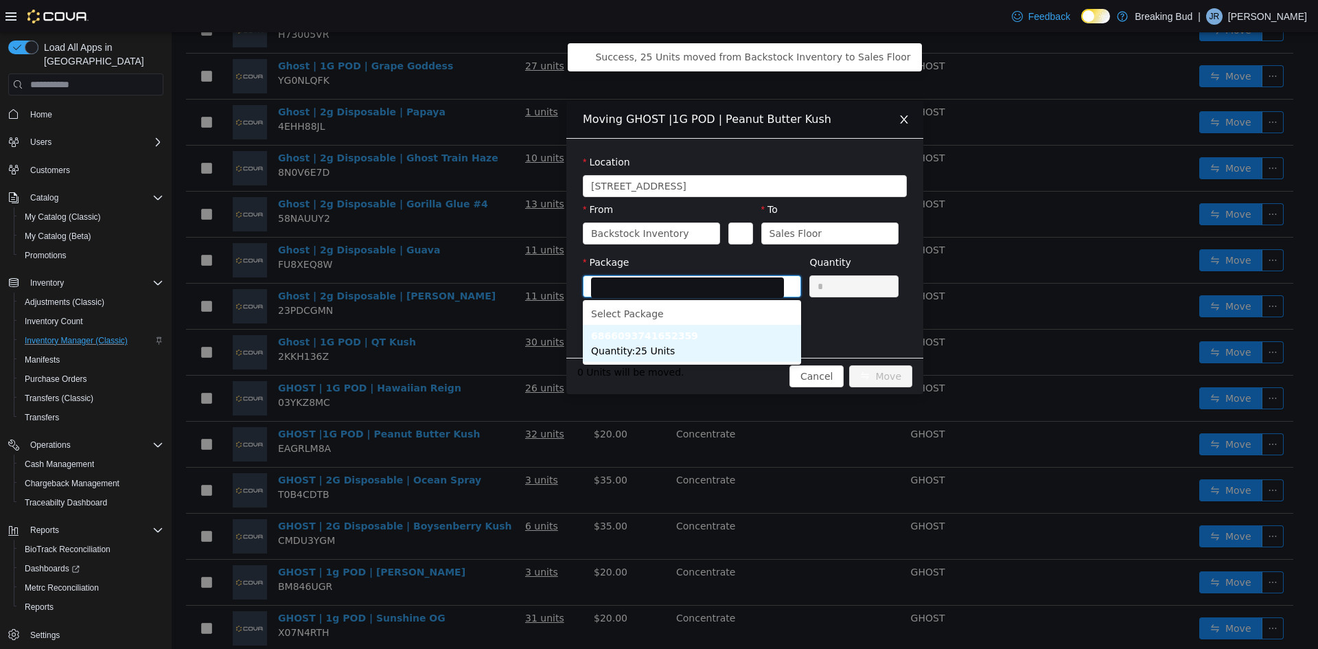
click at [650, 336] on strong "6866093741652359" at bounding box center [644, 335] width 107 height 11
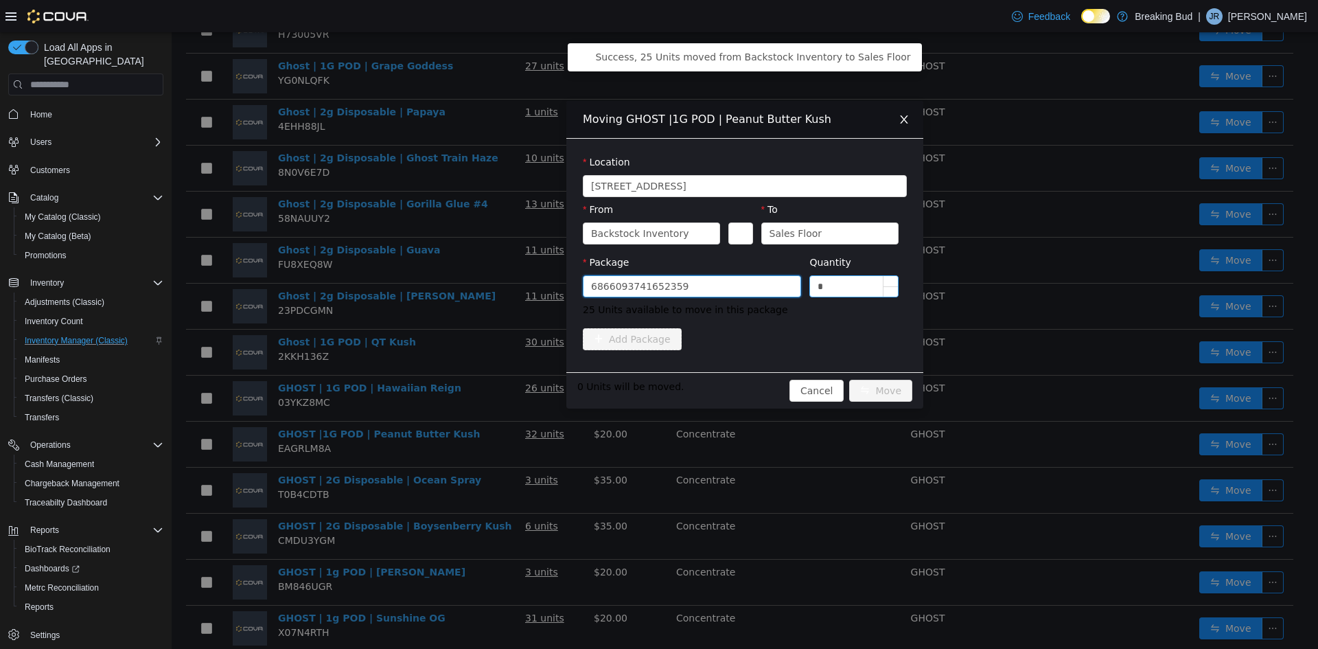
click at [848, 284] on input "*" at bounding box center [854, 286] width 88 height 21
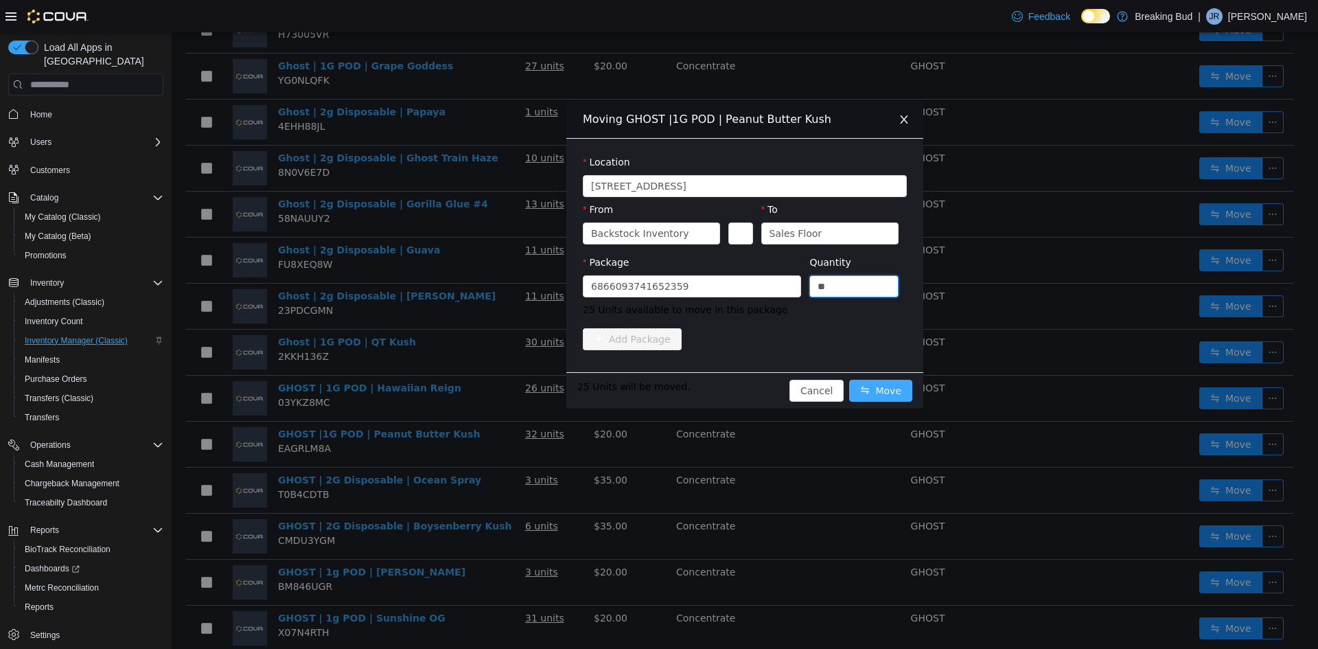
type input "**"
click at [865, 389] on button "Move" at bounding box center [880, 391] width 63 height 22
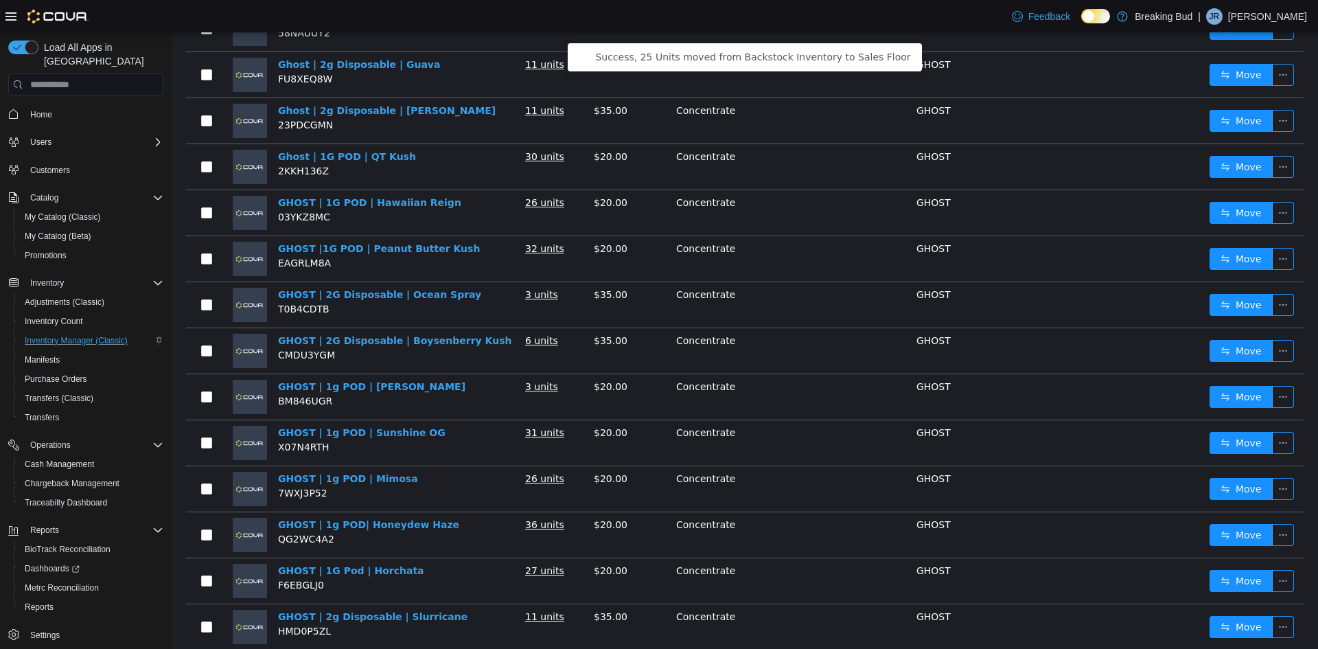
scroll to position [481, 0]
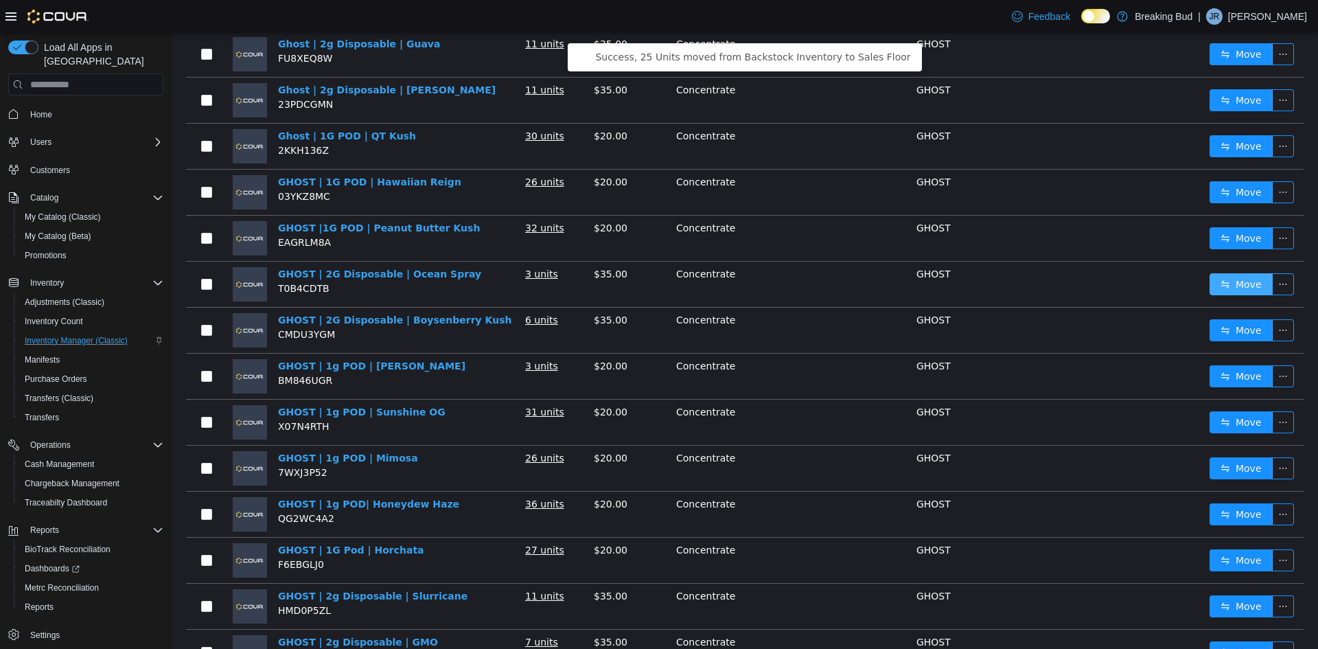
click at [1210, 273] on button "Move" at bounding box center [1241, 284] width 63 height 22
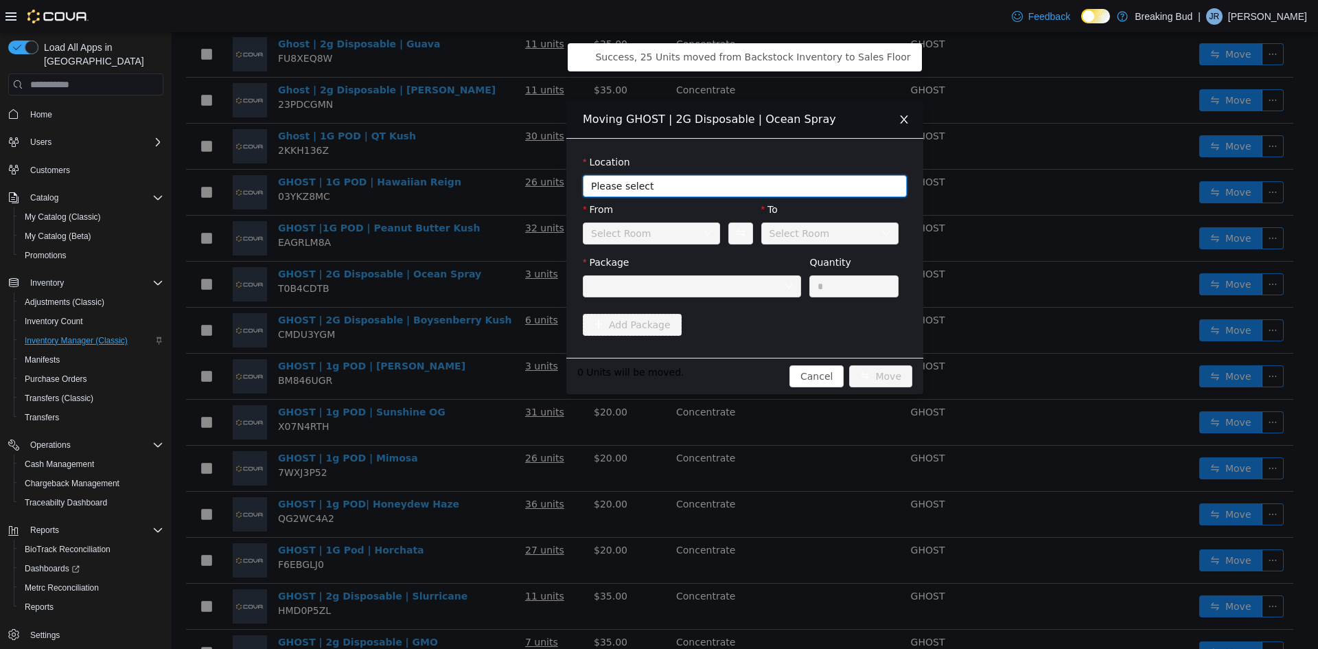
click at [708, 189] on span "Please select" at bounding box center [737, 186] width 292 height 14
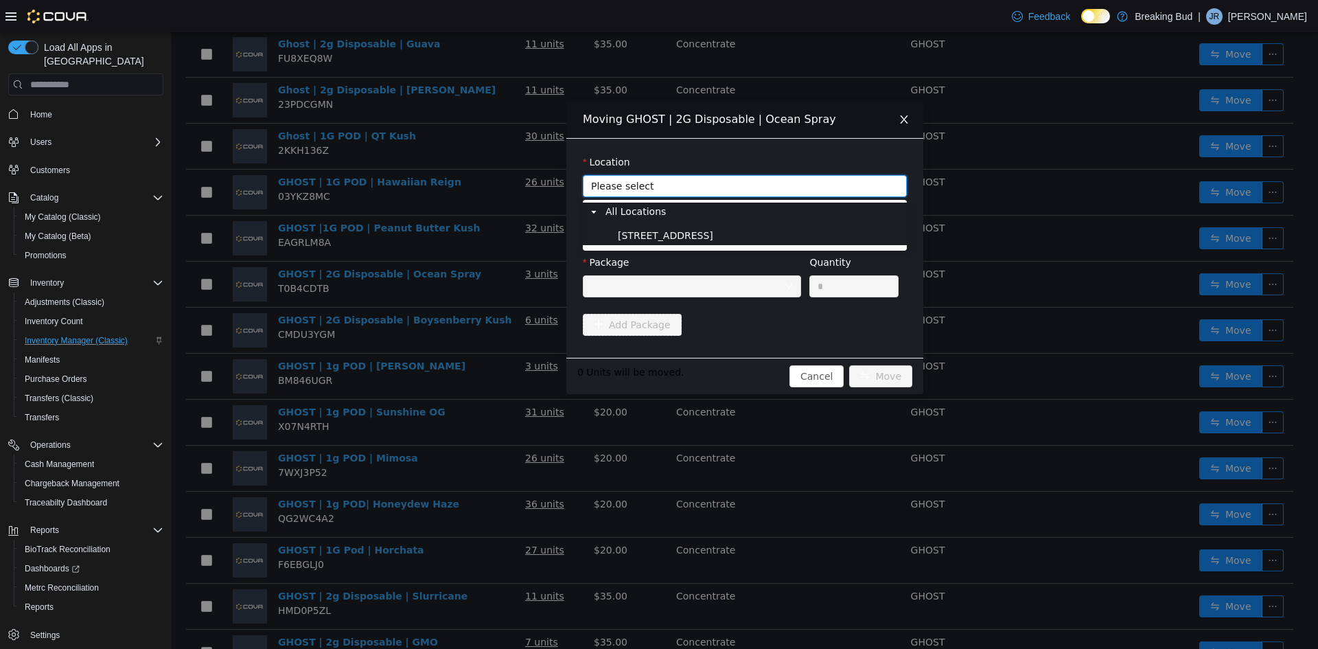
click at [691, 237] on span "8715 Central Ave" at bounding box center [760, 236] width 290 height 19
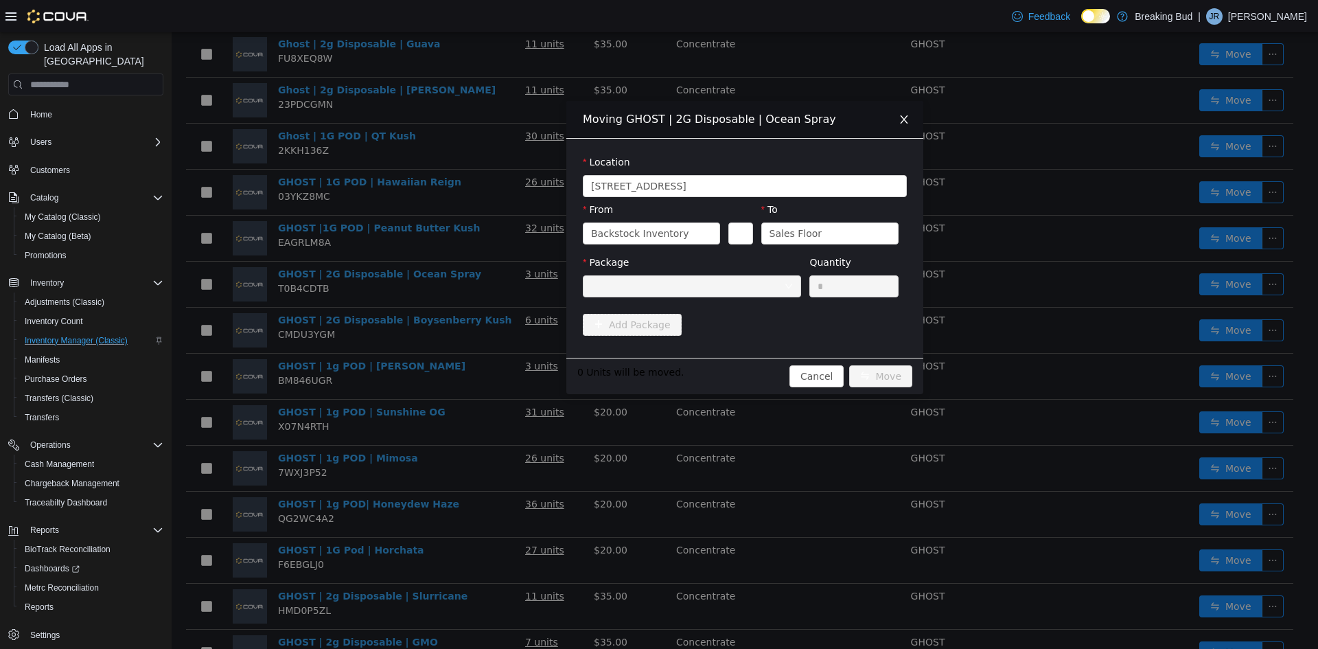
click at [678, 286] on div at bounding box center [687, 286] width 193 height 21
click at [905, 122] on icon "icon: close" at bounding box center [904, 119] width 11 height 11
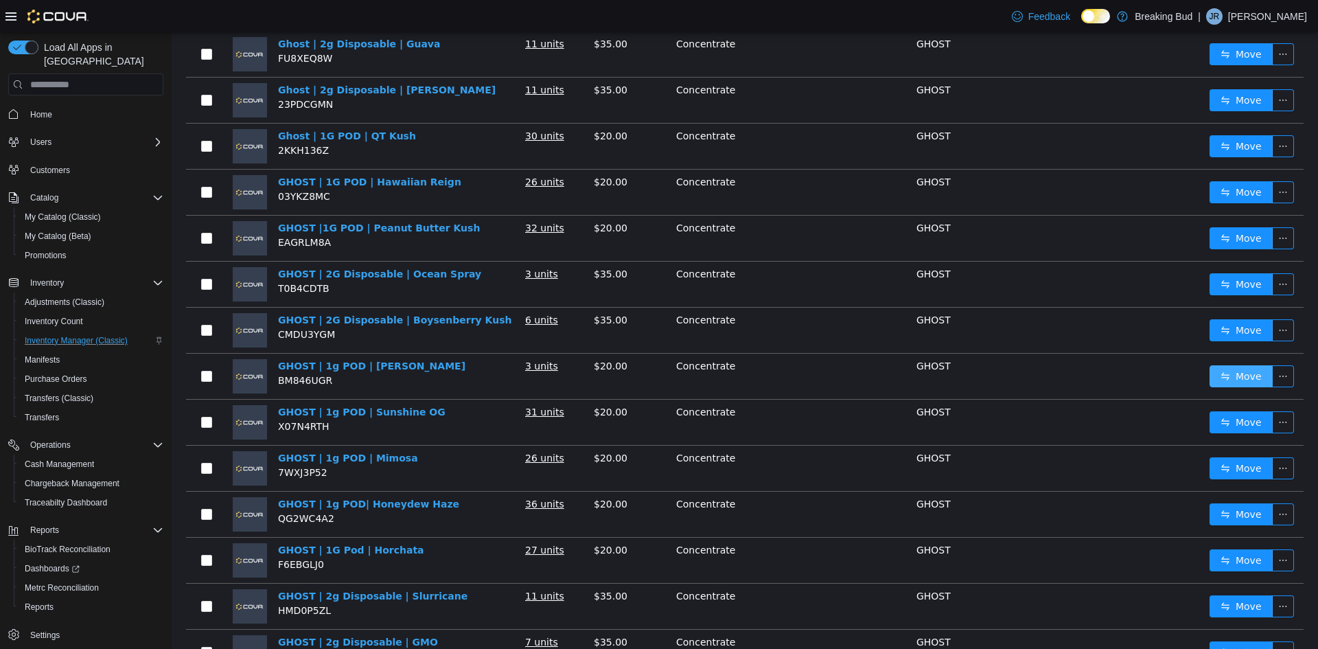
click at [1210, 376] on button "Move" at bounding box center [1241, 376] width 63 height 22
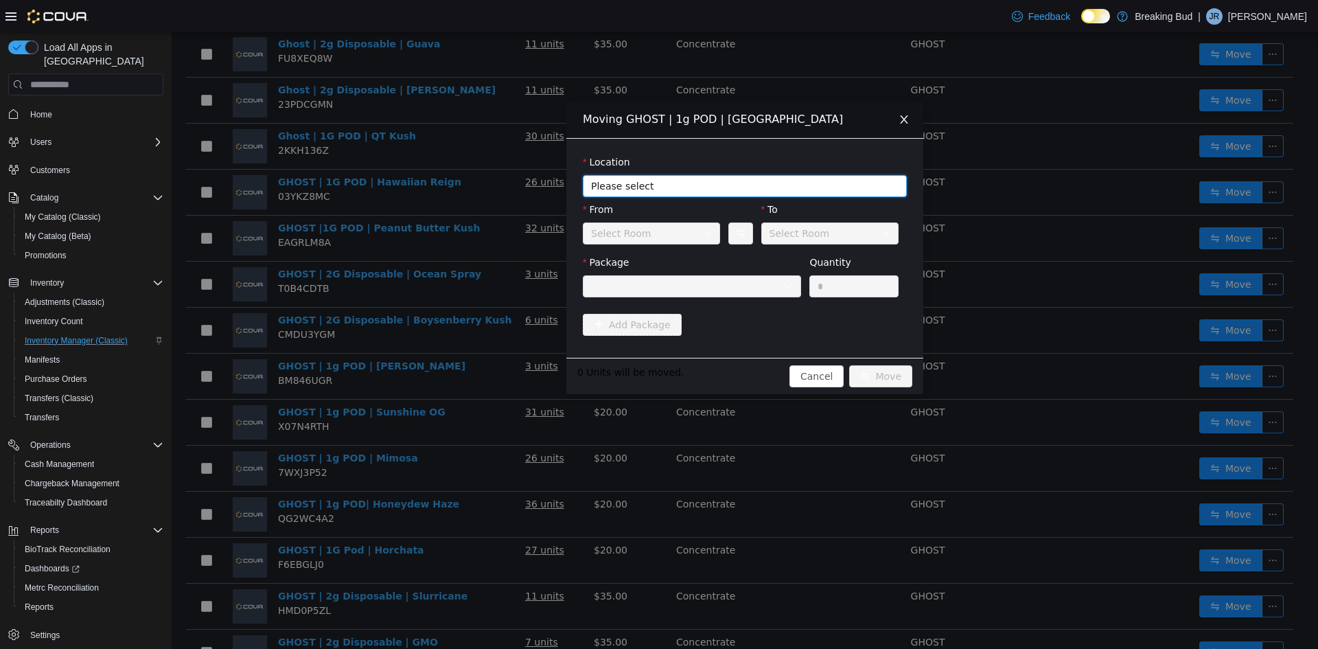
click at [754, 188] on span "Please select" at bounding box center [737, 186] width 292 height 14
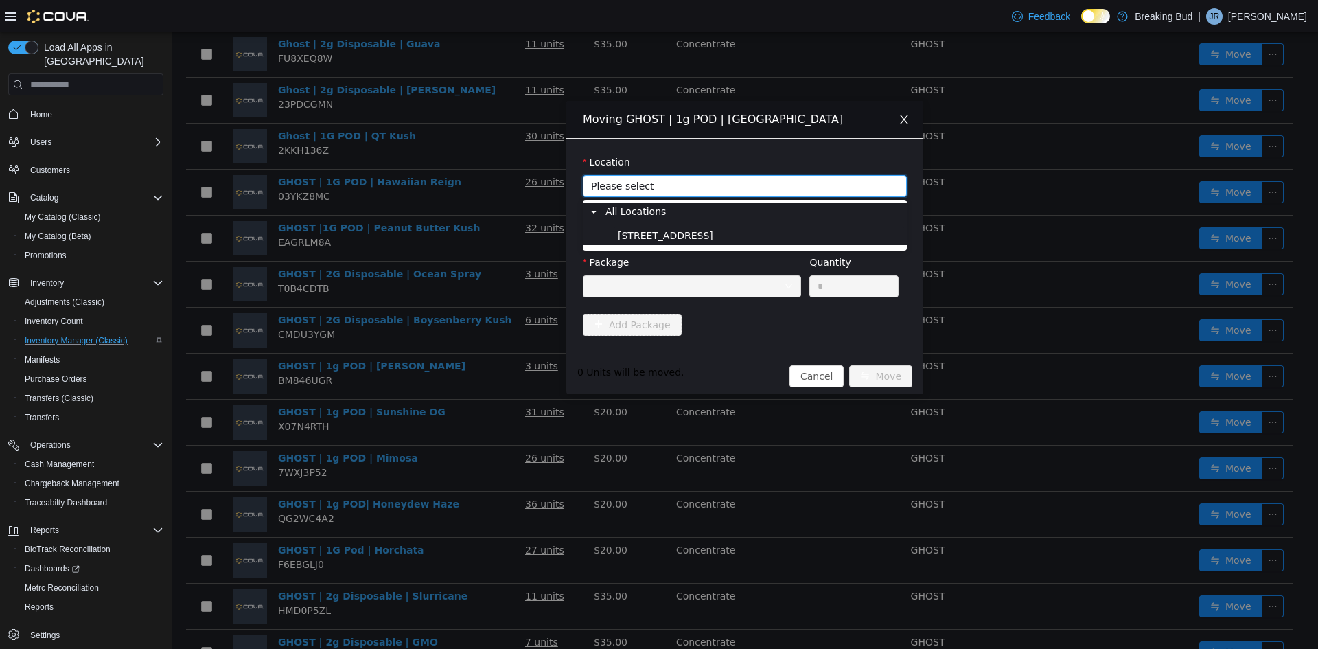
click at [700, 233] on span "8715 Central Ave" at bounding box center [760, 236] width 290 height 19
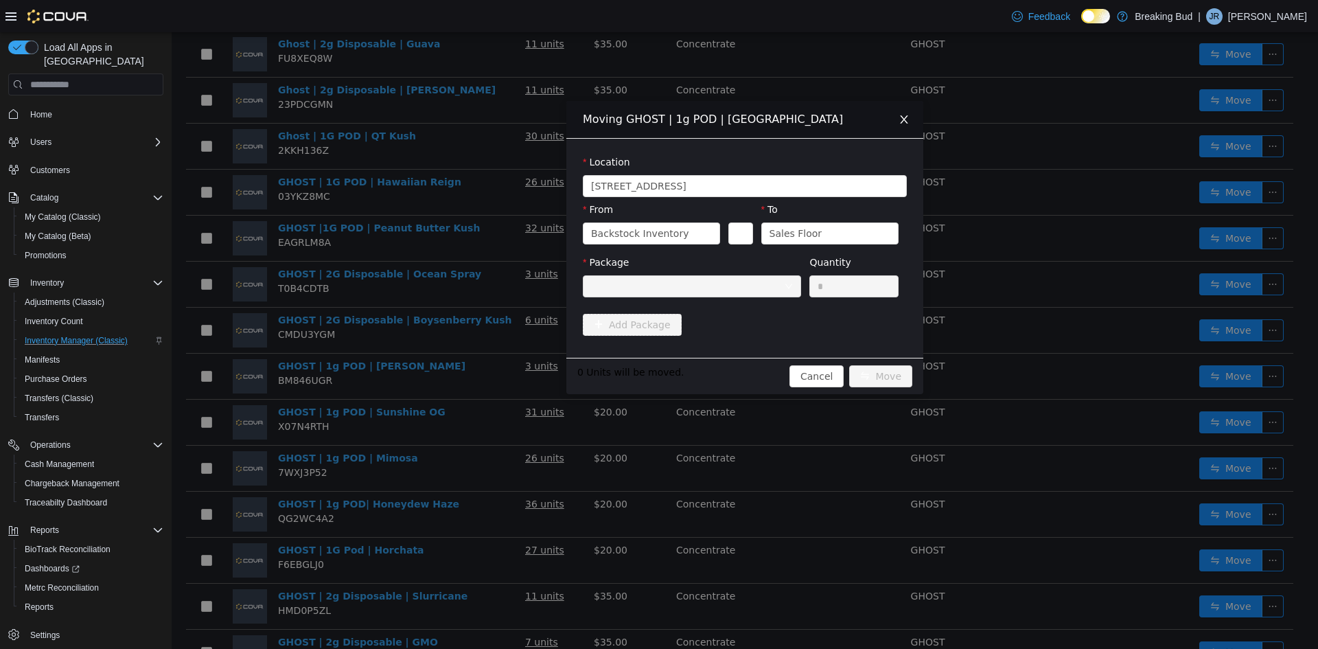
click at [640, 288] on div at bounding box center [687, 286] width 193 height 21
click at [895, 122] on span "Close" at bounding box center [904, 120] width 38 height 38
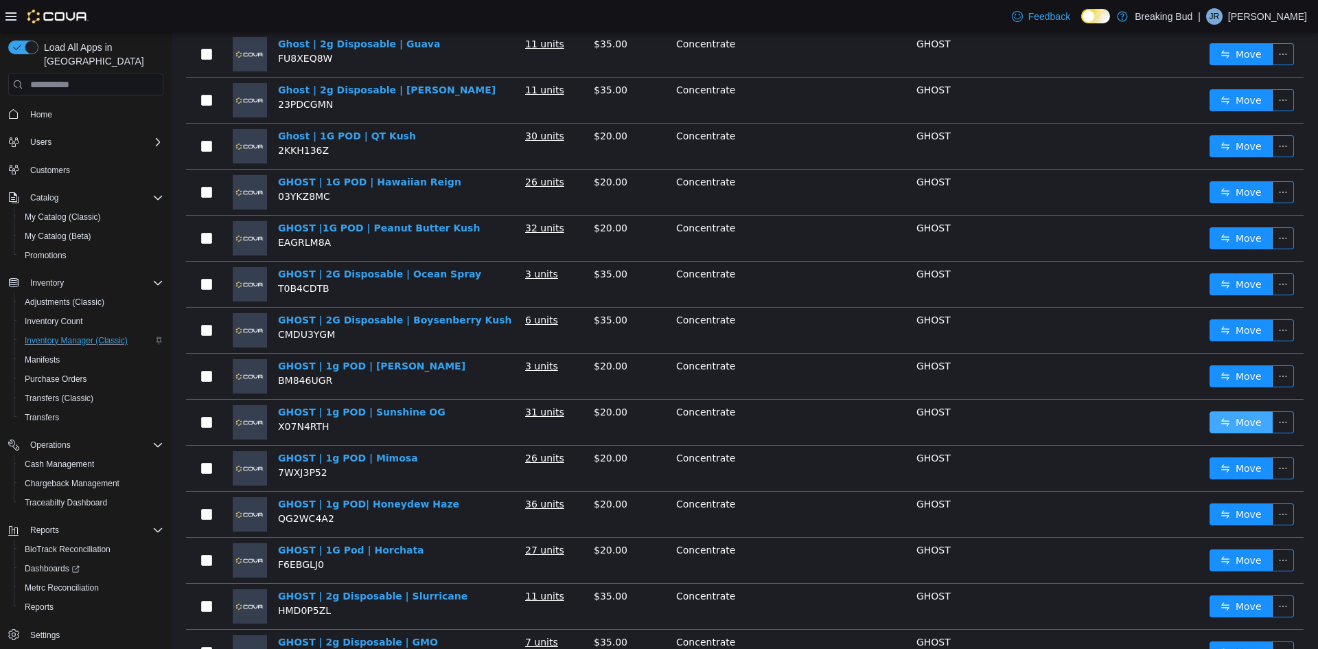
click at [1250, 417] on button "Move" at bounding box center [1241, 422] width 63 height 22
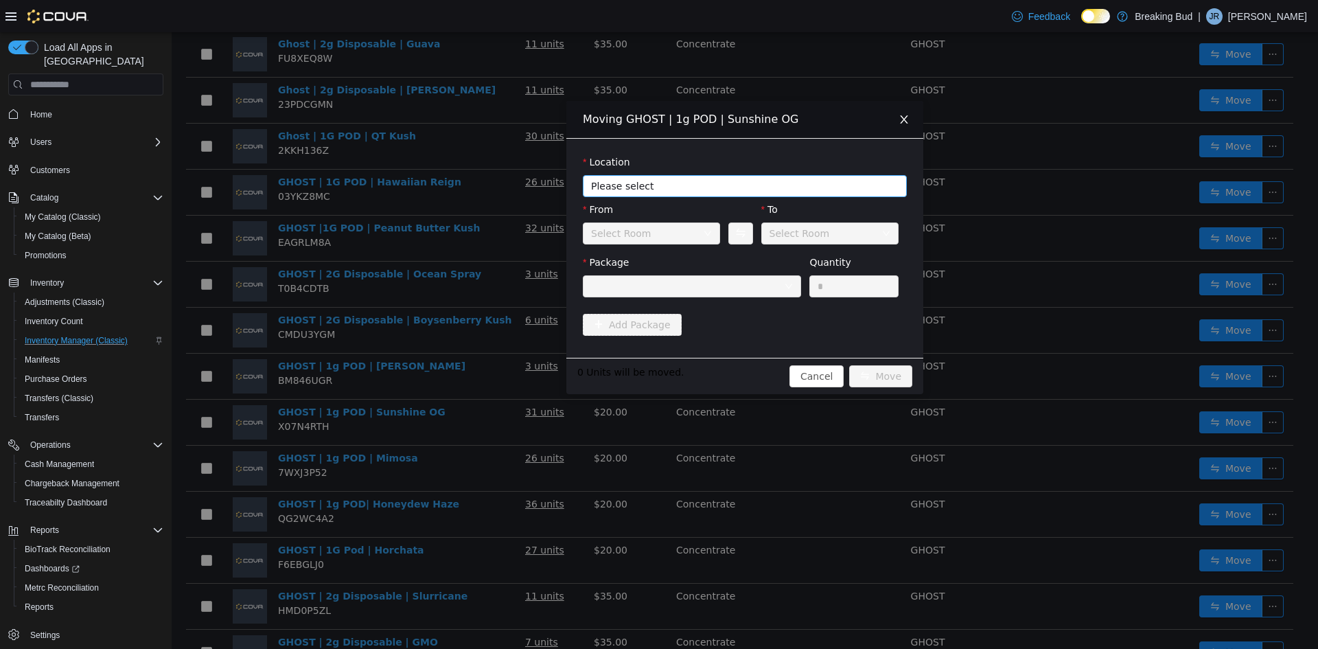
click at [654, 192] on span "Please select" at bounding box center [737, 186] width 292 height 14
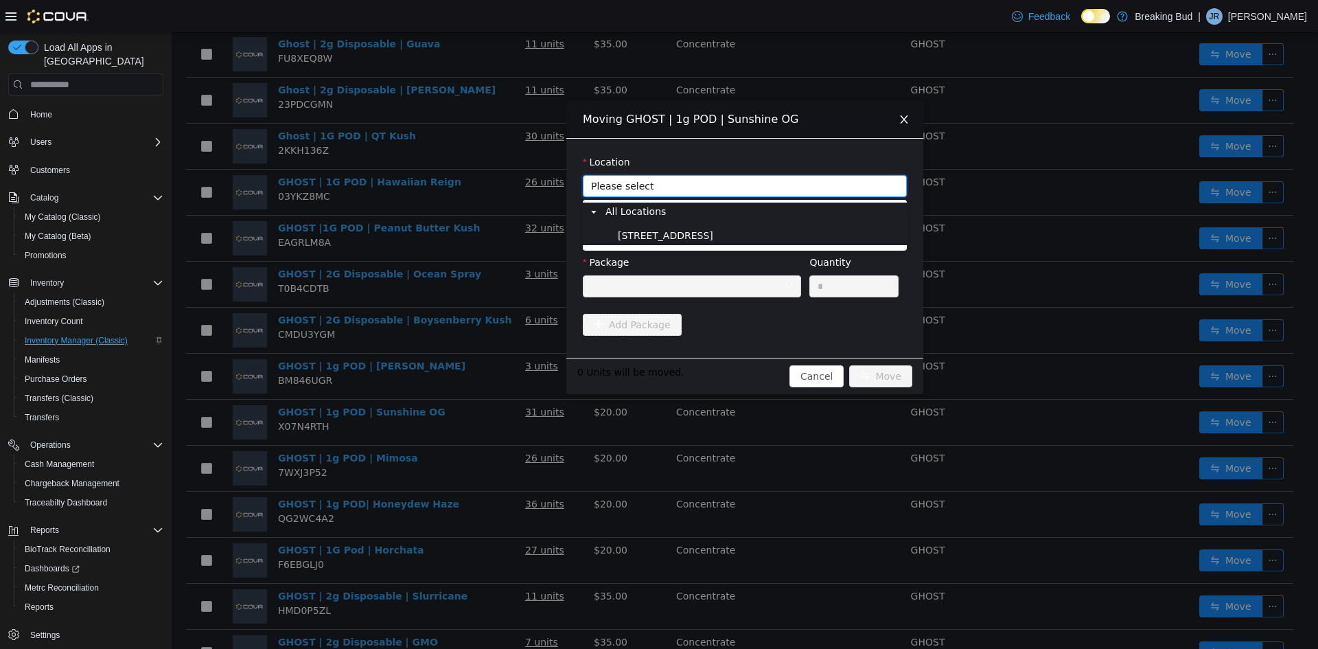
click at [661, 228] on span "8715 Central Ave" at bounding box center [760, 236] width 290 height 19
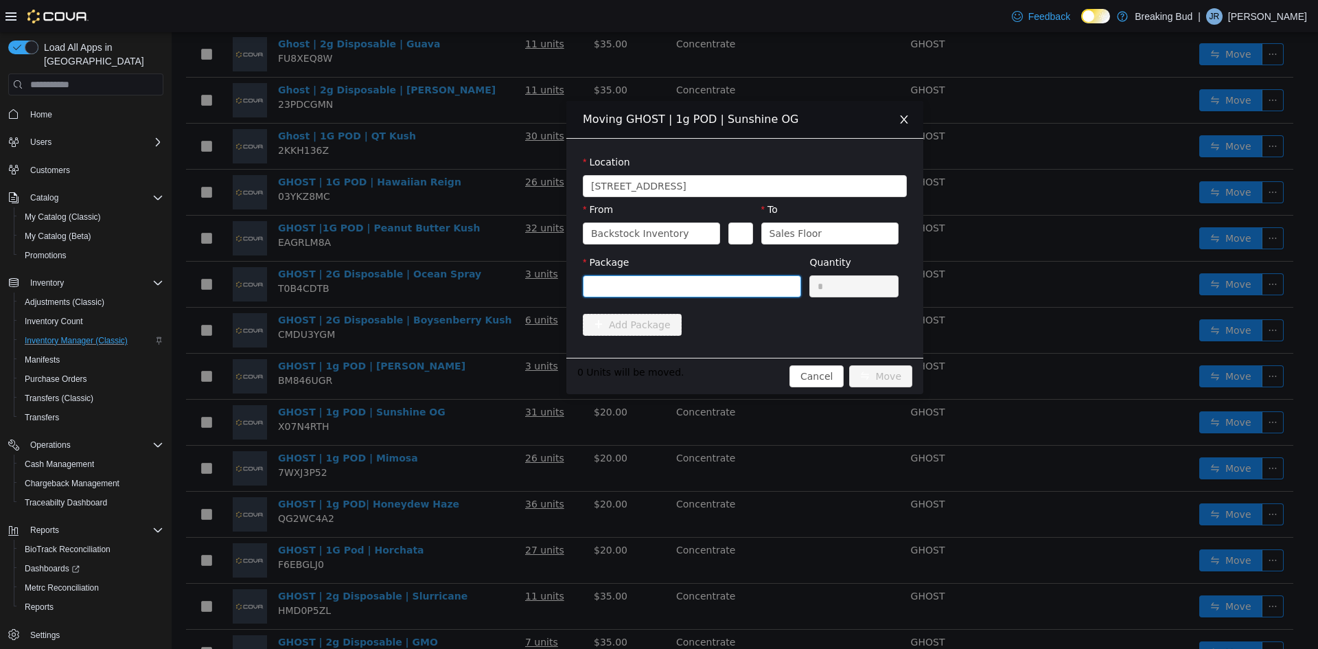
drag, startPoint x: 653, startPoint y: 276, endPoint x: 648, endPoint y: 286, distance: 10.7
click at [651, 280] on div at bounding box center [687, 286] width 193 height 21
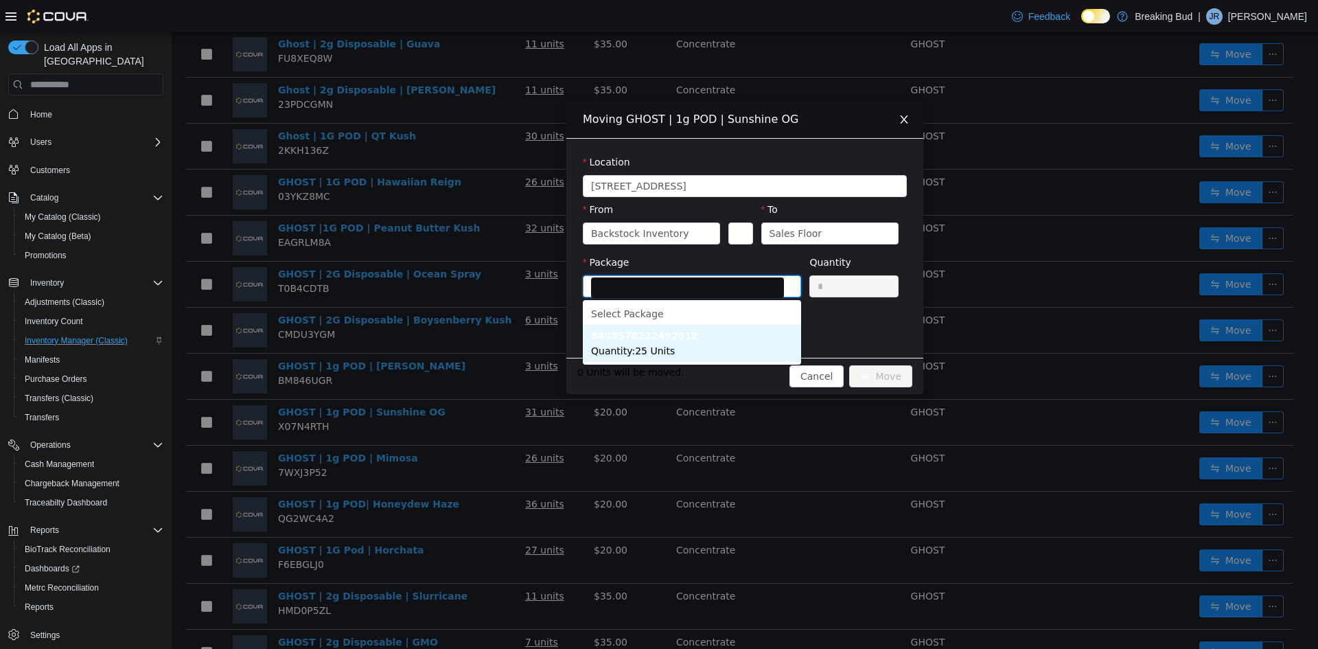
click at [652, 338] on strong "8408570222492912" at bounding box center [644, 335] width 107 height 11
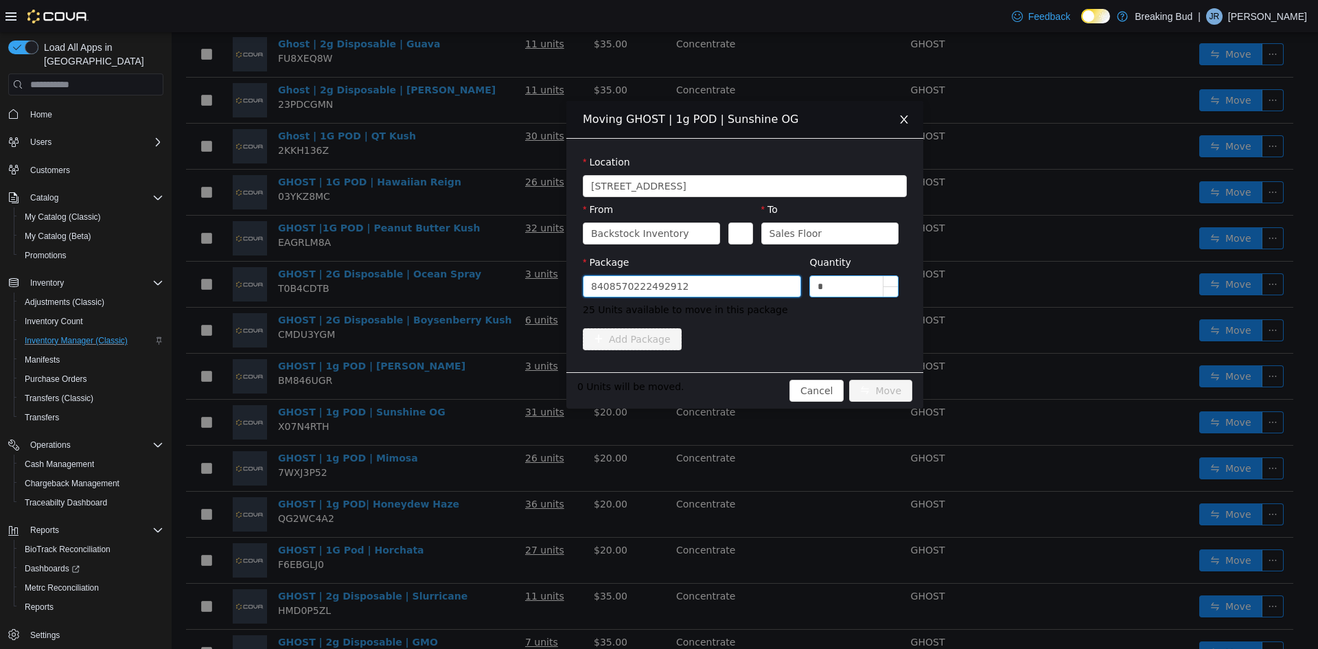
click at [823, 279] on input "*" at bounding box center [854, 286] width 88 height 21
type input "**"
click at [867, 390] on button "Move" at bounding box center [880, 391] width 63 height 22
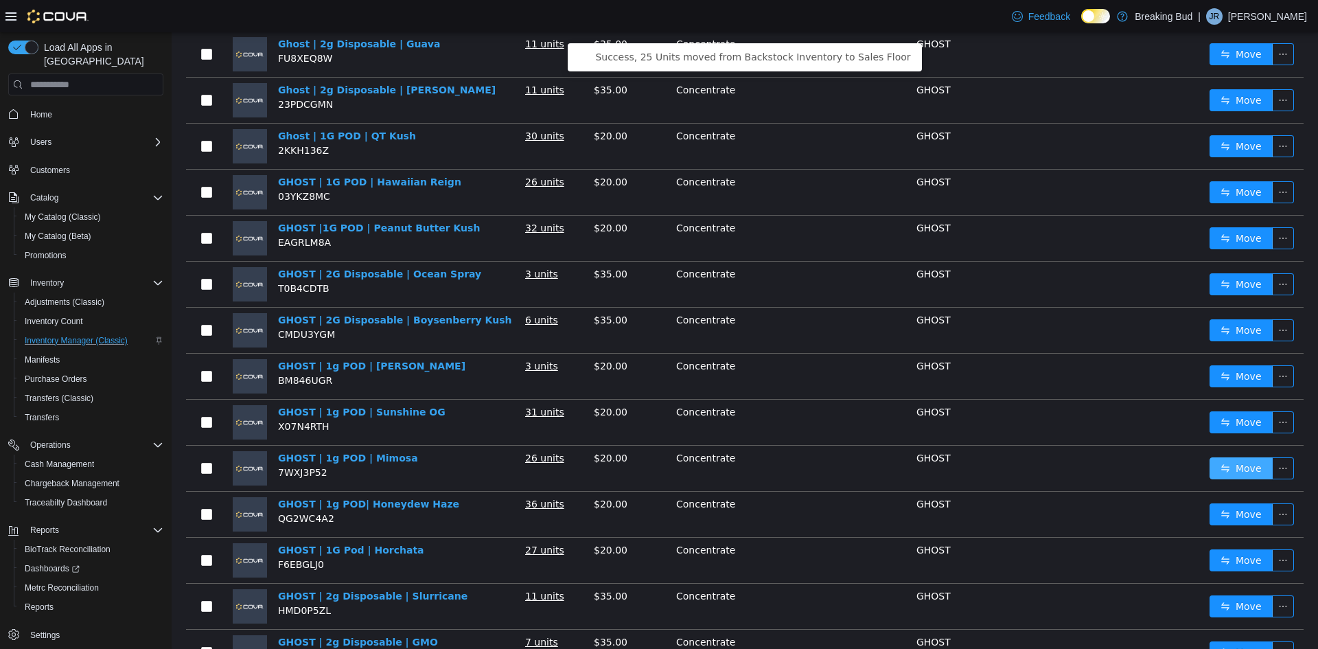
click at [1216, 458] on button "Move" at bounding box center [1241, 468] width 63 height 22
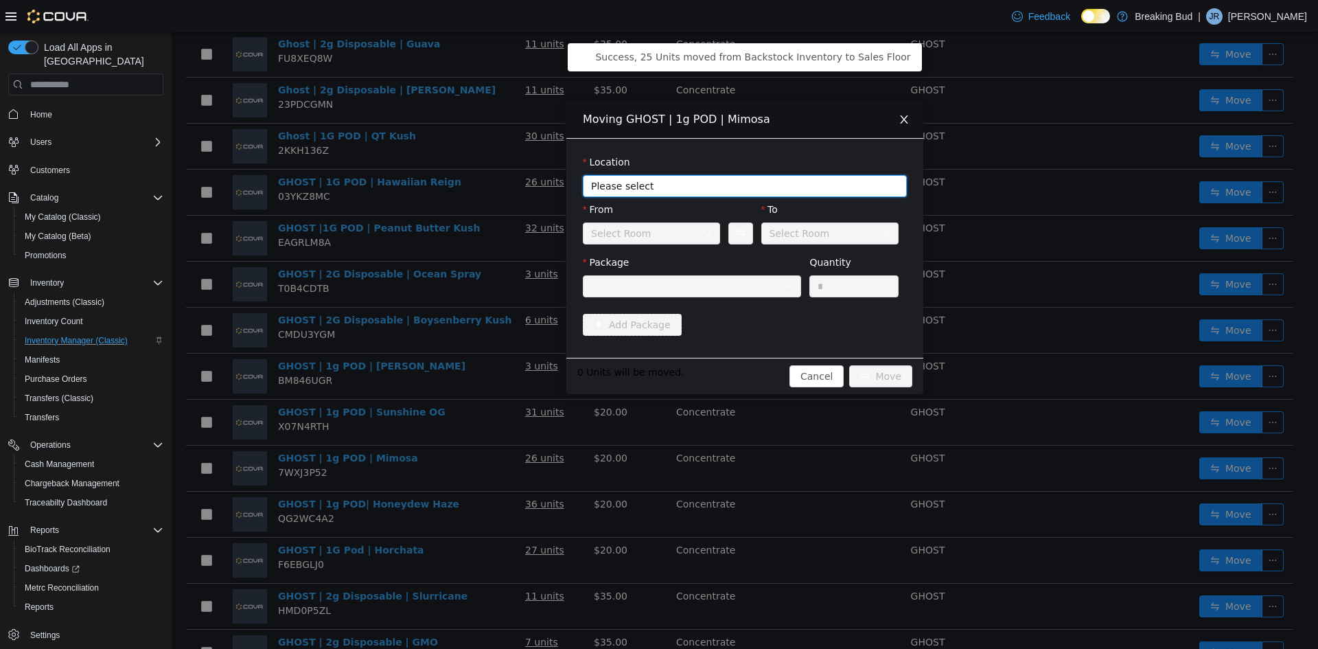
click at [601, 179] on span "Please select" at bounding box center [737, 186] width 292 height 14
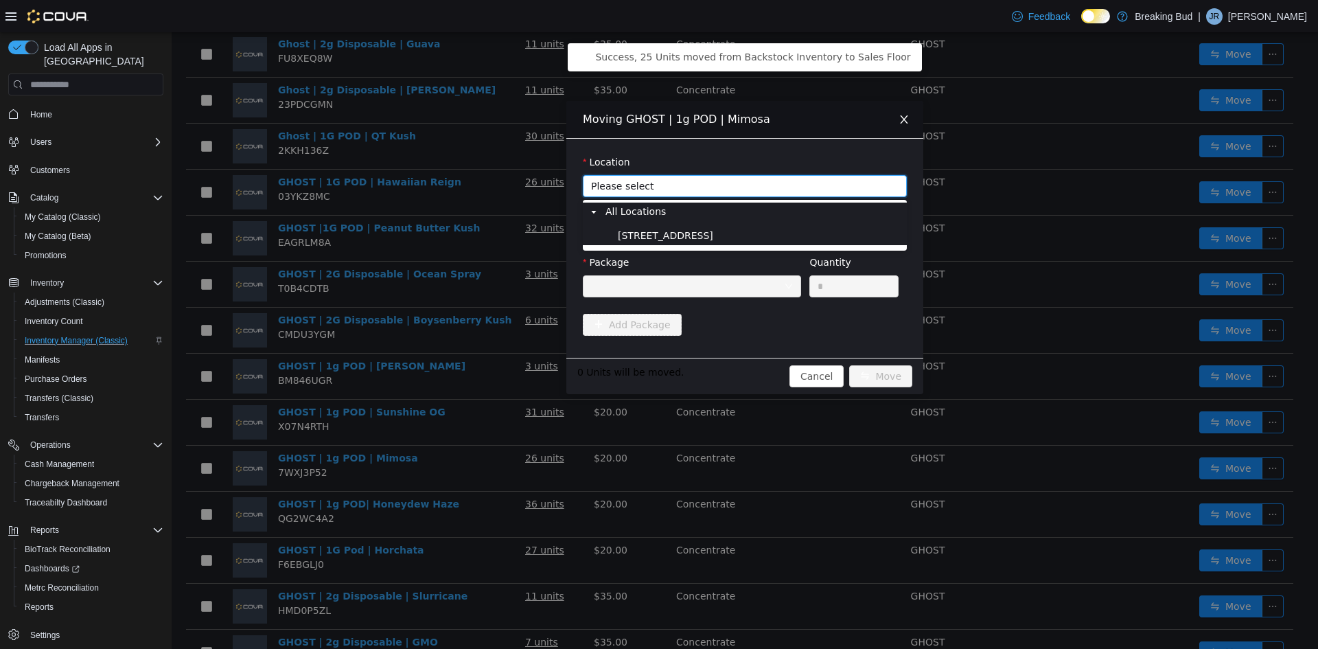
click at [628, 233] on span "8715 Central Ave" at bounding box center [665, 235] width 95 height 11
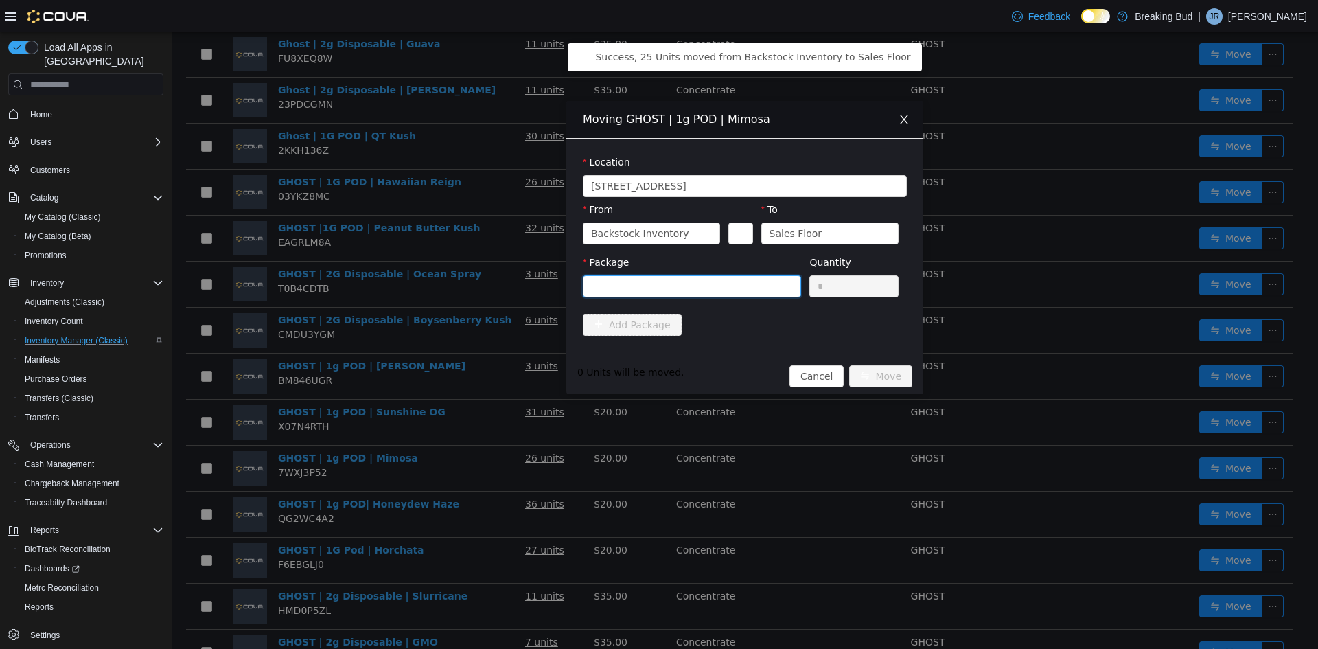
click at [634, 282] on div at bounding box center [687, 286] width 193 height 21
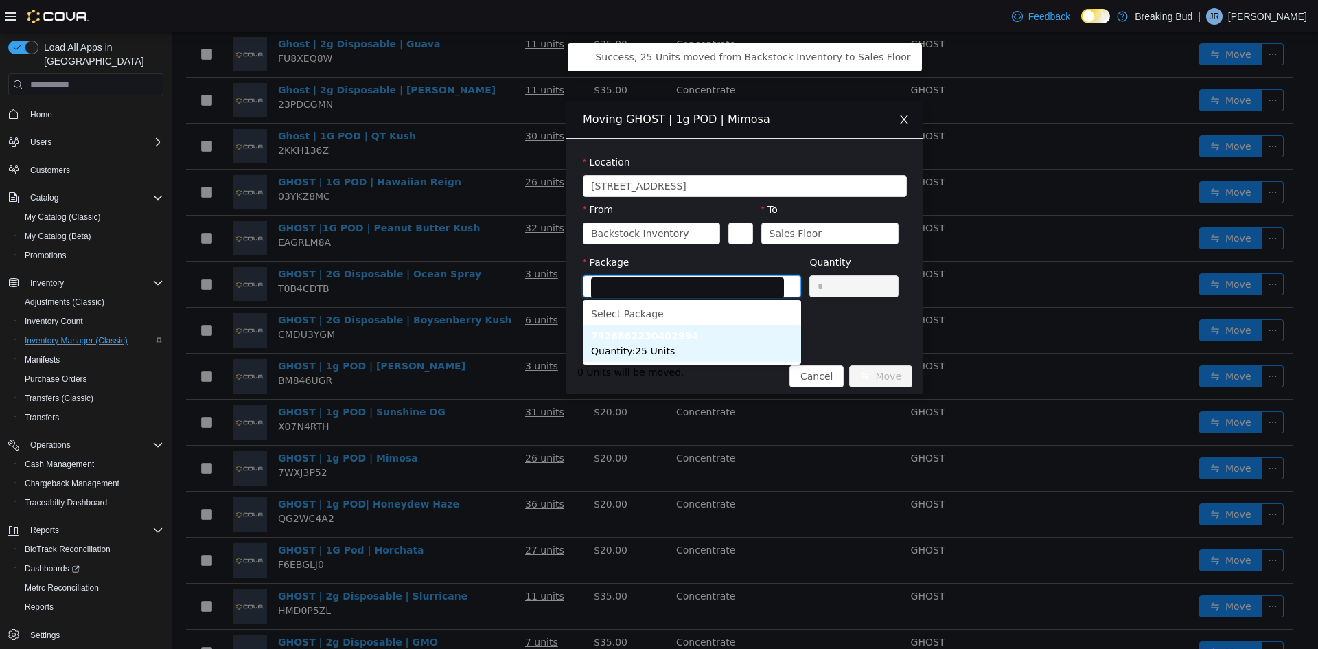
click at [643, 336] on strong "7926862230402994" at bounding box center [644, 335] width 107 height 11
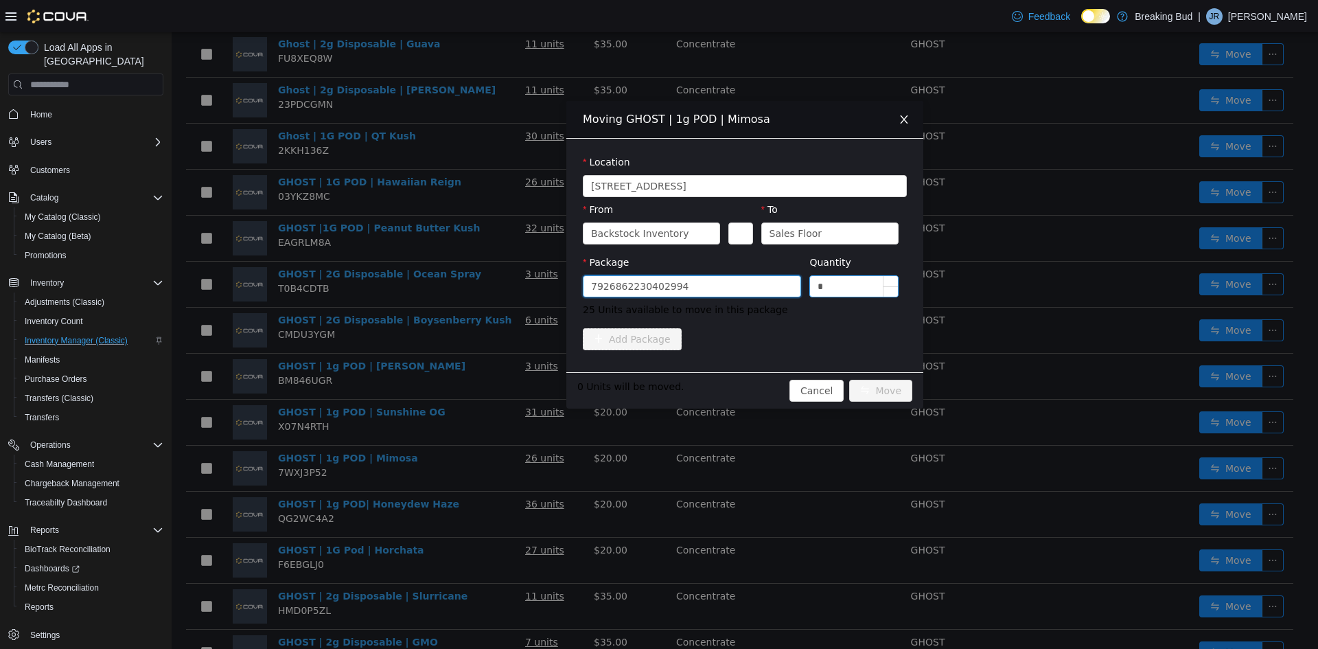
click at [840, 281] on input "*" at bounding box center [854, 286] width 88 height 21
type input "**"
click at [890, 388] on button "Move" at bounding box center [880, 391] width 63 height 22
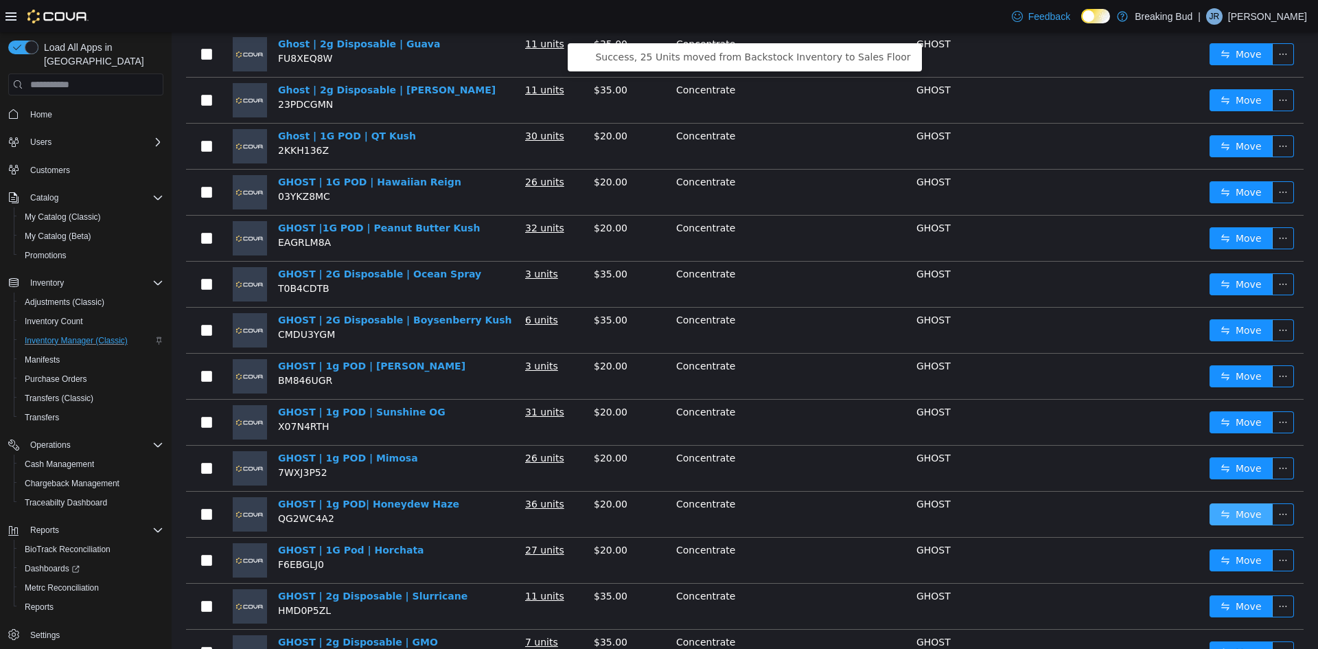
click at [1229, 506] on button "Move" at bounding box center [1241, 514] width 63 height 22
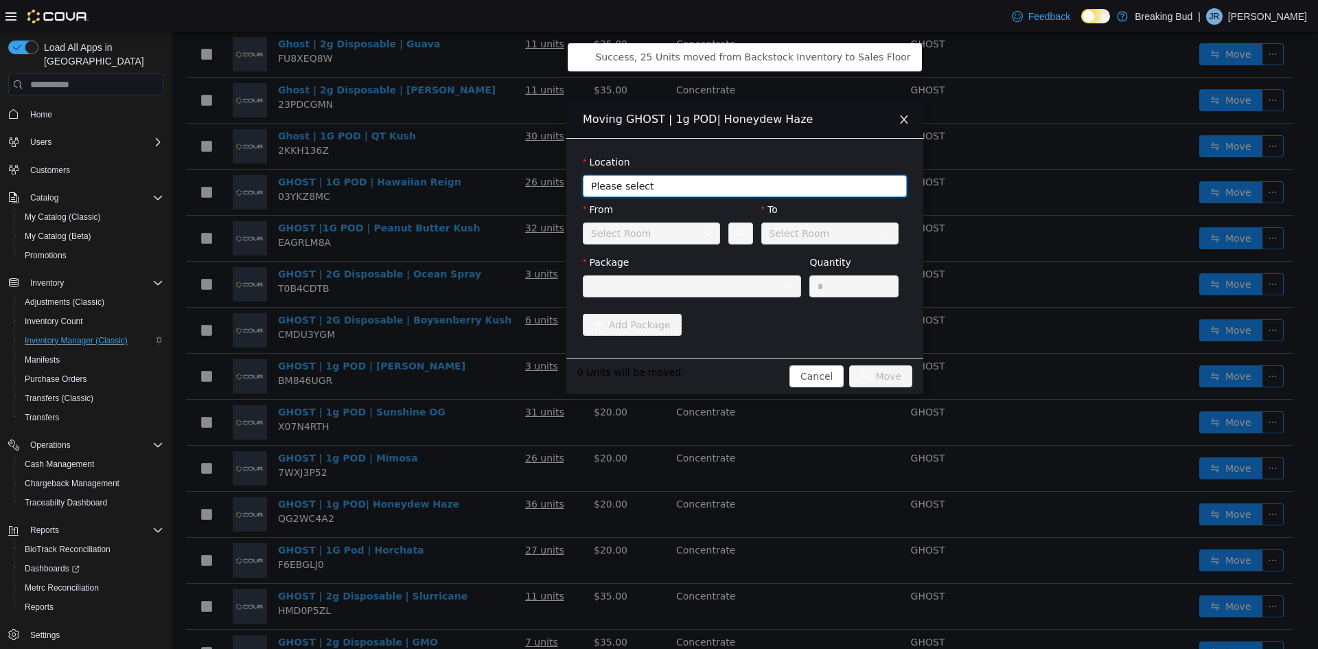
click at [641, 184] on span "Please select" at bounding box center [737, 186] width 292 height 14
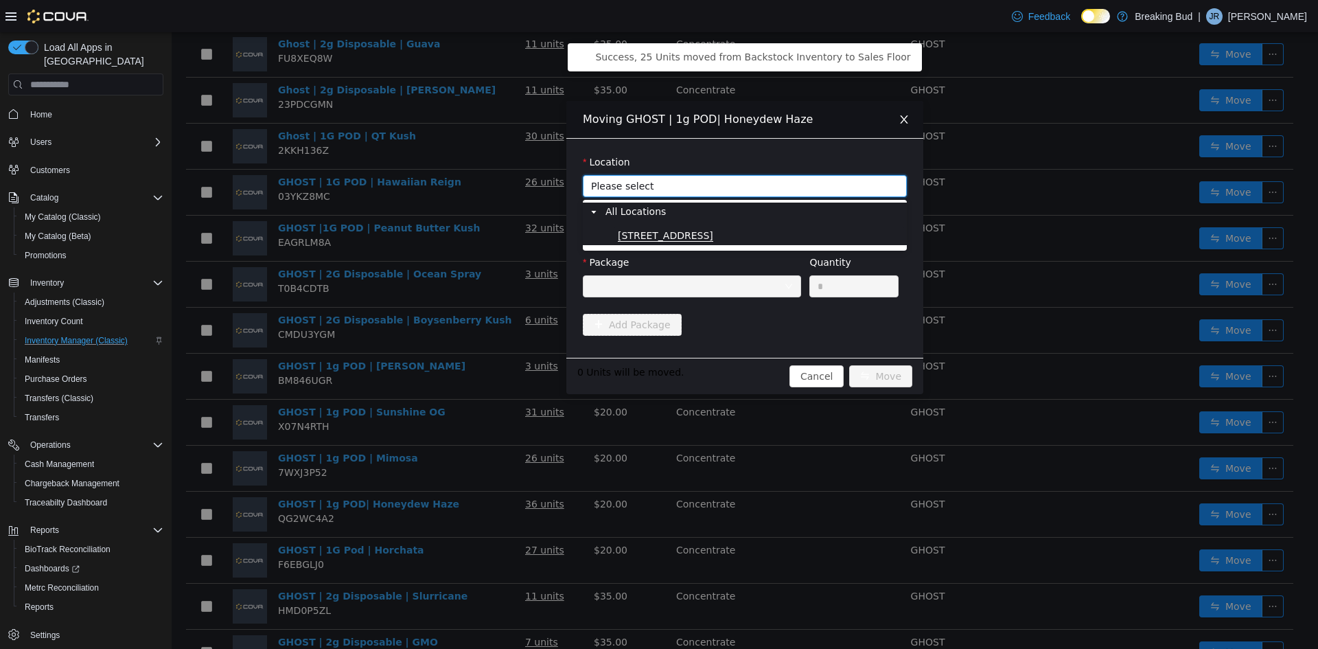
click at [662, 233] on span "8715 Central Ave" at bounding box center [665, 236] width 95 height 12
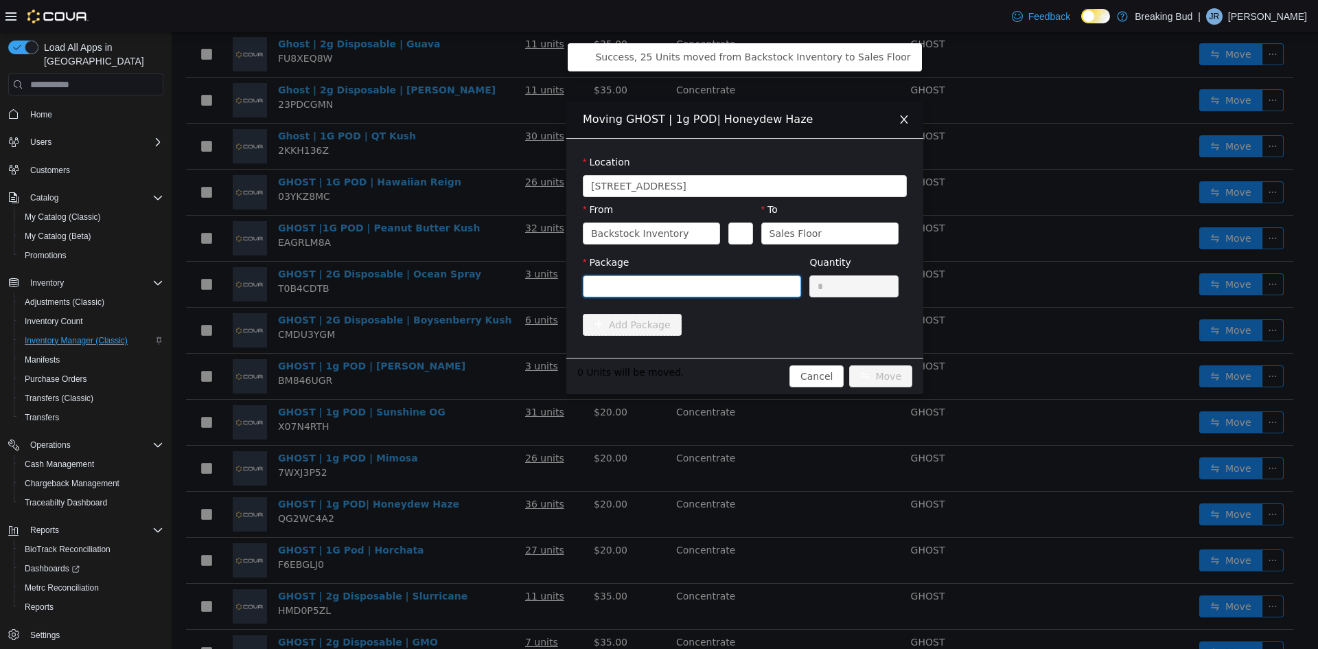
click at [644, 281] on div at bounding box center [687, 286] width 193 height 21
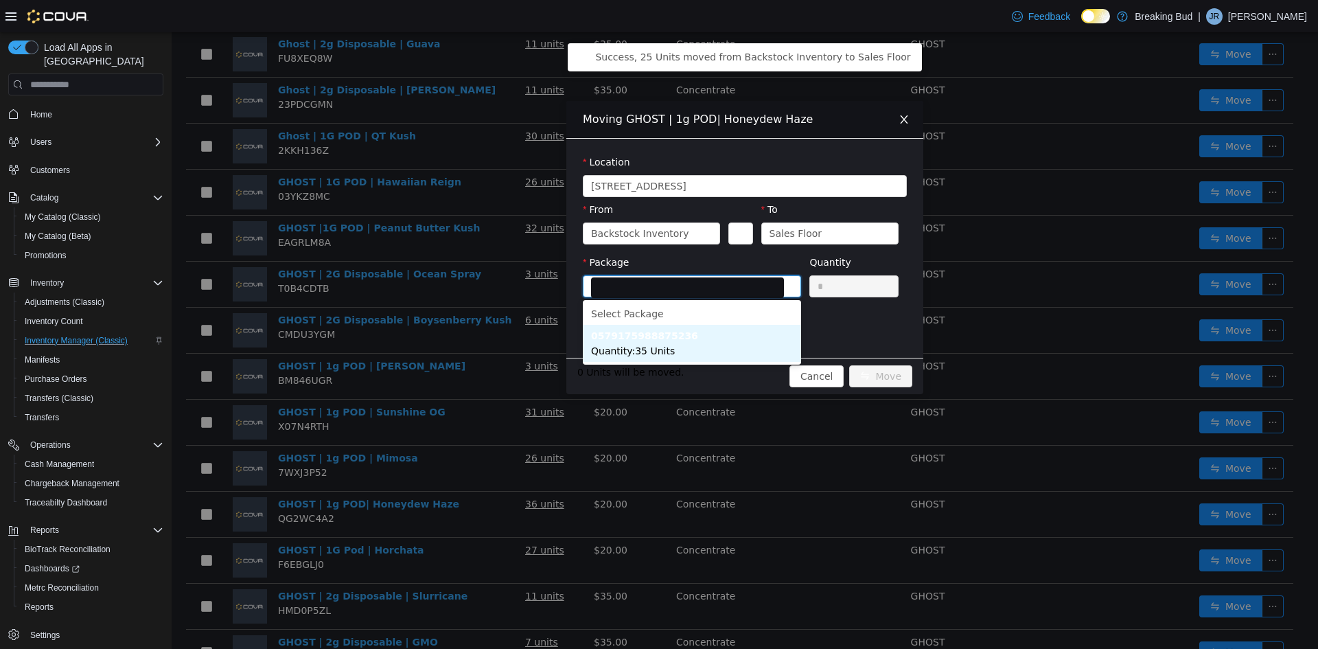
click at [652, 342] on li "0579175988875236 Quantity : 35 Units" at bounding box center [692, 343] width 218 height 37
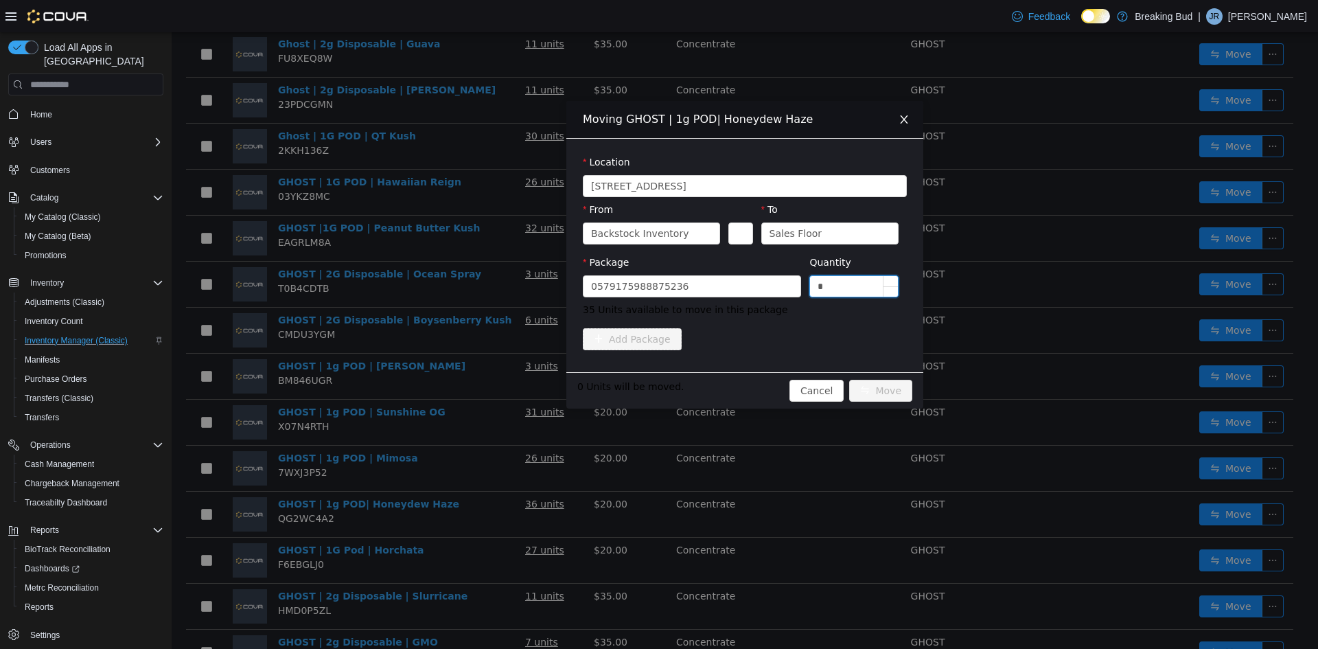
click at [834, 289] on input "*" at bounding box center [854, 286] width 88 height 21
type input "**"
click at [870, 383] on button "Move" at bounding box center [880, 391] width 63 height 22
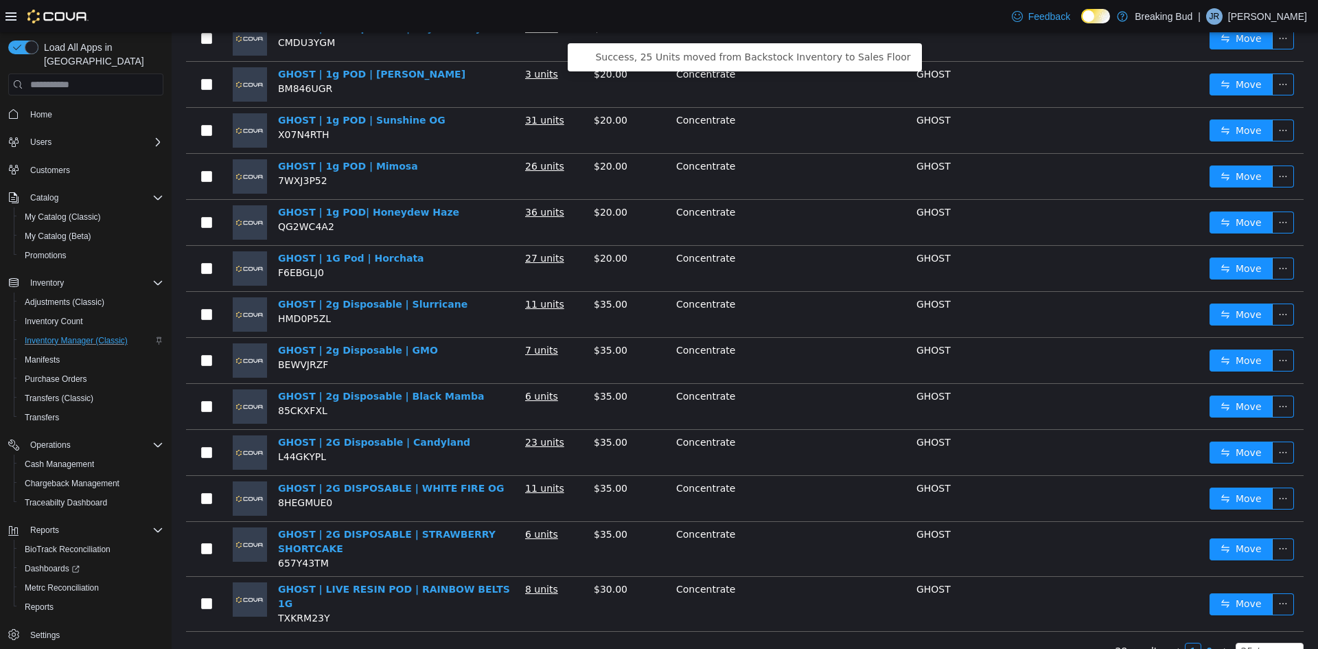
scroll to position [777, 0]
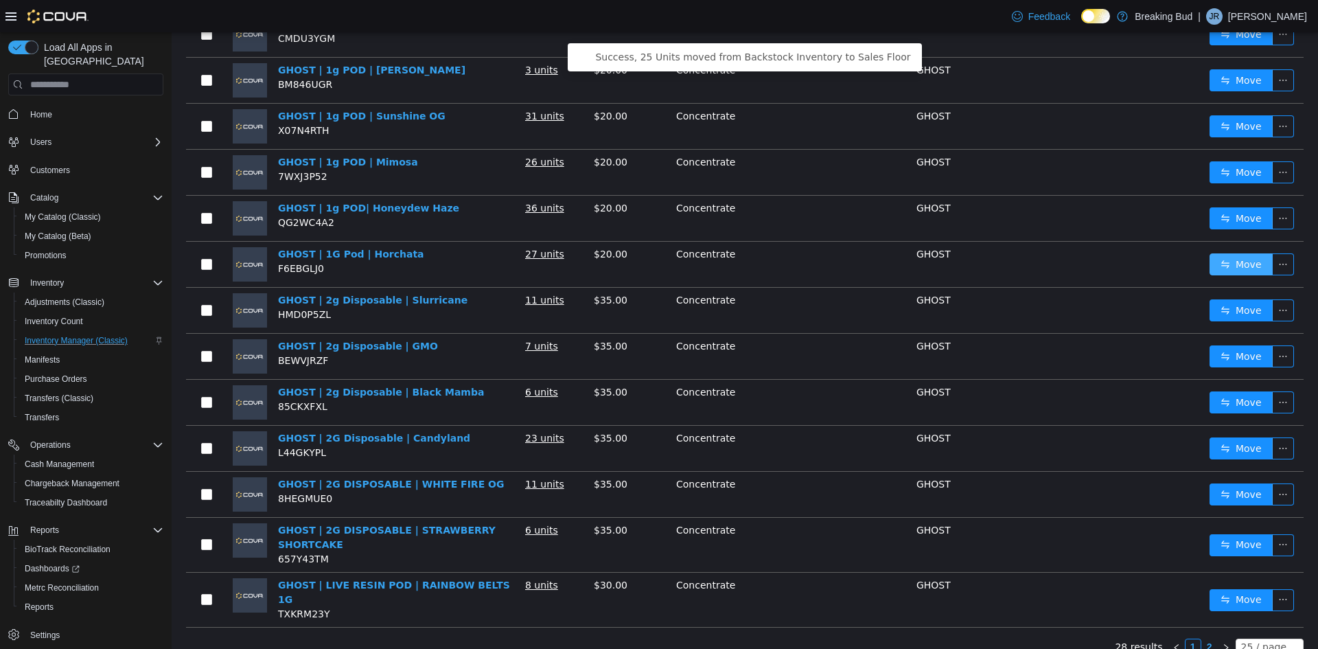
click at [1228, 255] on button "Move" at bounding box center [1241, 264] width 63 height 22
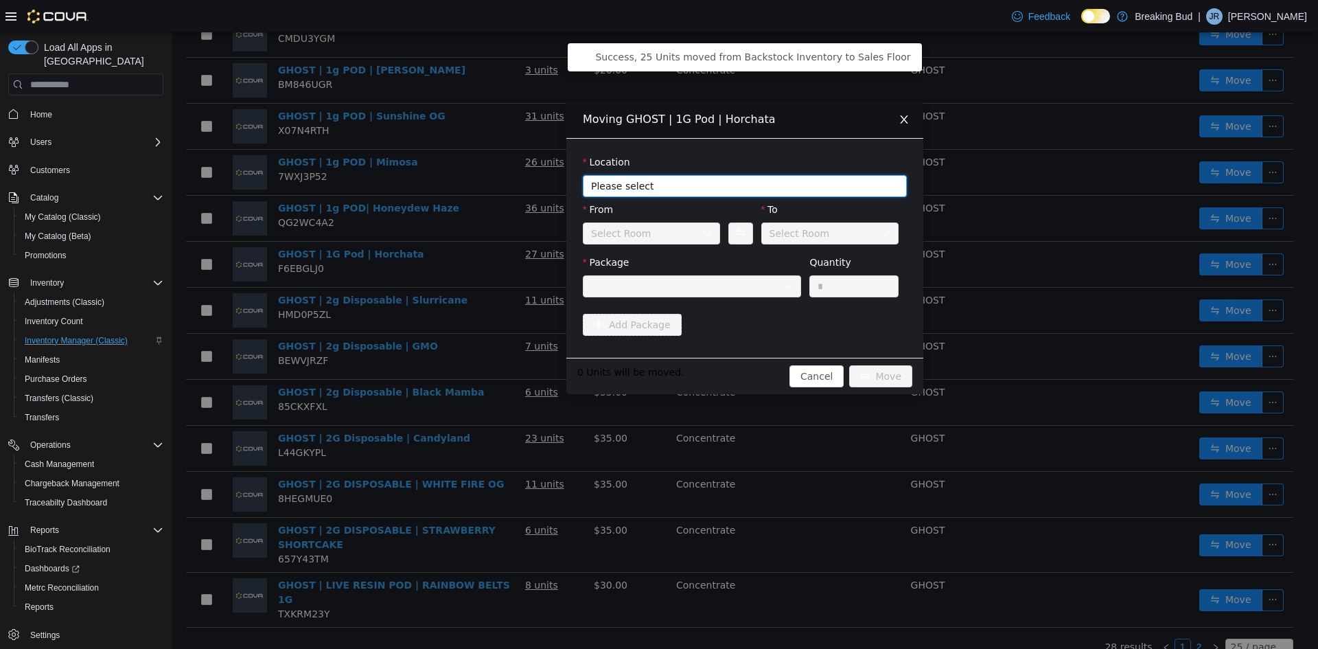
click at [652, 176] on span "Please select" at bounding box center [740, 186] width 299 height 21
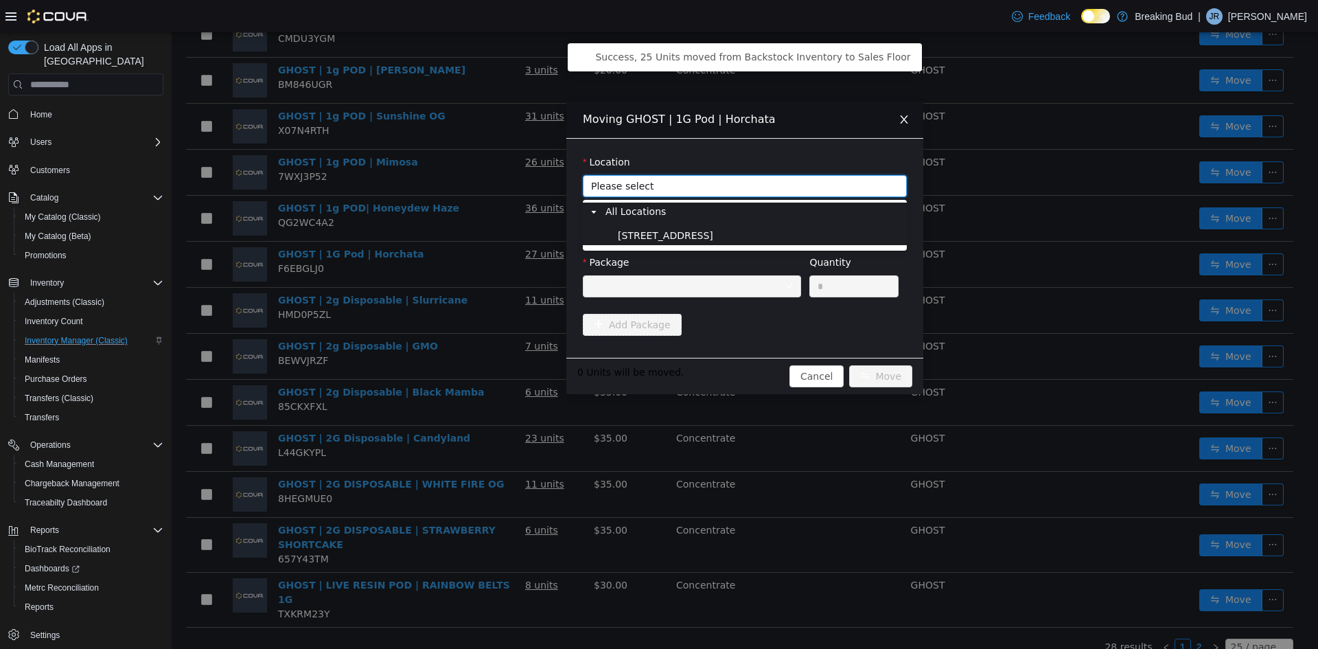
click at [632, 236] on span "8715 Central Ave" at bounding box center [665, 235] width 95 height 11
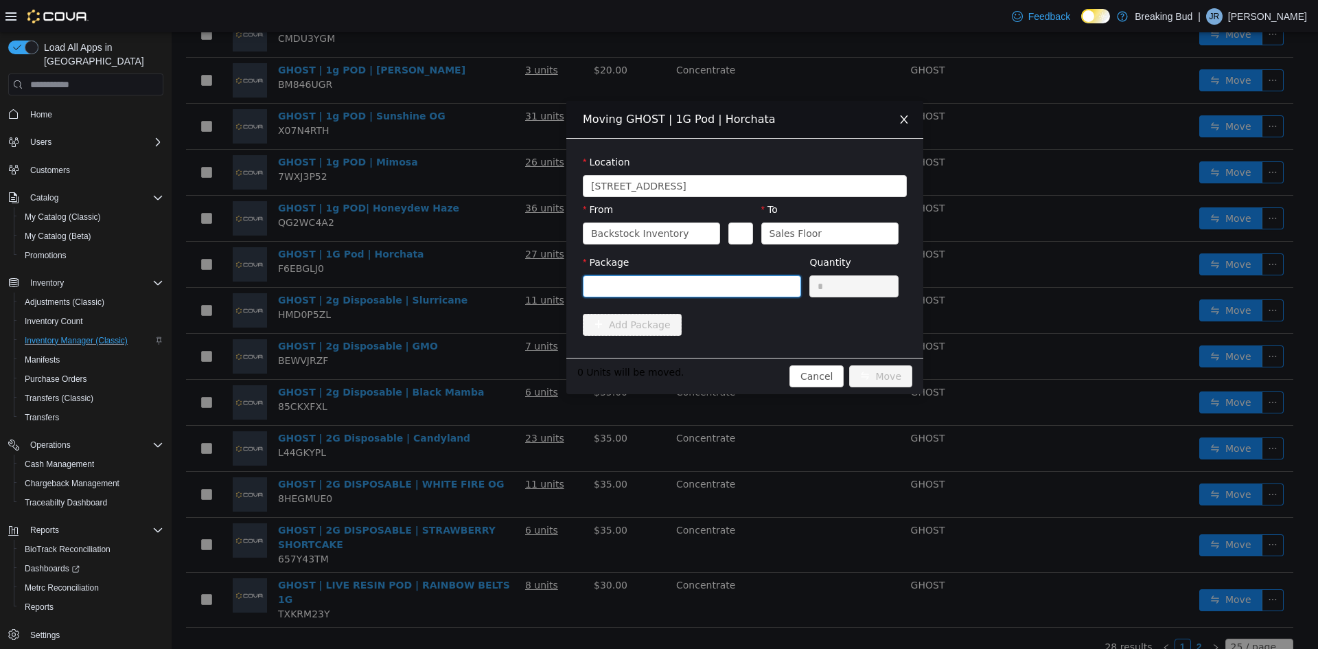
click at [636, 283] on div at bounding box center [687, 286] width 193 height 21
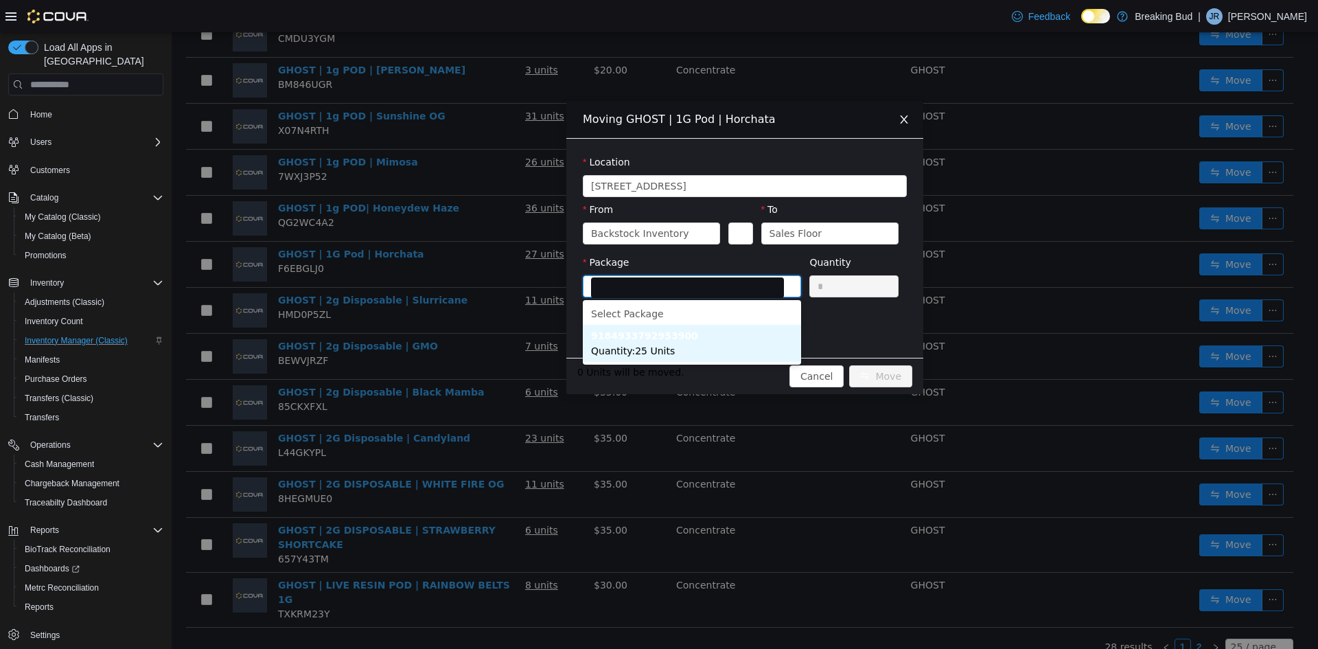
click at [667, 347] on span "Quantity : 25 Units" at bounding box center [633, 350] width 84 height 11
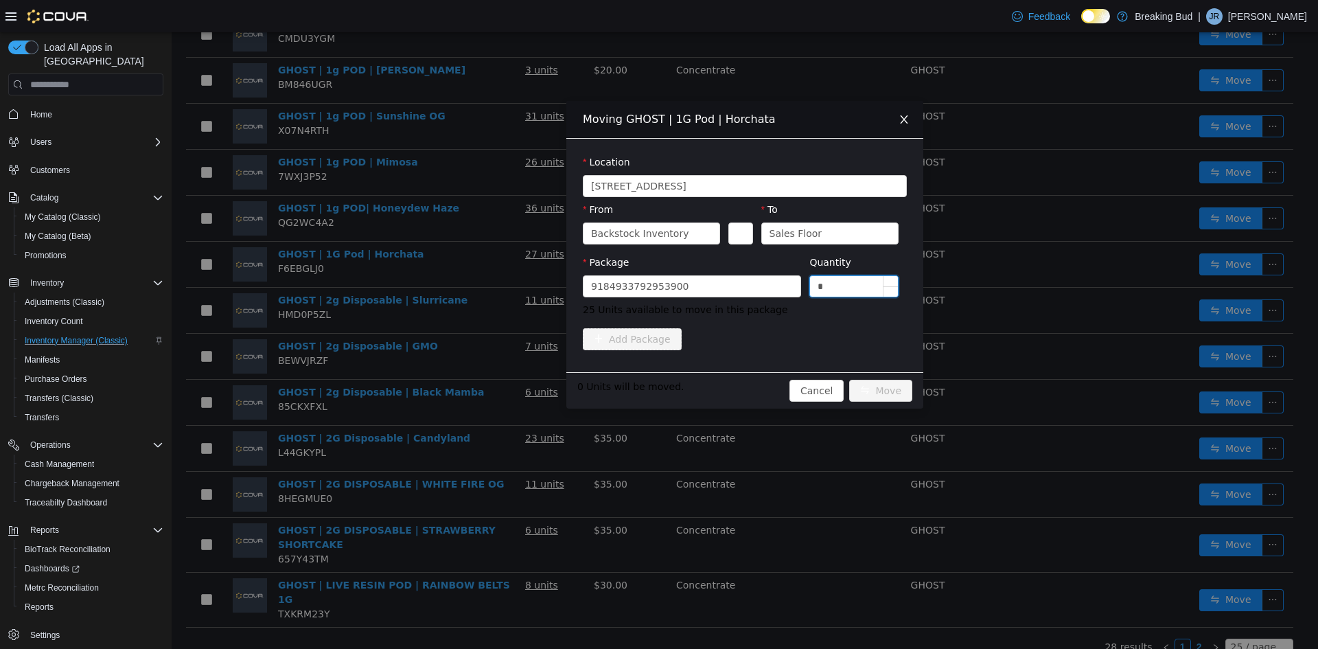
click at [829, 282] on input "*" at bounding box center [854, 286] width 88 height 21
type input "**"
click at [887, 387] on button "Move" at bounding box center [880, 391] width 63 height 22
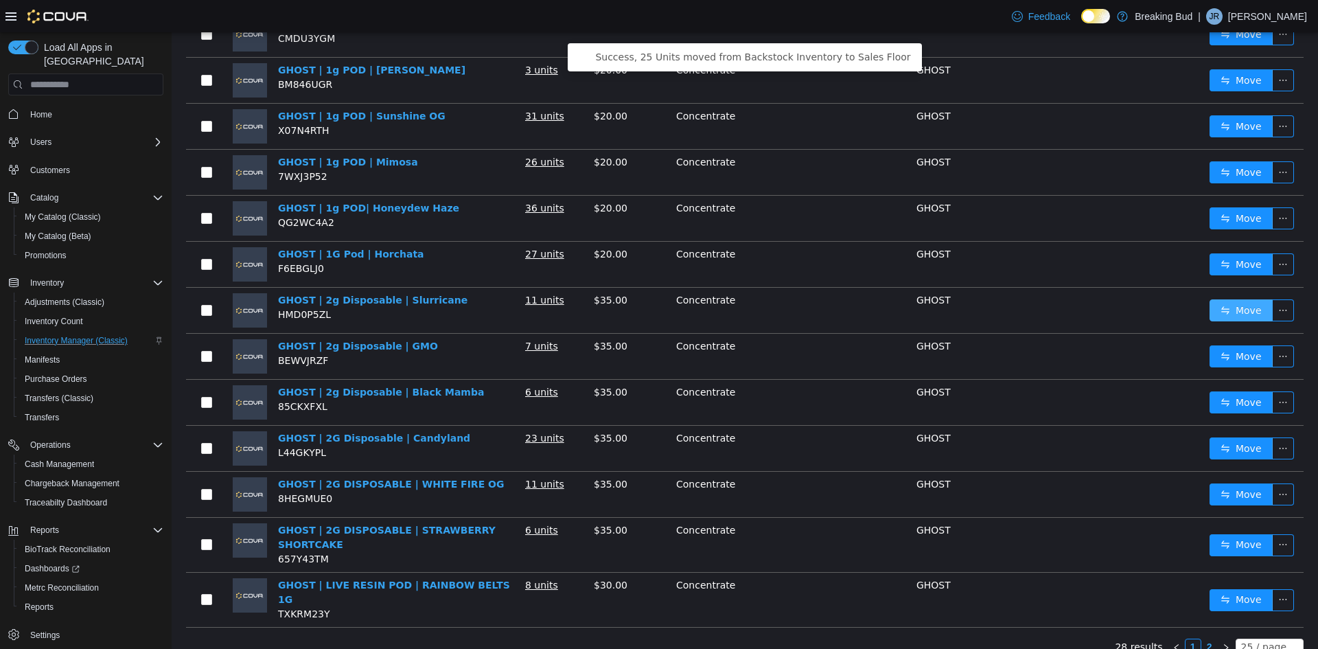
click at [1244, 299] on button "Move" at bounding box center [1241, 310] width 63 height 22
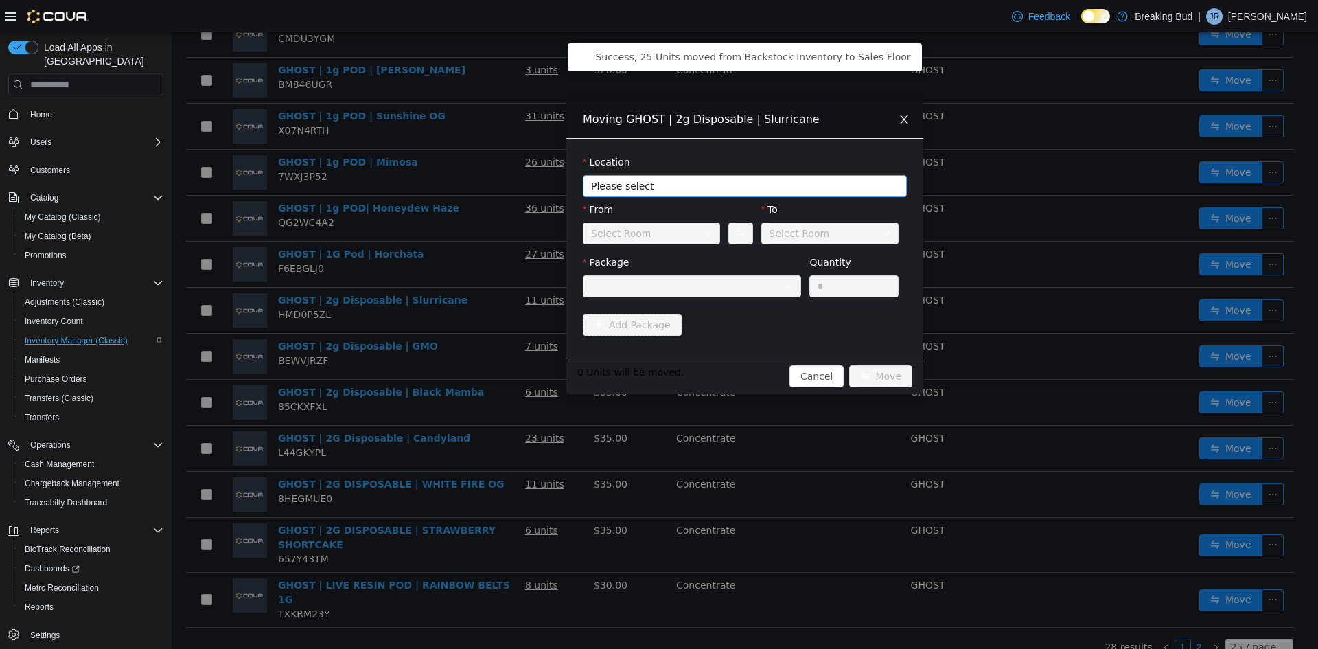
click at [646, 179] on span "Please select" at bounding box center [737, 186] width 292 height 14
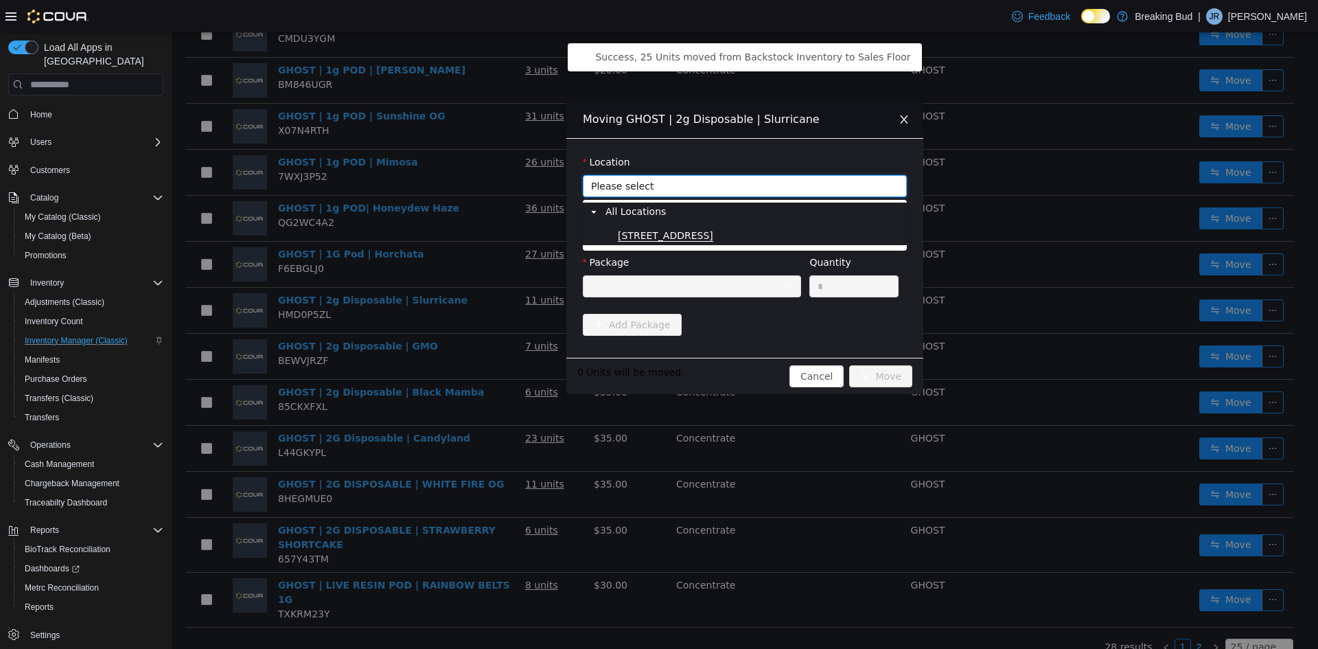
click at [649, 231] on span "8715 Central Ave" at bounding box center [665, 236] width 95 height 12
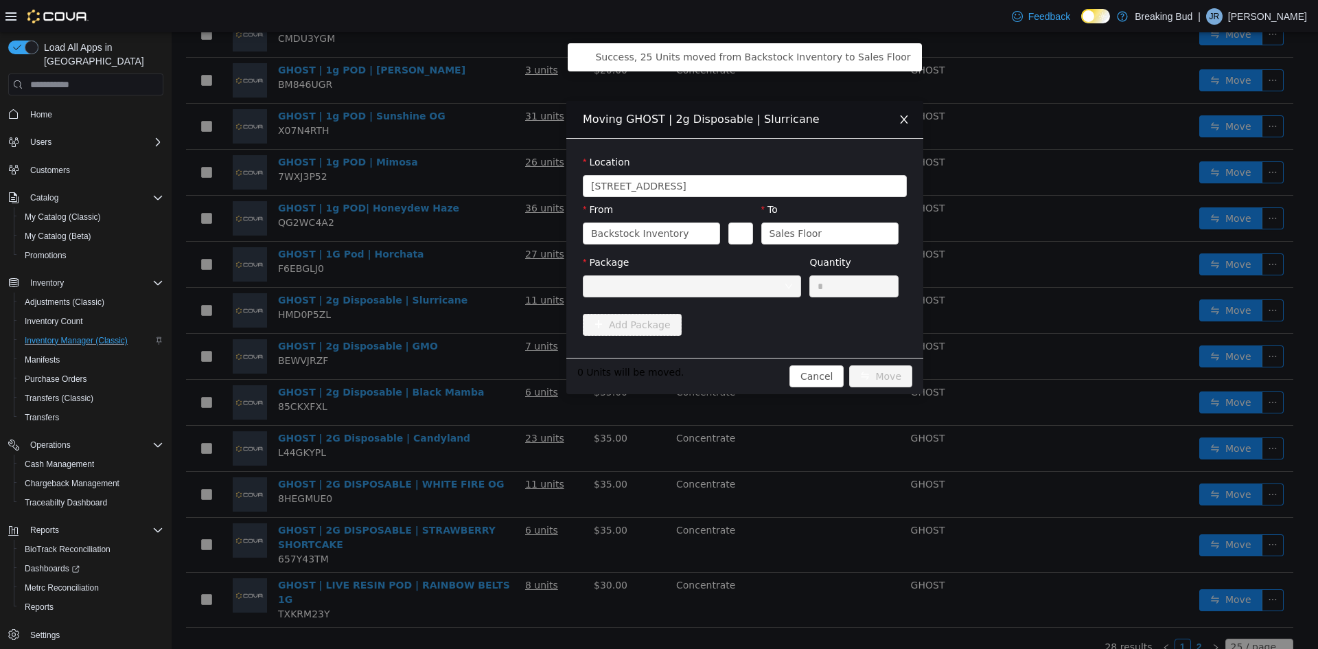
click at [622, 292] on div at bounding box center [687, 286] width 193 height 21
click at [908, 117] on icon "icon: close" at bounding box center [904, 119] width 11 height 11
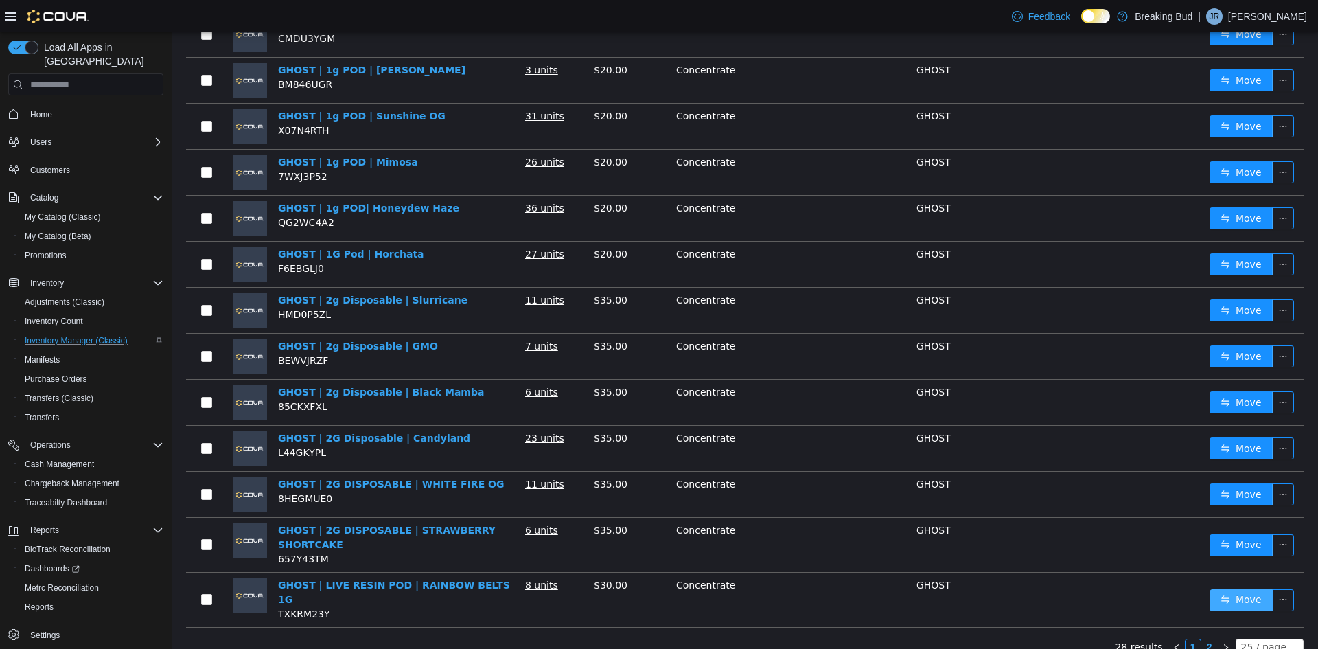
click at [1214, 589] on button "Move" at bounding box center [1241, 600] width 63 height 22
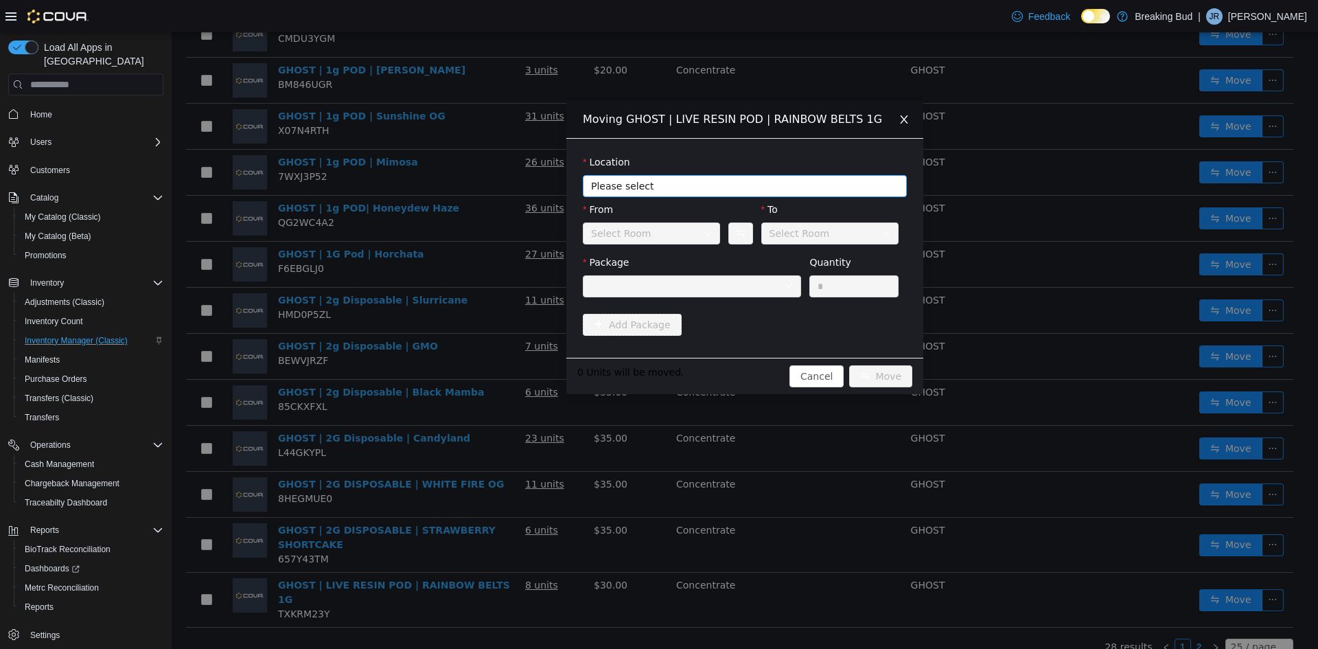
click at [771, 190] on span "Please select" at bounding box center [737, 186] width 292 height 14
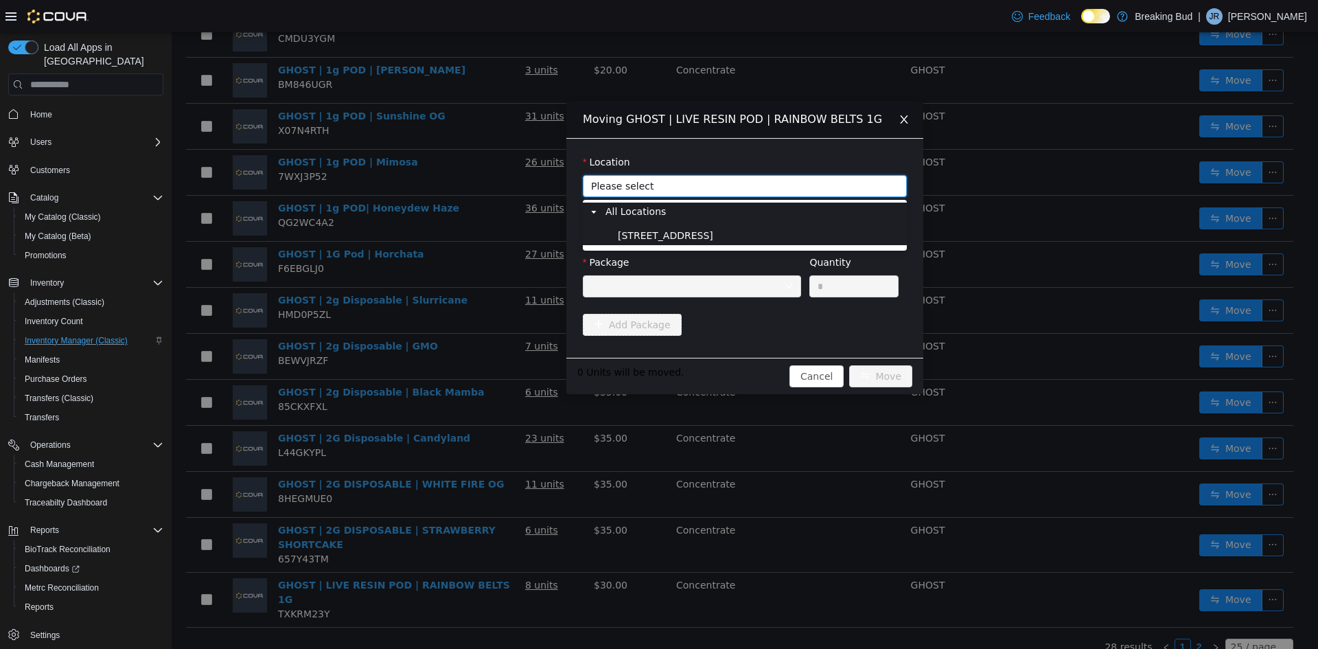
click at [753, 234] on span "8715 Central Ave" at bounding box center [760, 236] width 290 height 19
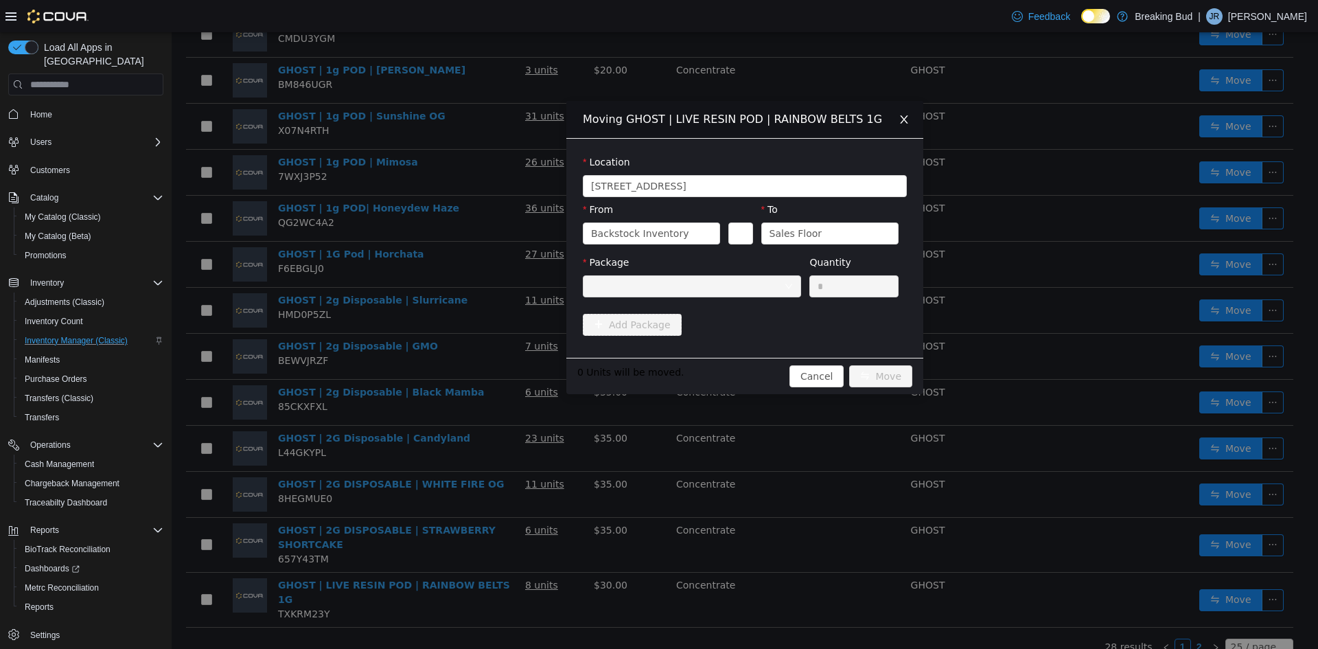
click at [716, 289] on div at bounding box center [687, 286] width 193 height 21
click at [901, 135] on span "Close" at bounding box center [904, 120] width 38 height 38
